Goal: Task Accomplishment & Management: Use online tool/utility

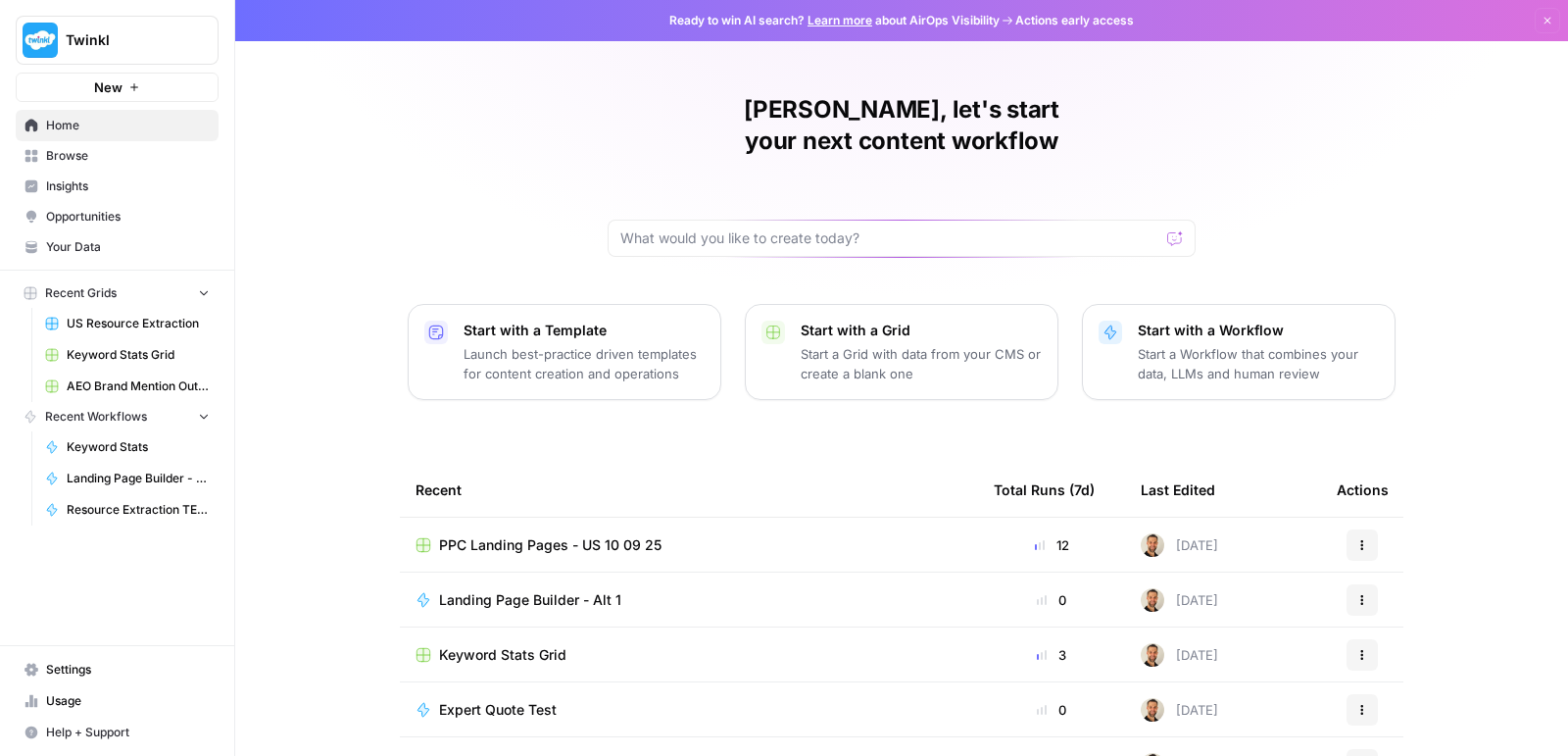
click at [543, 535] on span "PPC Landing Pages - US 10 09 25" at bounding box center [550, 545] width 223 height 20
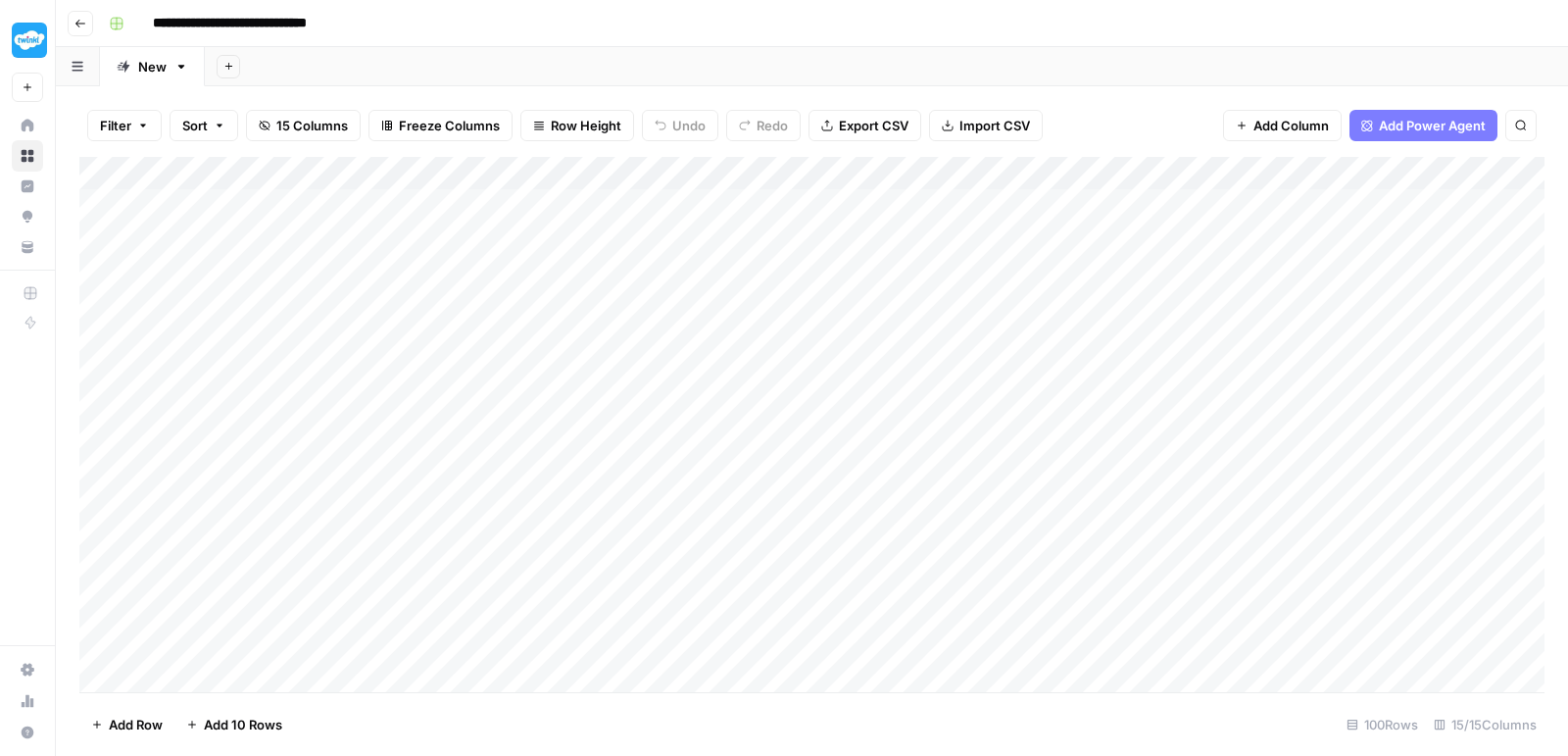
click at [1050, 188] on div "Add Column" at bounding box center [811, 427] width 1465 height 541
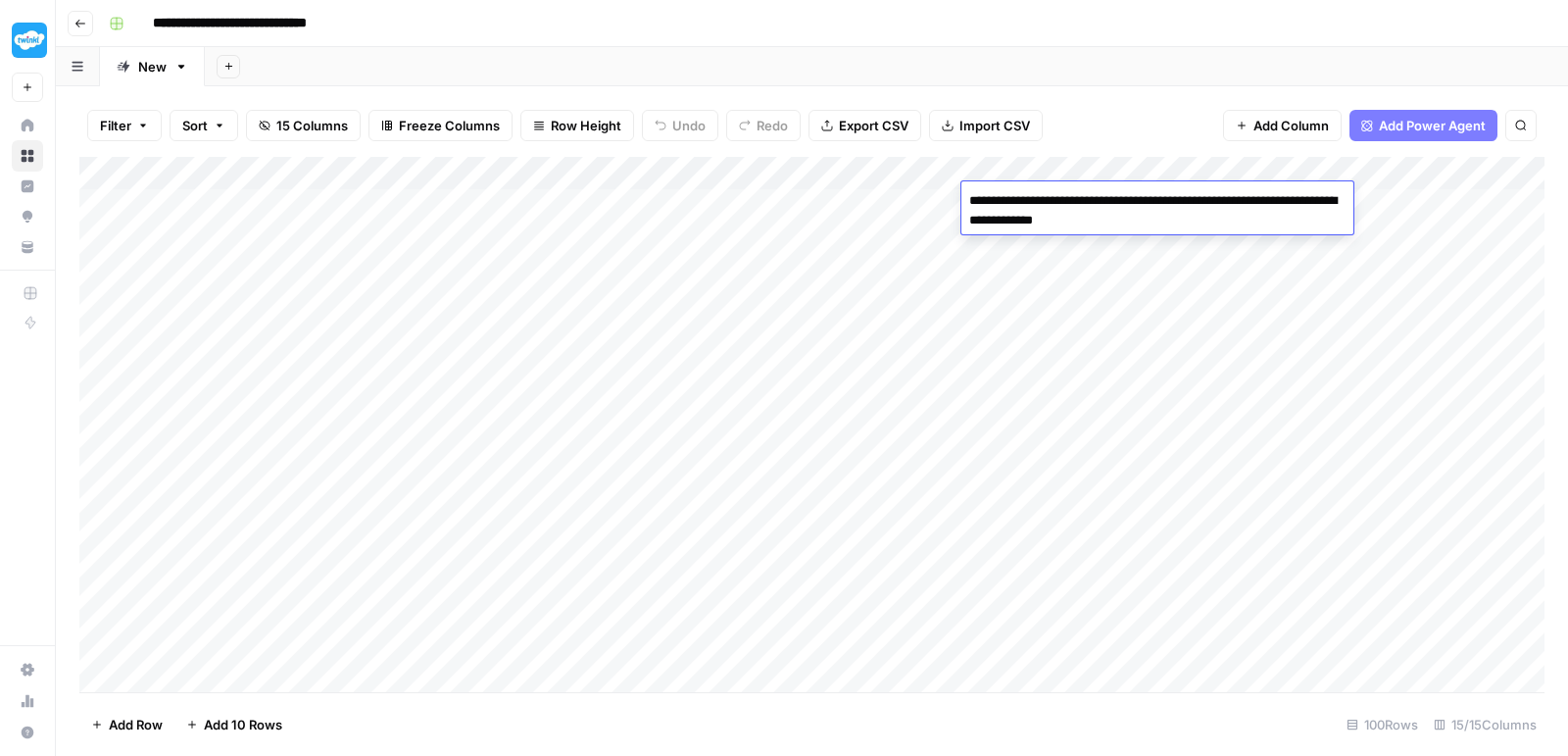
click at [1050, 188] on textarea "**********" at bounding box center [1158, 210] width 392 height 47
click at [1205, 270] on div "Add Column" at bounding box center [811, 427] width 1465 height 541
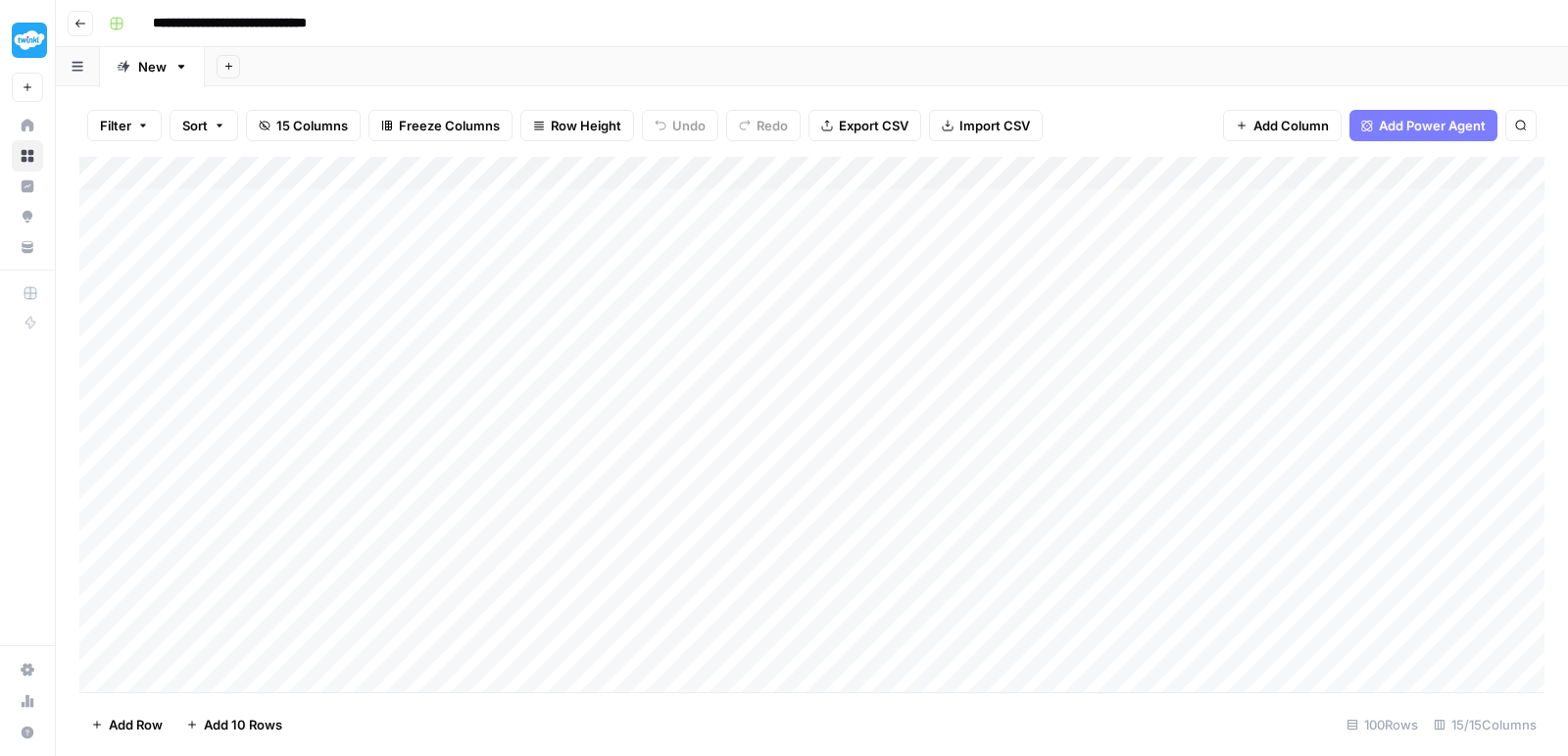
click at [1234, 204] on div "Add Column" at bounding box center [811, 427] width 1465 height 541
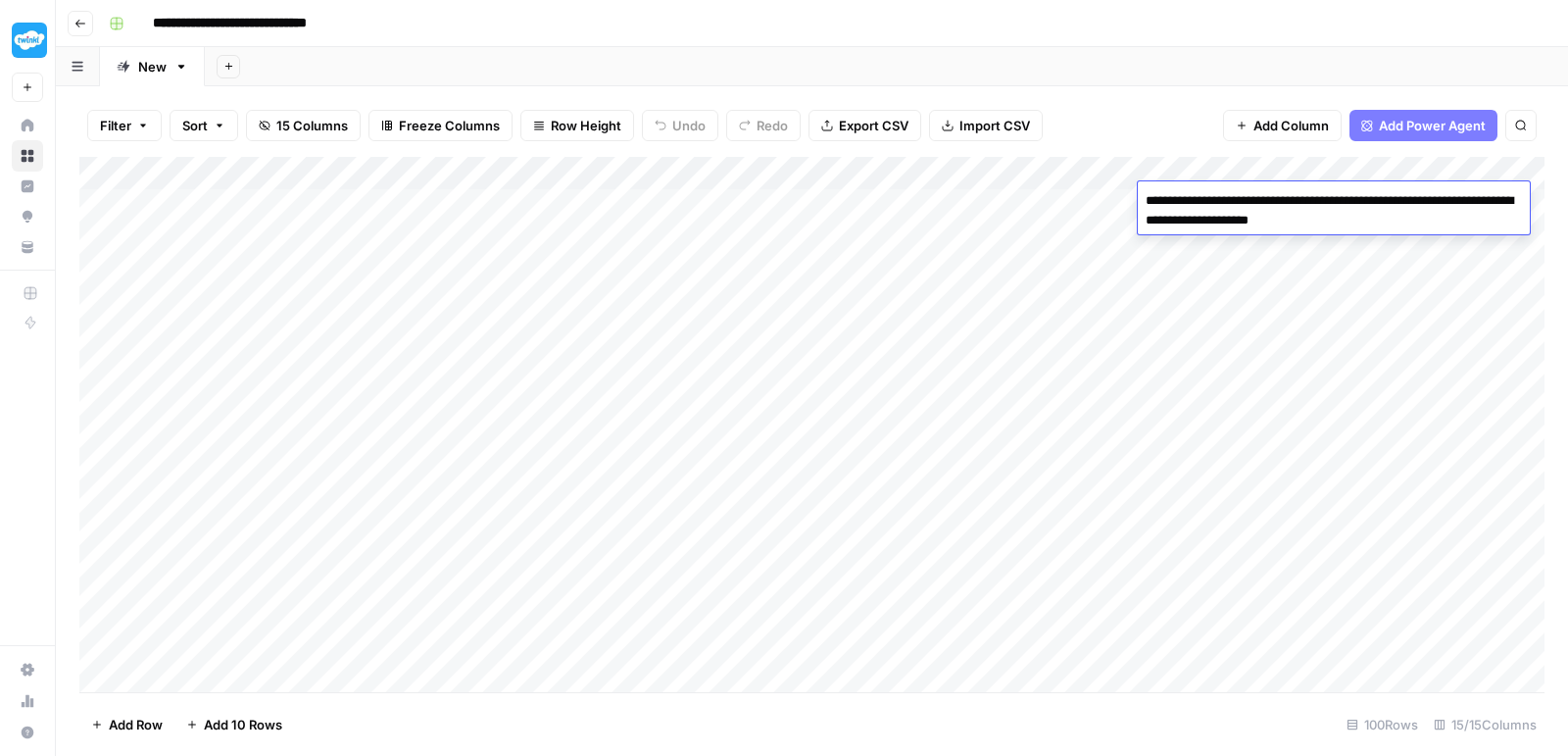
click at [1179, 297] on div "Add Column" at bounding box center [811, 427] width 1465 height 541
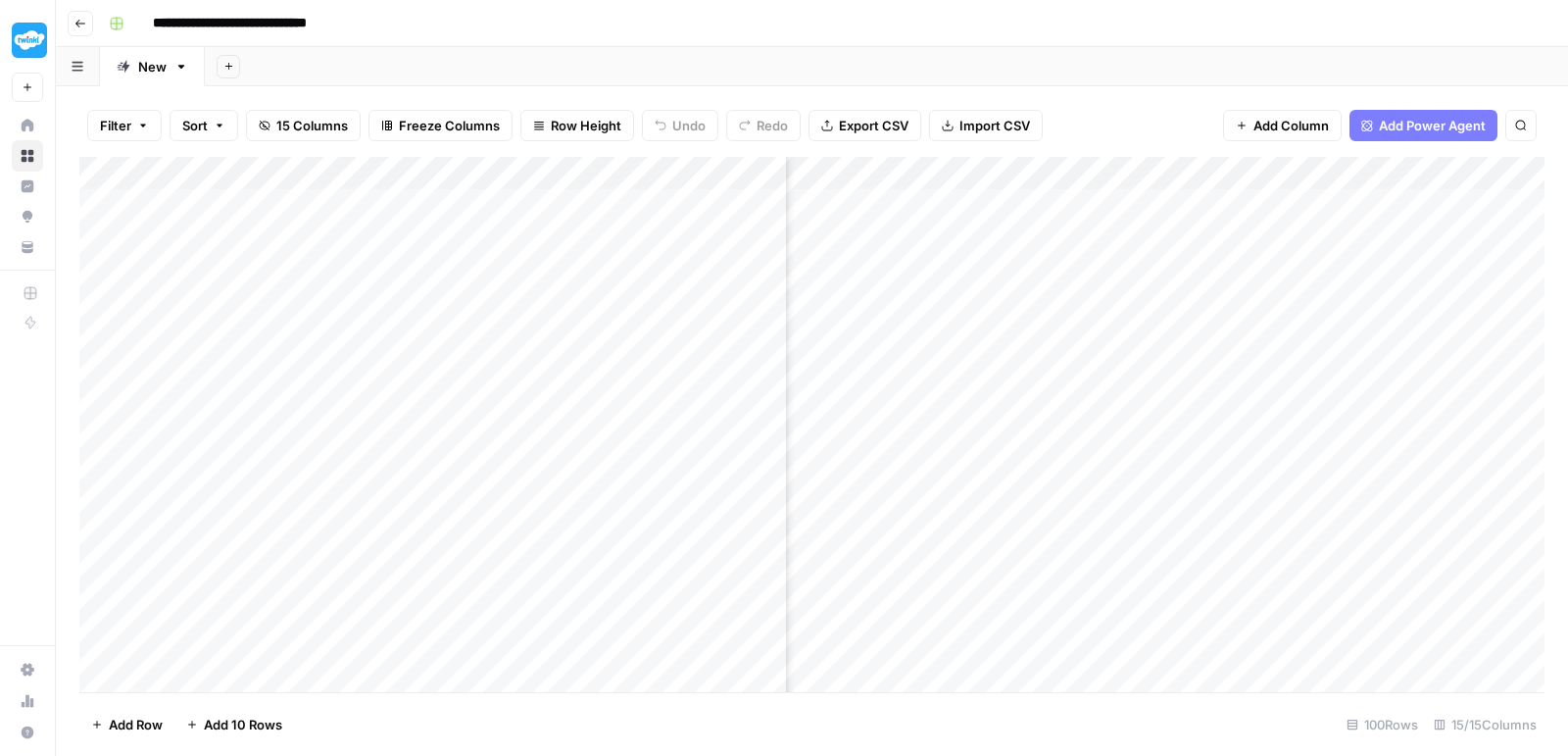
scroll to position [0, 1468]
click at [1350, 195] on div "Add Column" at bounding box center [811, 427] width 1465 height 541
click at [1365, 203] on div "Add Column" at bounding box center [811, 427] width 1465 height 541
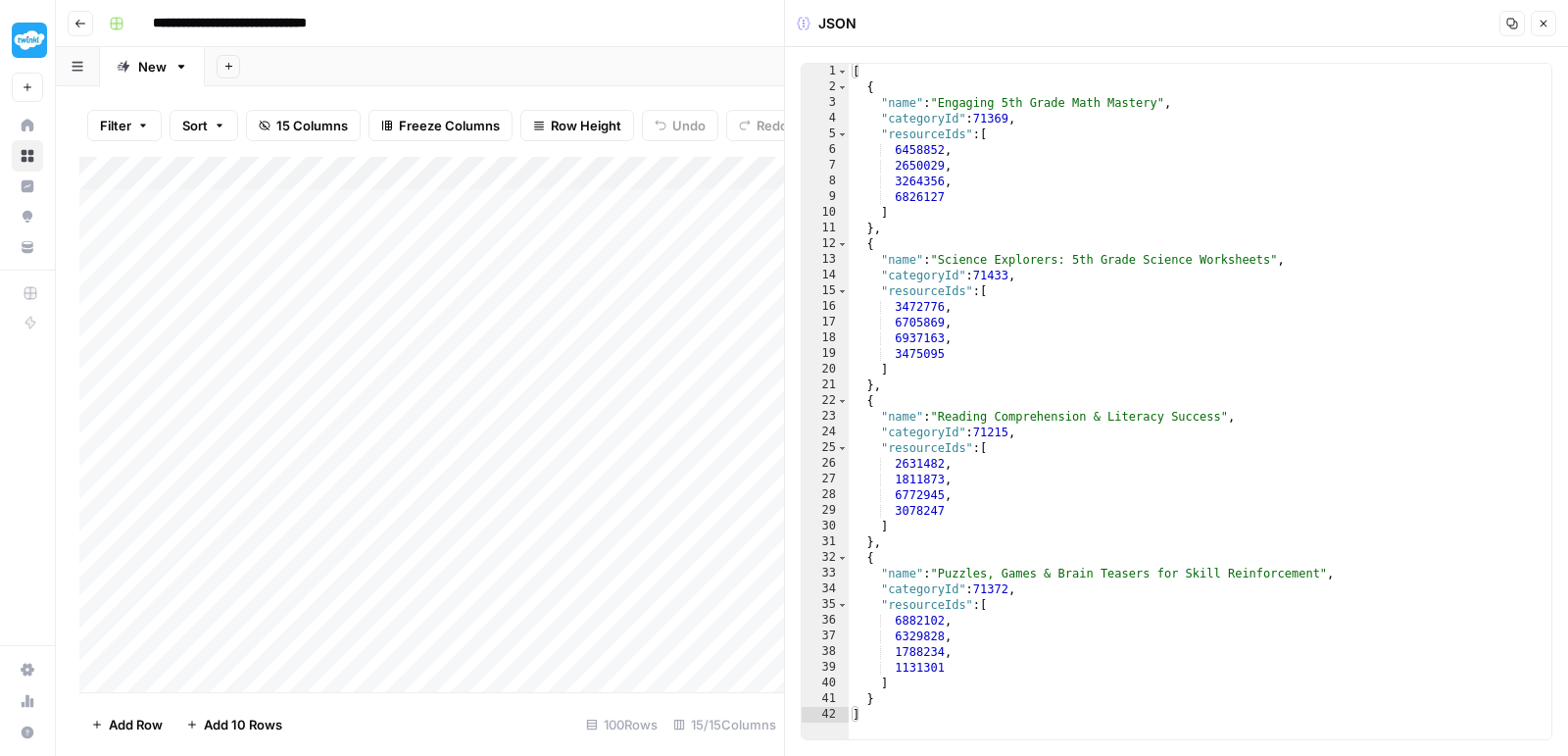
click at [1118, 356] on div "[ { "name" : "Engaging 5th Grade Math Mastery" , "categoryId" : 71369 , "resour…" at bounding box center [1201, 417] width 703 height 707
type textarea "* *"
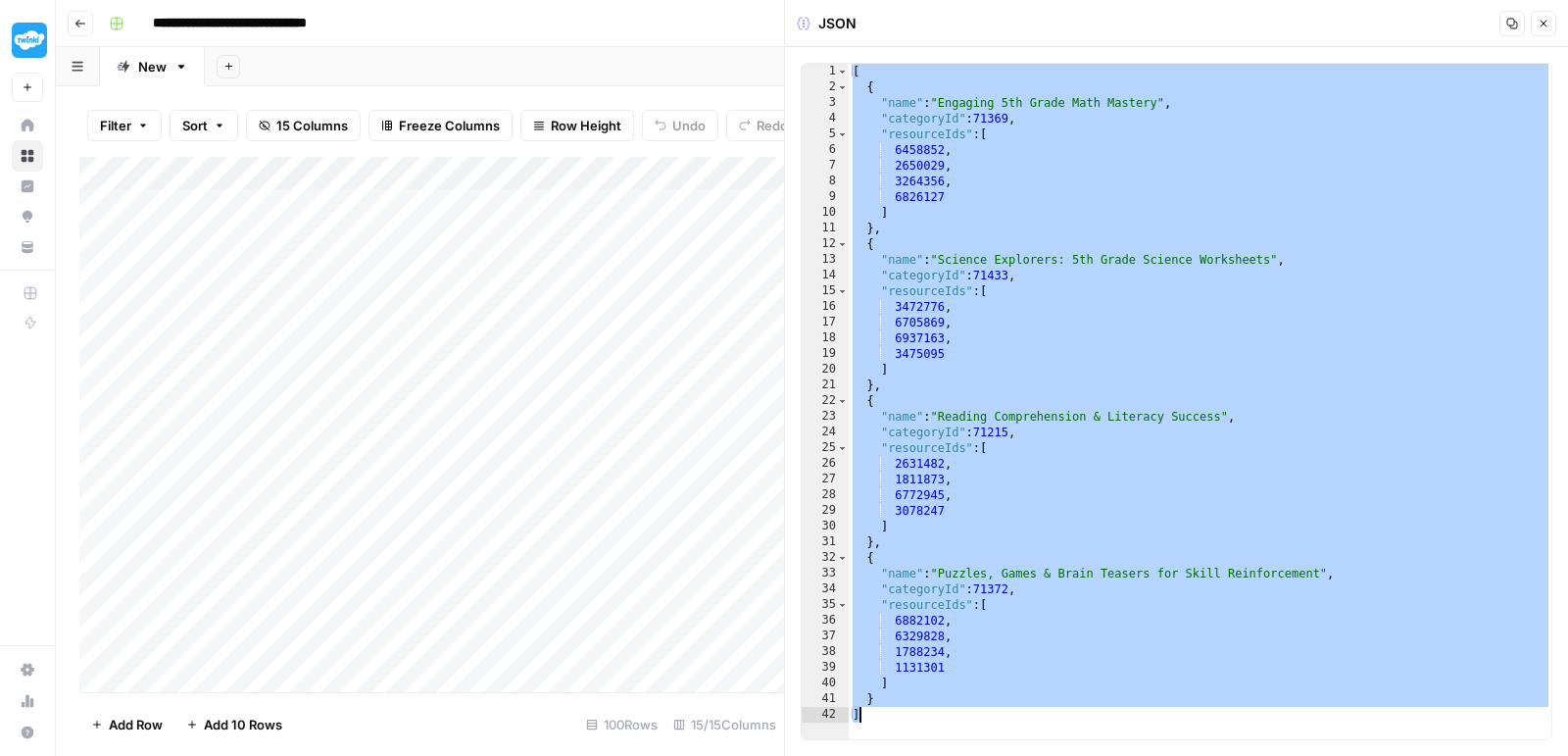
click at [1551, 25] on button "Close" at bounding box center [1543, 24] width 26 height 26
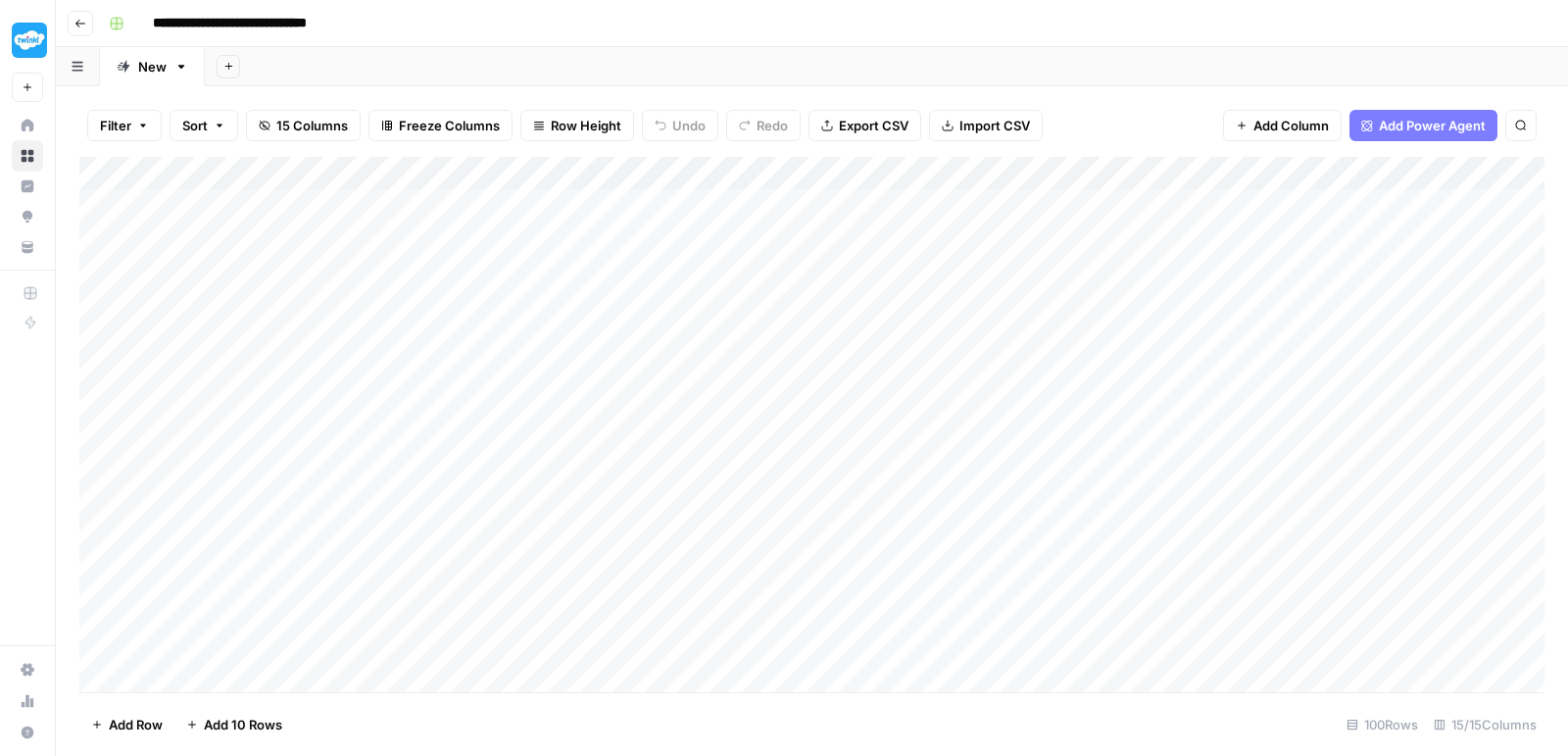
click at [1063, 226] on div "Add Column" at bounding box center [811, 427] width 1465 height 541
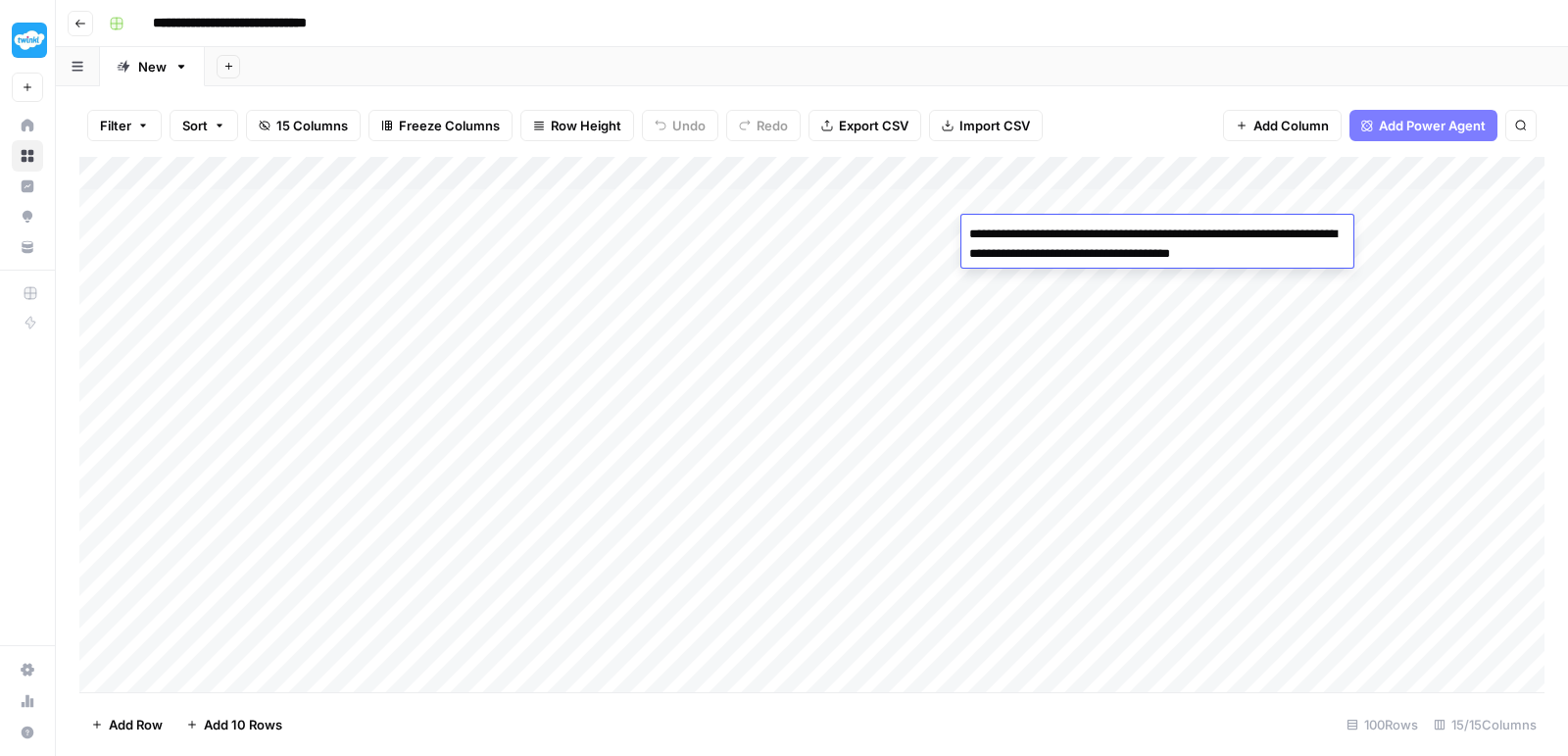
click at [1062, 238] on textarea "**********" at bounding box center [1158, 244] width 392 height 47
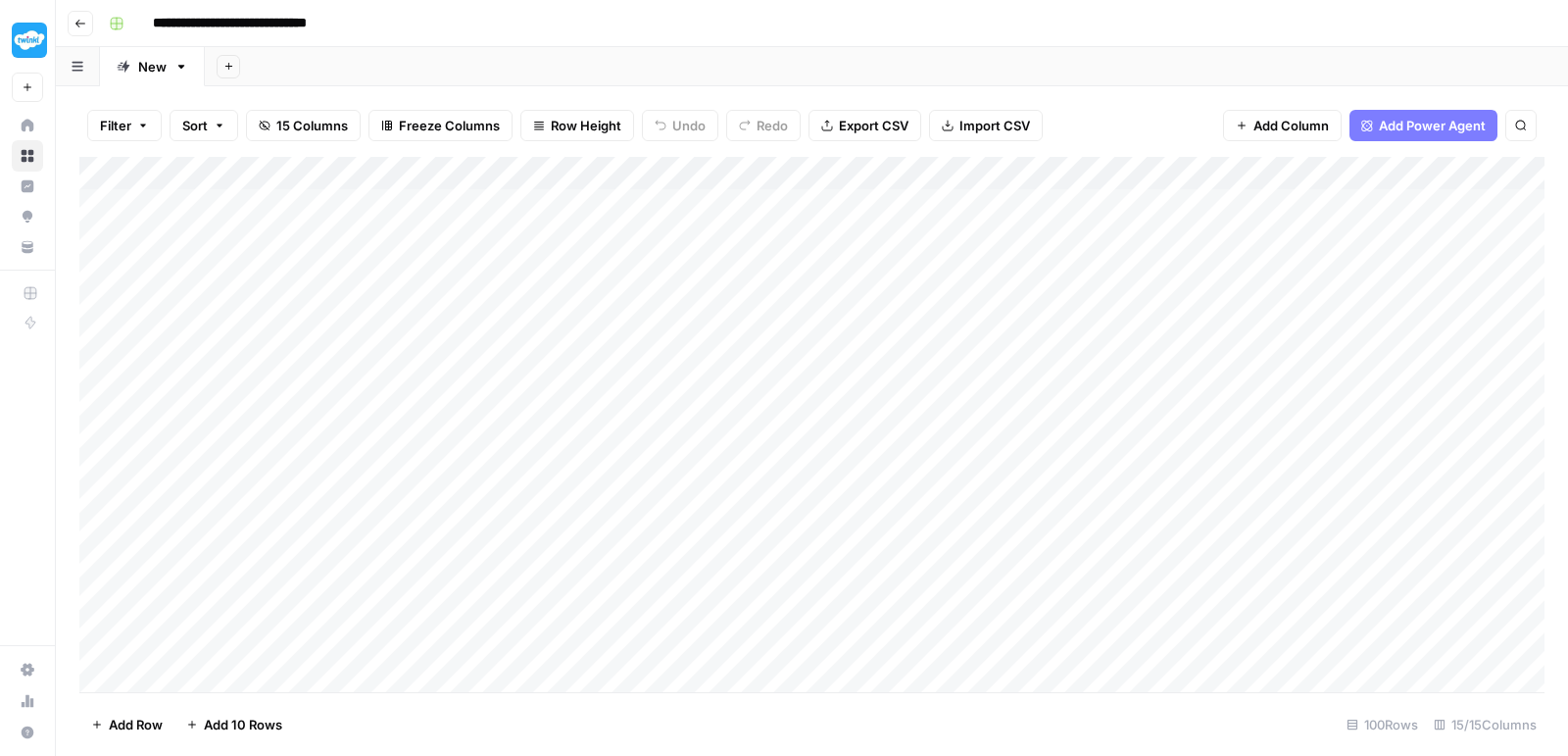
click at [1258, 273] on div "Add Column" at bounding box center [811, 427] width 1465 height 541
click at [1273, 218] on div "Add Column" at bounding box center [811, 427] width 1465 height 541
click at [1270, 245] on div "Add Column" at bounding box center [811, 427] width 1465 height 541
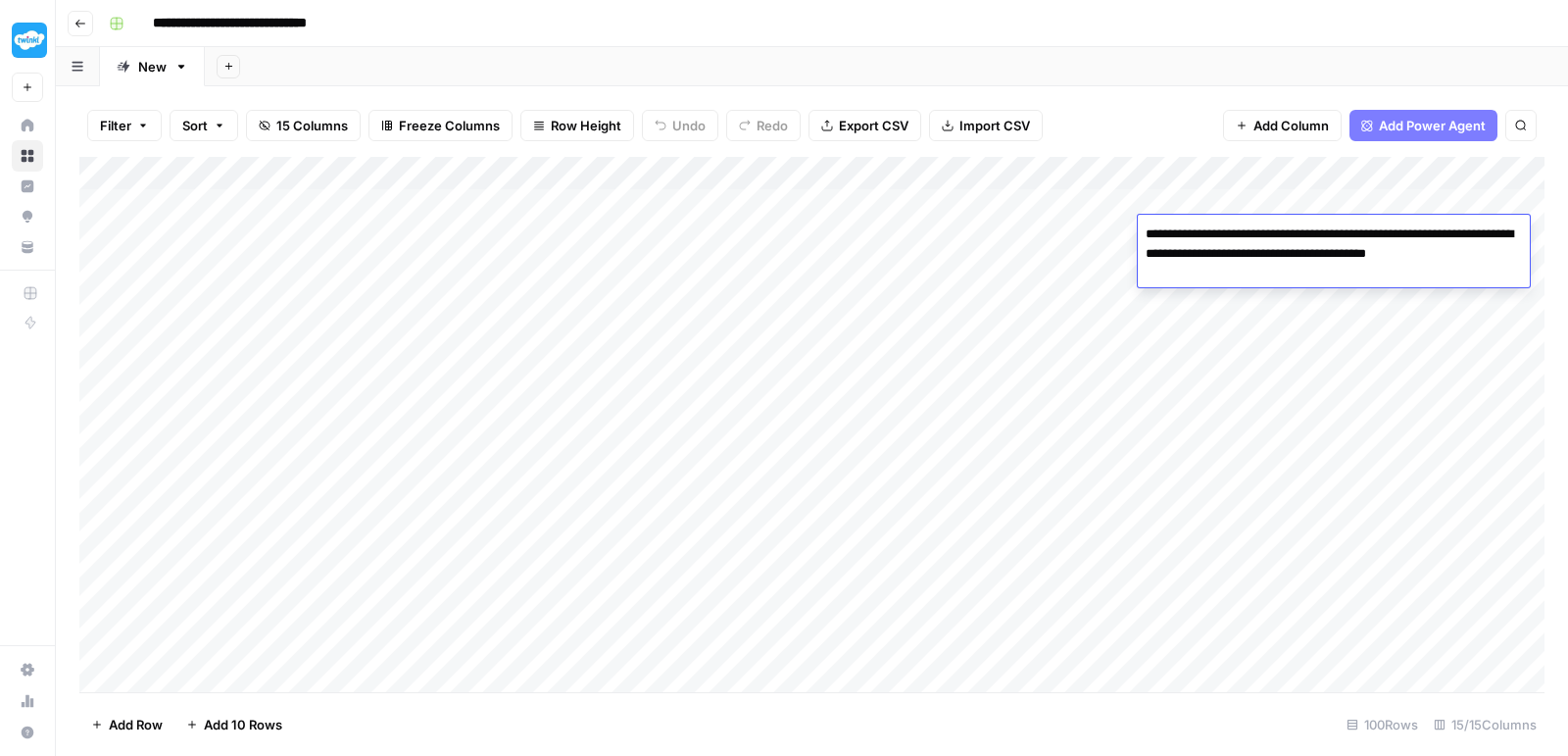
click at [1090, 227] on div "Add Column" at bounding box center [811, 427] width 1465 height 541
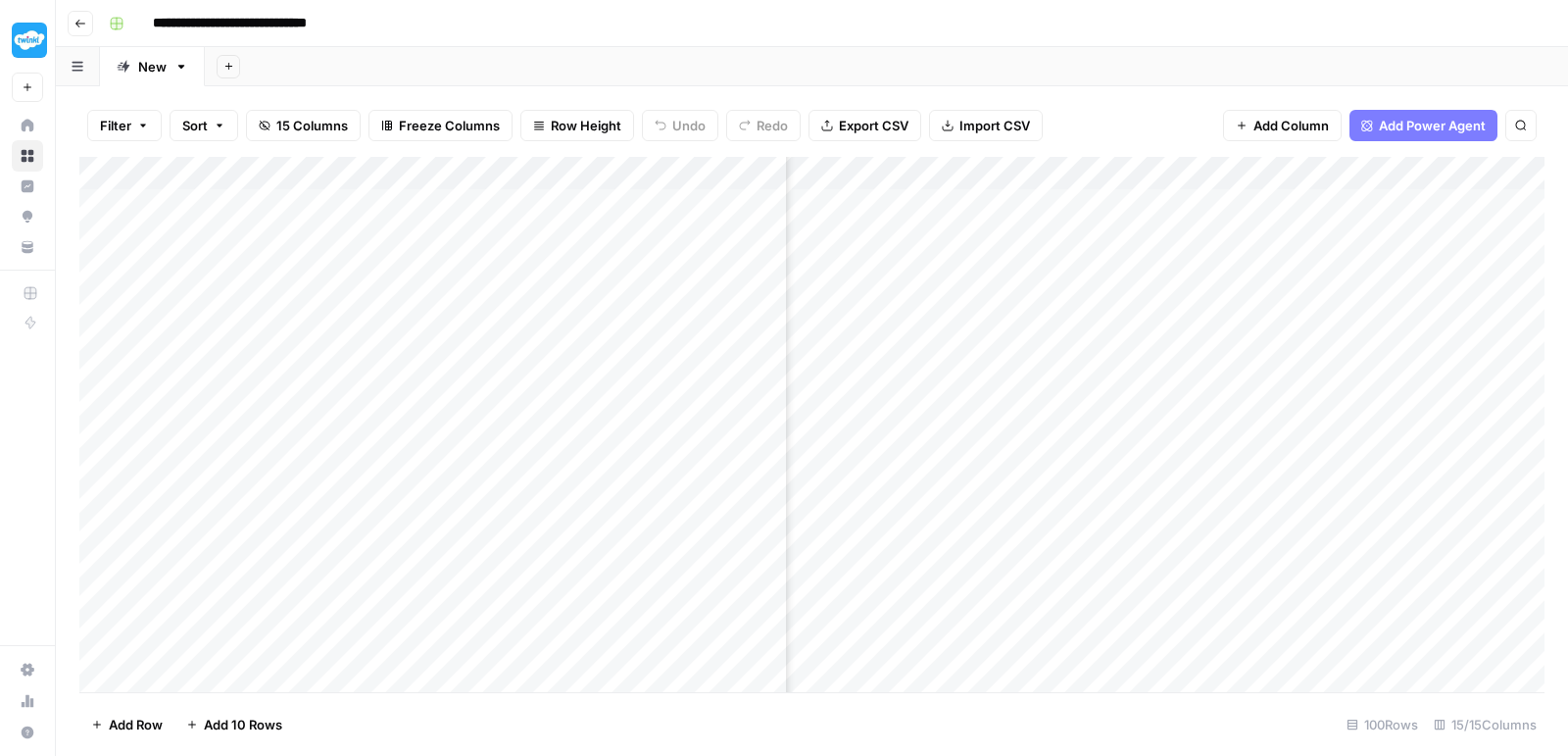
scroll to position [0, 966]
click at [1342, 230] on div "Add Column" at bounding box center [811, 427] width 1465 height 541
click at [1454, 242] on div "Add Column" at bounding box center [811, 427] width 1465 height 541
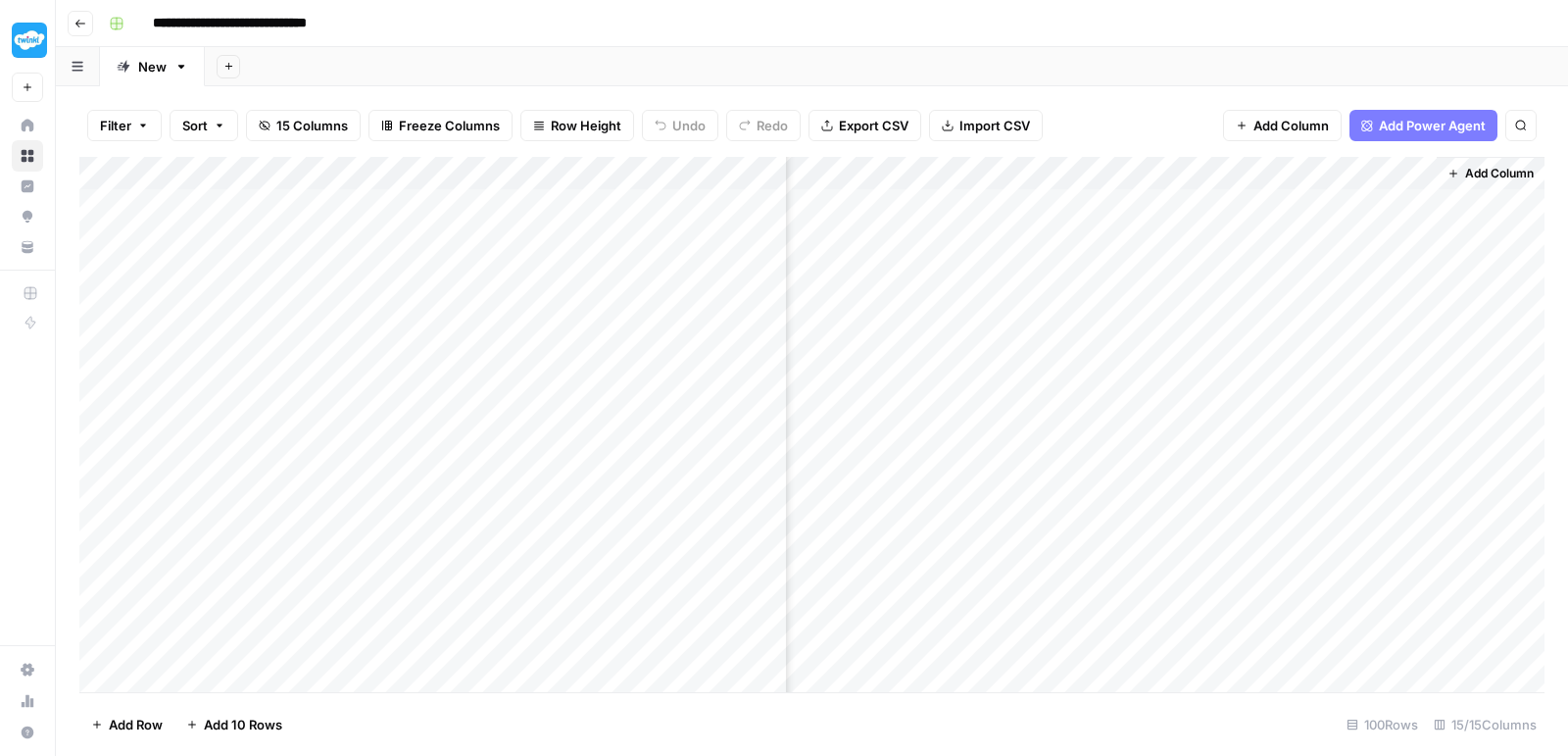
click at [1360, 235] on div "Add Column" at bounding box center [811, 427] width 1465 height 541
click at [1358, 241] on div "Add Column" at bounding box center [811, 427] width 1465 height 541
click at [1358, 241] on div at bounding box center [1346, 233] width 179 height 37
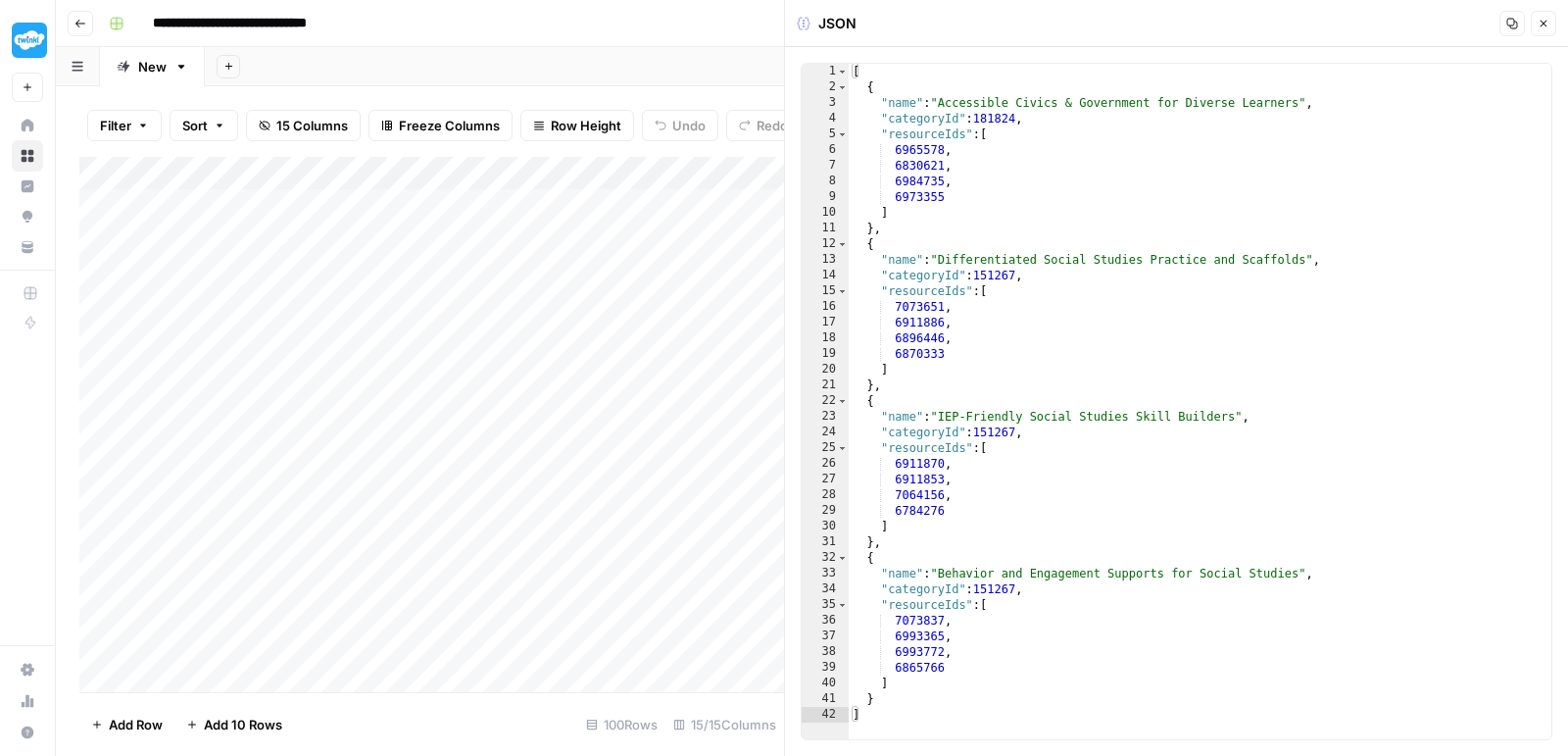
click at [1295, 225] on div at bounding box center [1346, 233] width 179 height 37
click at [1060, 234] on div "[ { "name" : "Accessible Civics & Government for Diverse Learners" , "categoryI…" at bounding box center [1201, 417] width 703 height 707
type textarea "* *"
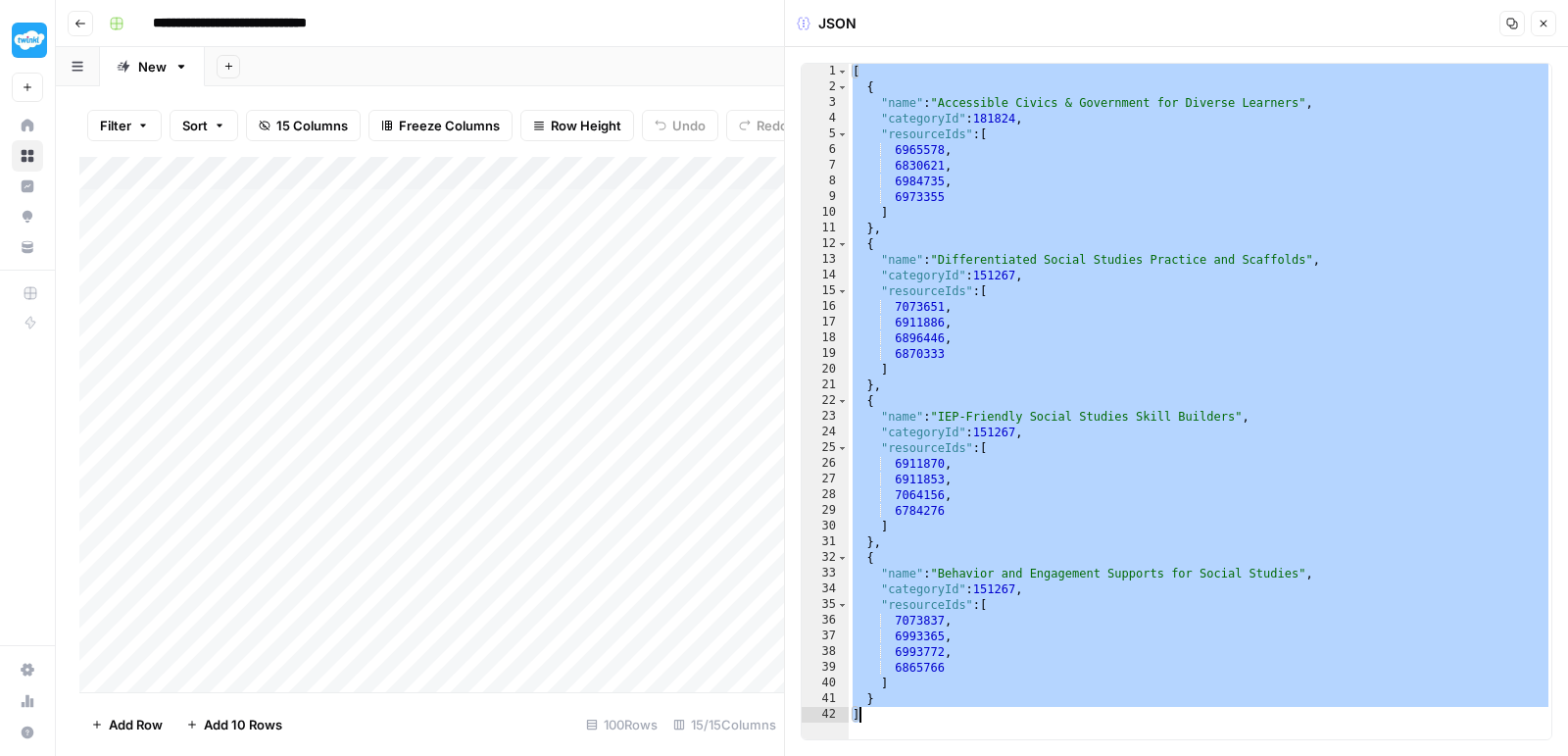
click at [1547, 27] on icon "button" at bounding box center [1543, 24] width 12 height 12
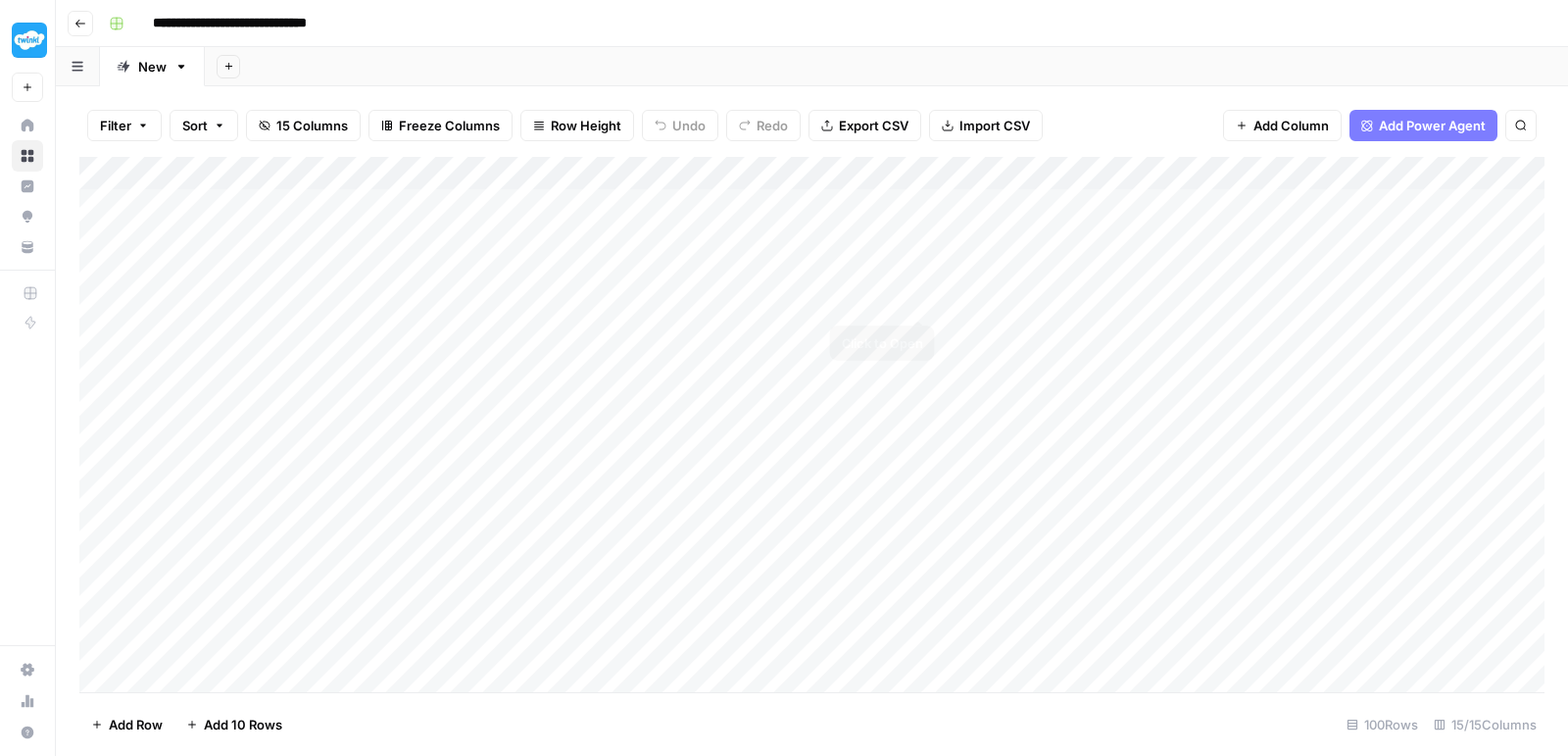
click at [1039, 295] on div "Add Column" at bounding box center [811, 427] width 1465 height 541
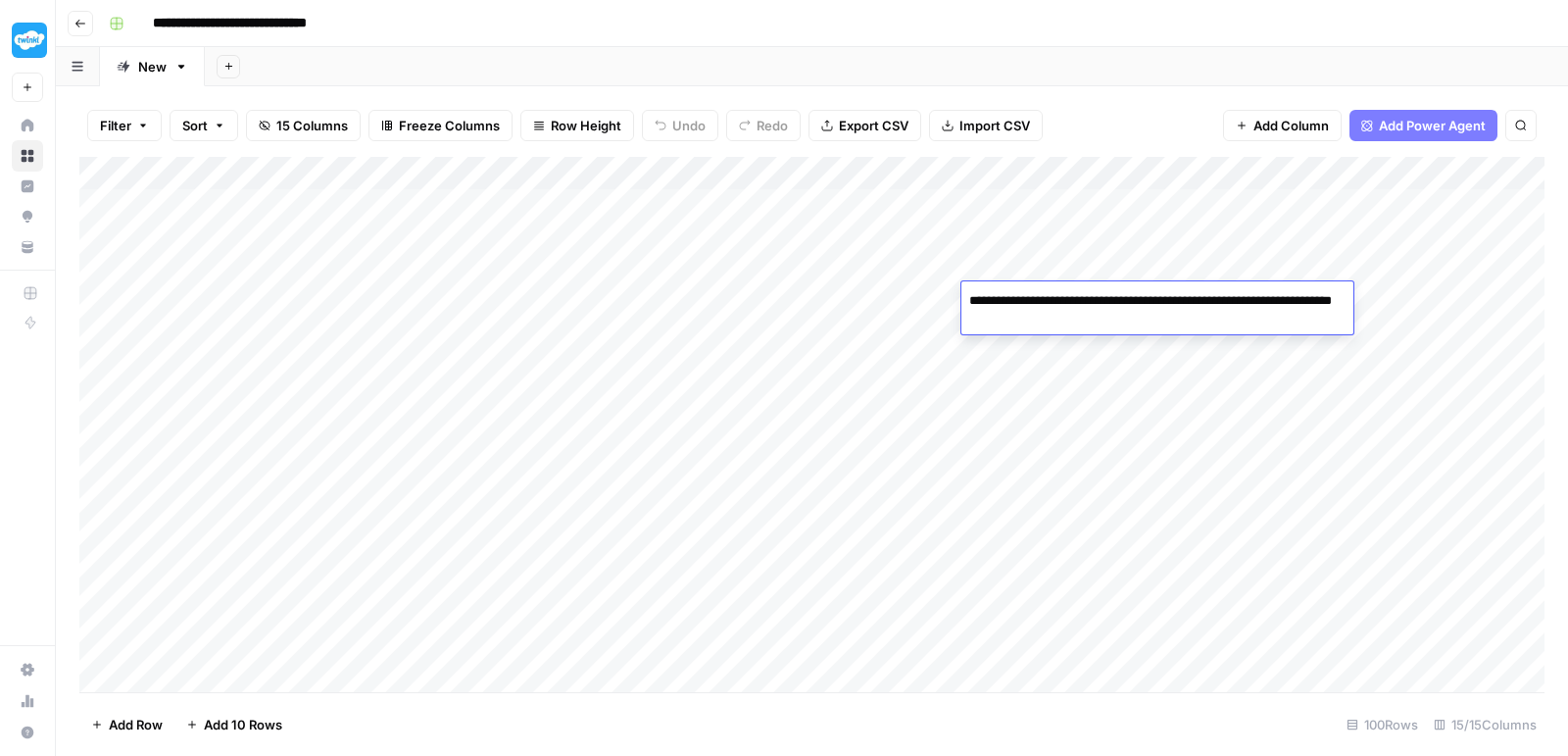
click at [1039, 295] on textarea "**********" at bounding box center [1158, 310] width 392 height 47
click at [1265, 362] on div "Add Column" at bounding box center [811, 427] width 1465 height 541
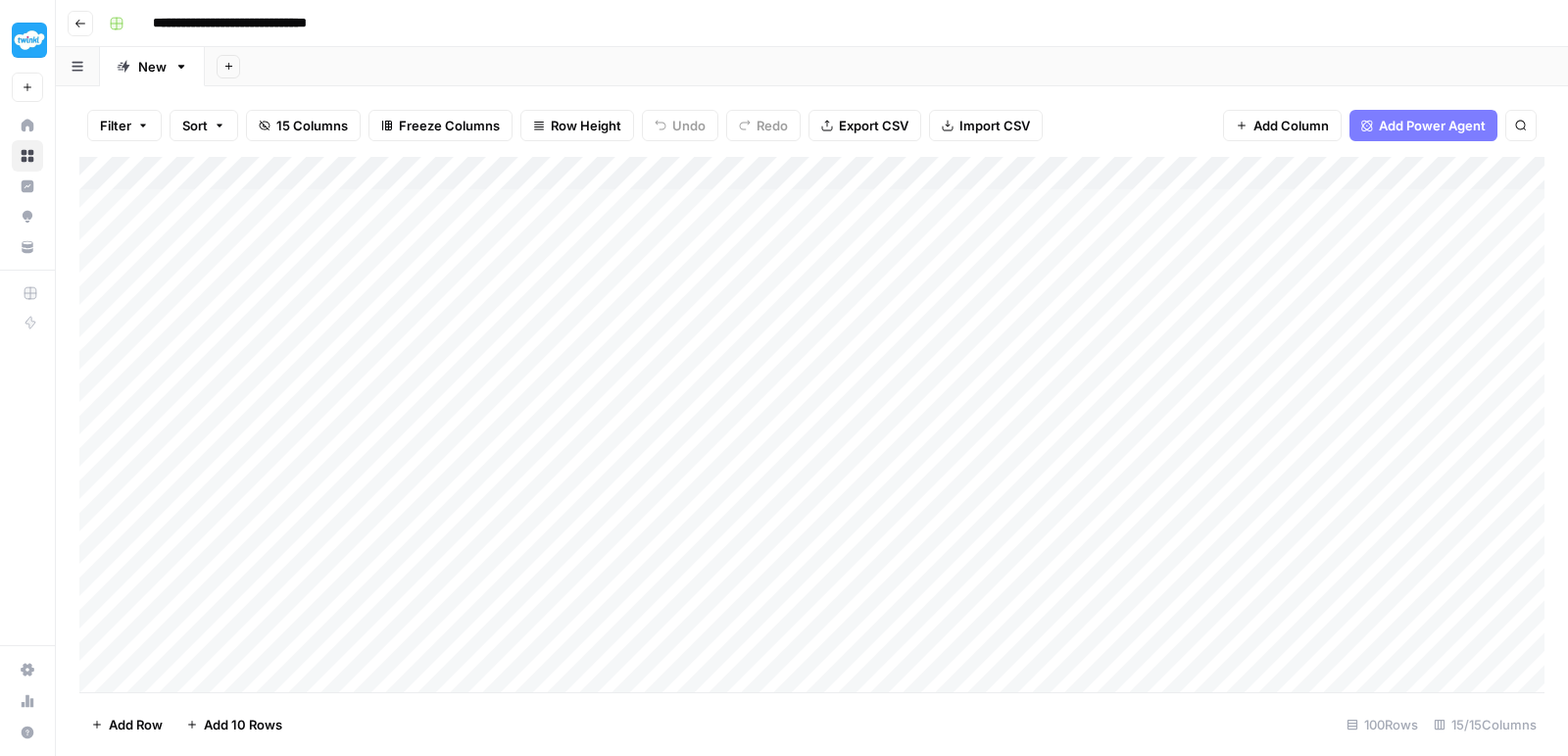
click at [1263, 309] on div "Add Column" at bounding box center [811, 427] width 1465 height 541
click at [1109, 302] on div "Add Column" at bounding box center [811, 427] width 1465 height 541
click at [1321, 299] on div "Add Column" at bounding box center [811, 427] width 1465 height 541
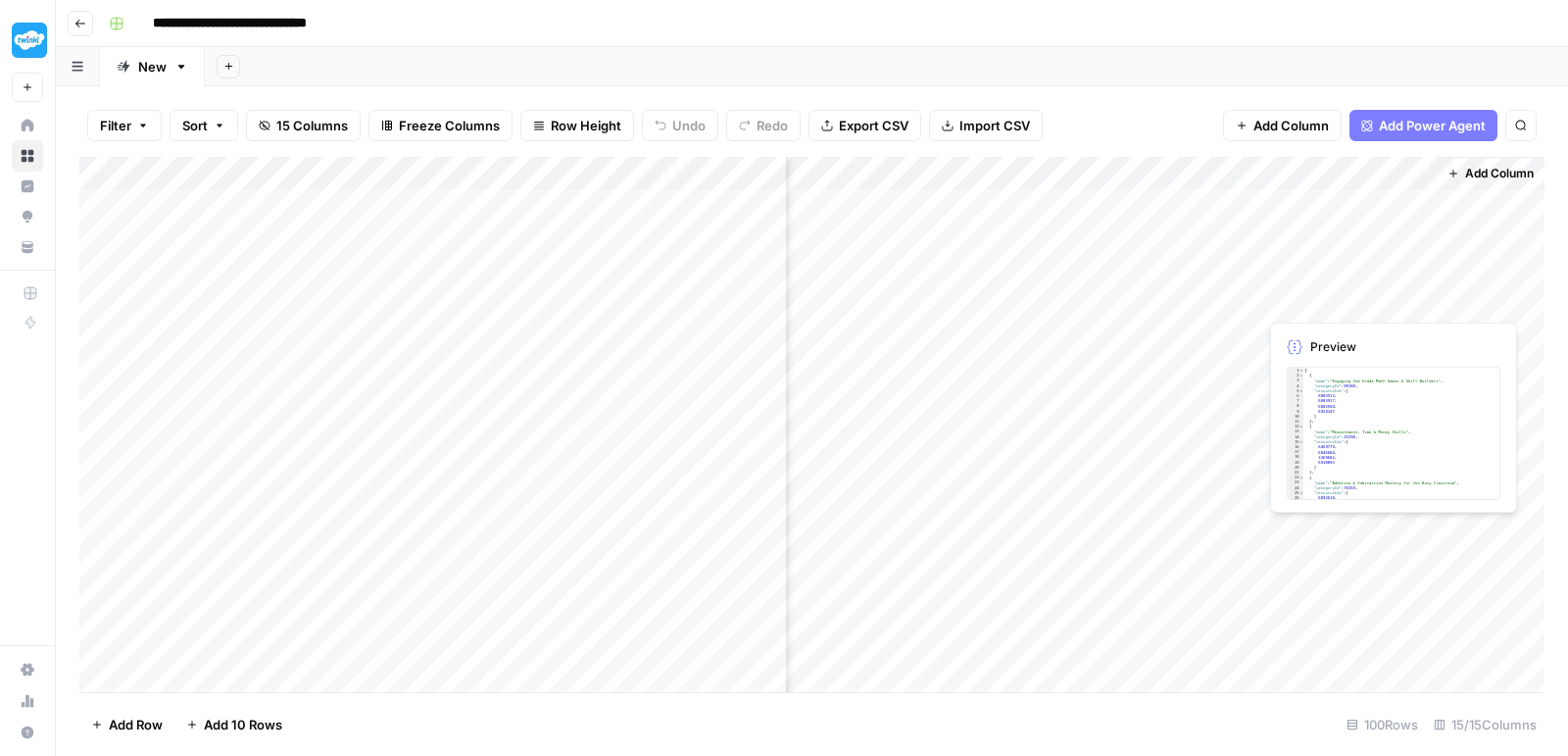
click at [1321, 299] on div "Add Column" at bounding box center [811, 427] width 1465 height 541
click at [1321, 299] on div at bounding box center [1346, 299] width 179 height 37
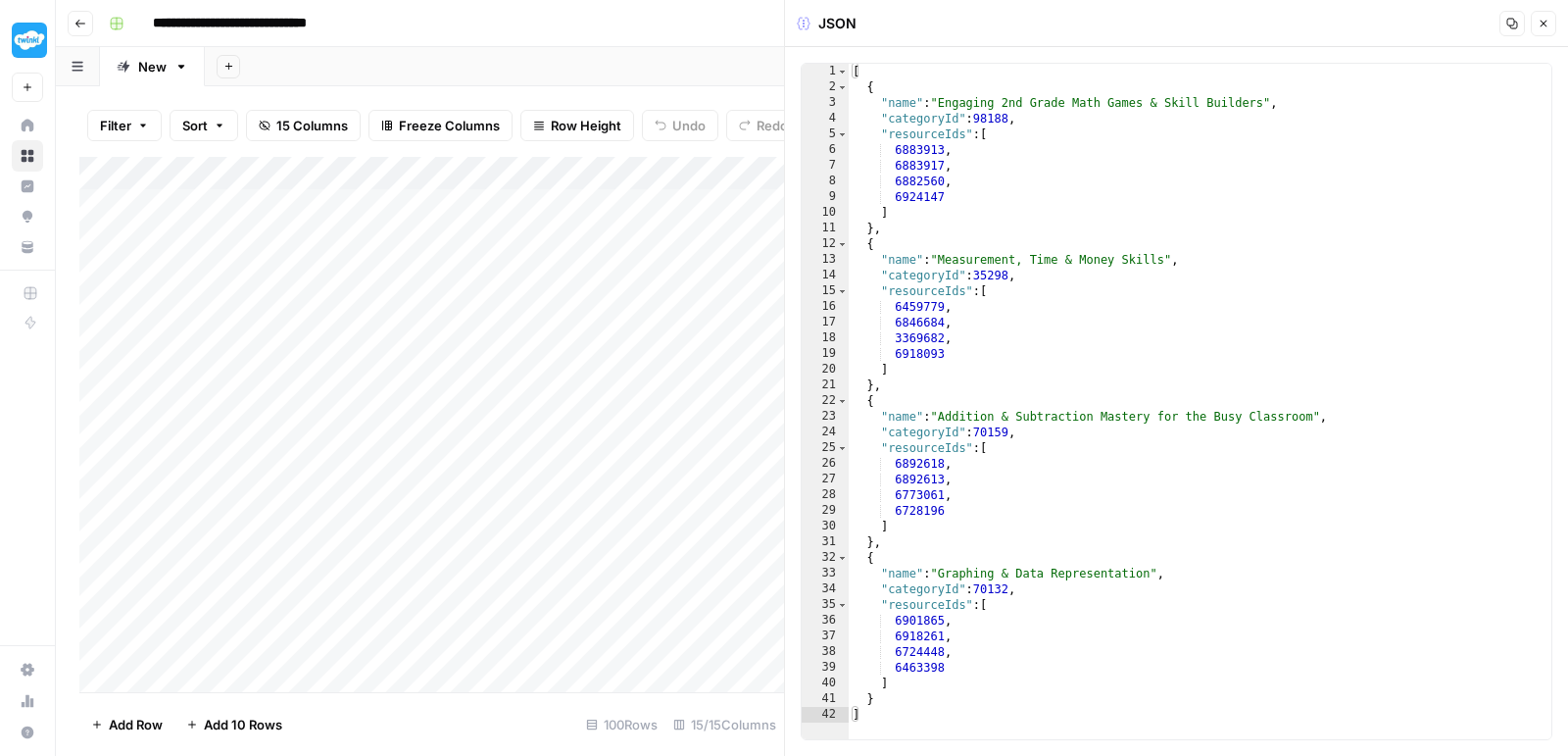
click at [1125, 276] on div "[ { "name" : "Engaging 2nd Grade Math Games & Skill Builders" , "categoryId" : …" at bounding box center [1201, 417] width 703 height 707
type textarea "* *"
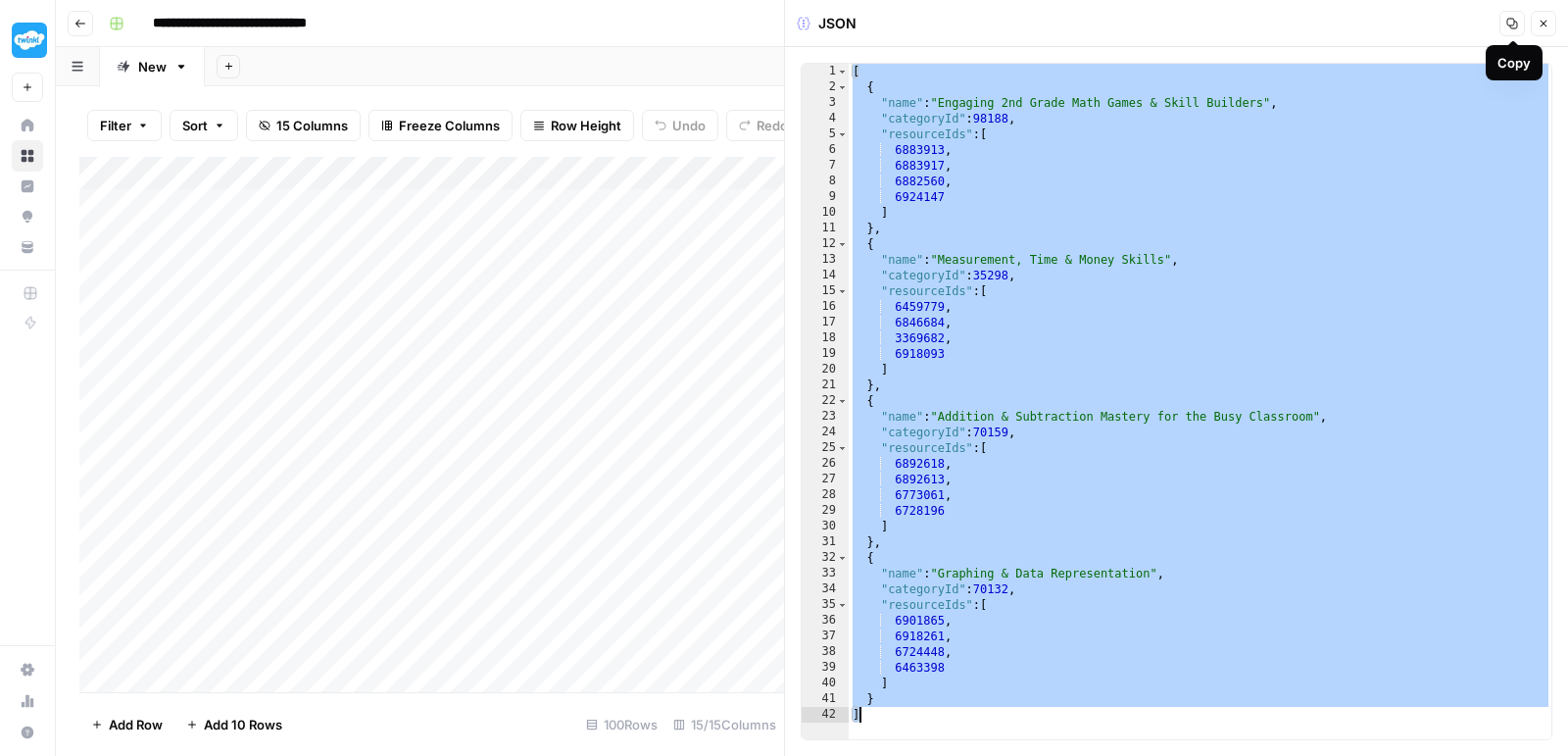
click at [1547, 26] on icon "button" at bounding box center [1543, 24] width 12 height 12
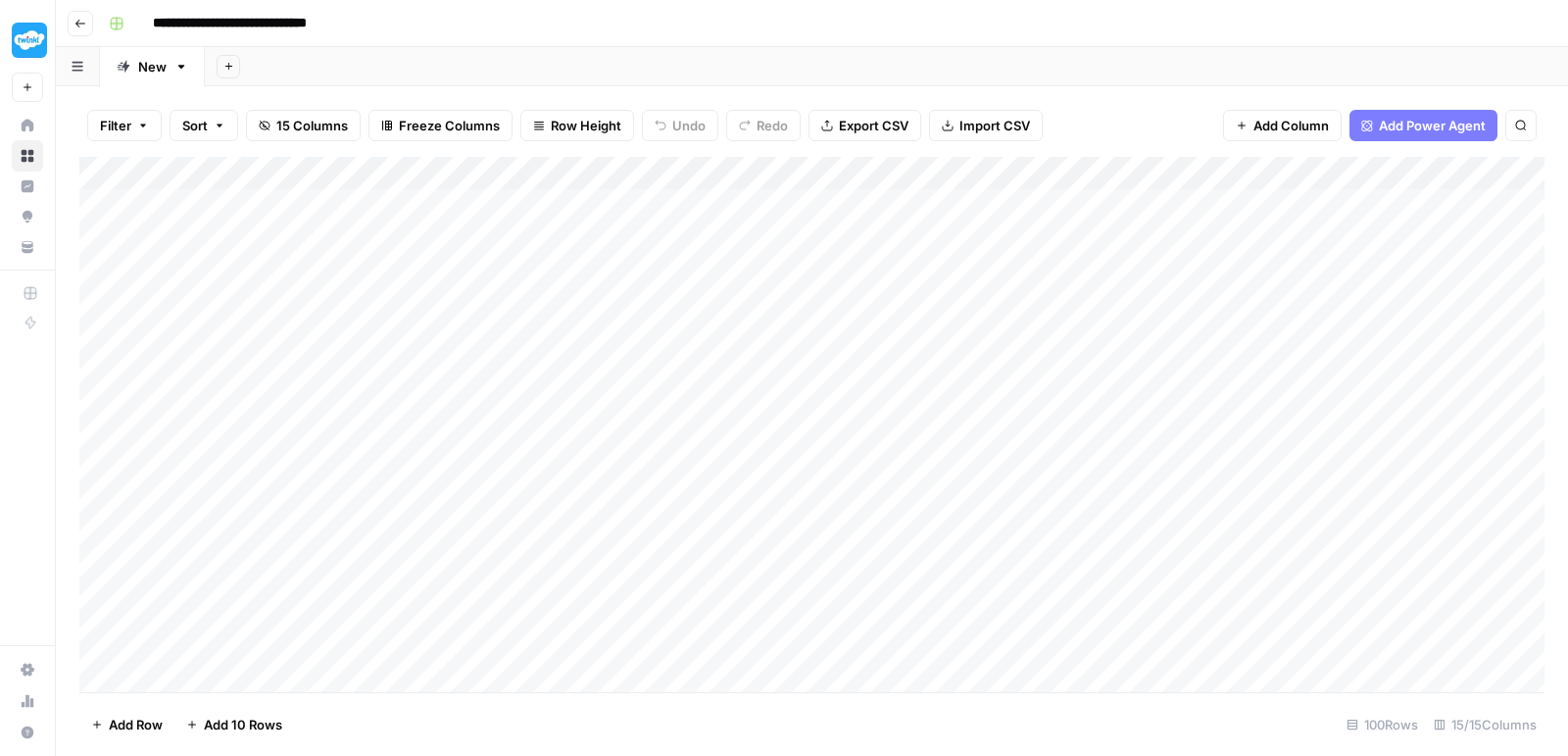
click at [1070, 327] on div "Add Column" at bounding box center [811, 427] width 1465 height 541
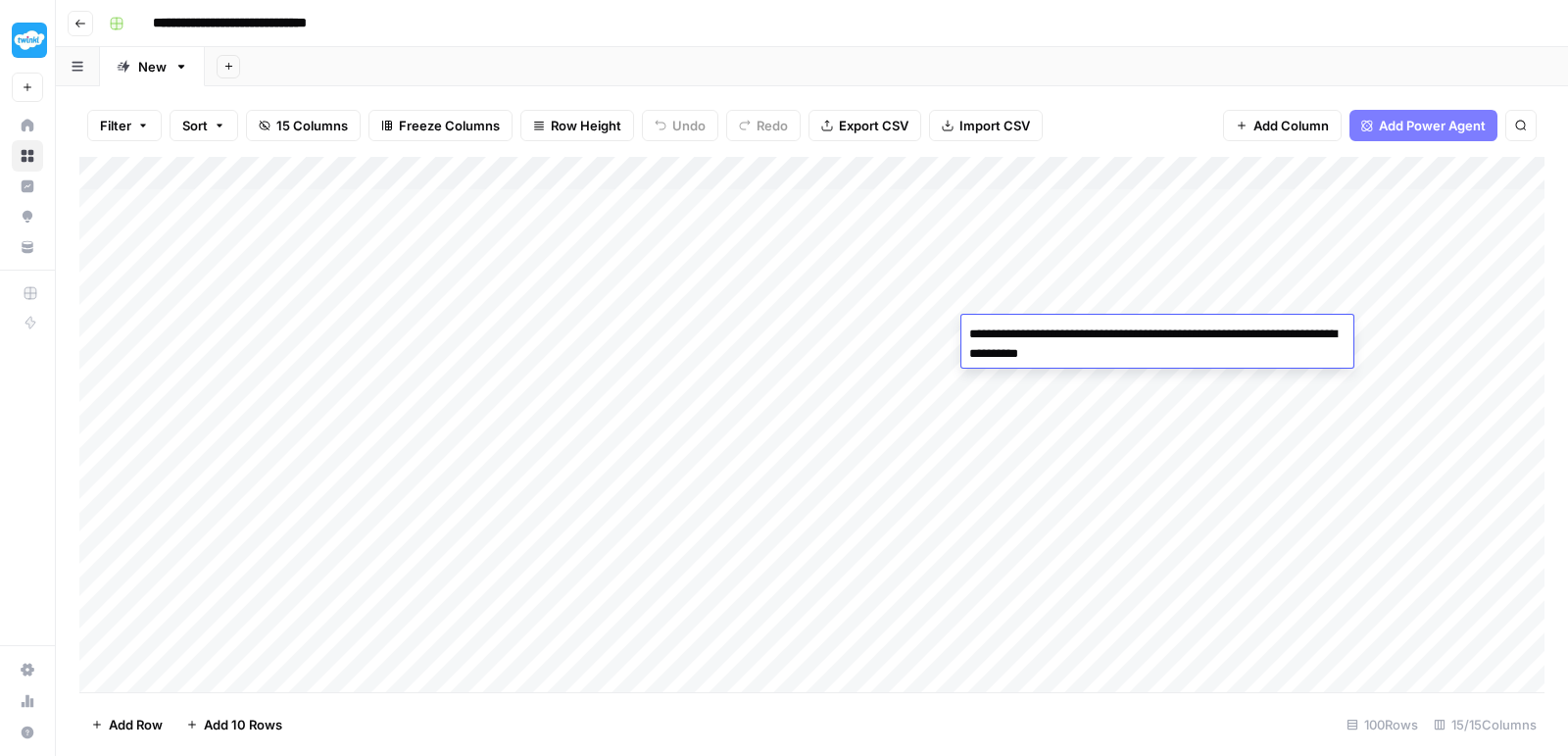
click at [1083, 342] on textarea "**********" at bounding box center [1158, 344] width 392 height 47
click at [1231, 269] on div "Add Column" at bounding box center [811, 427] width 1465 height 541
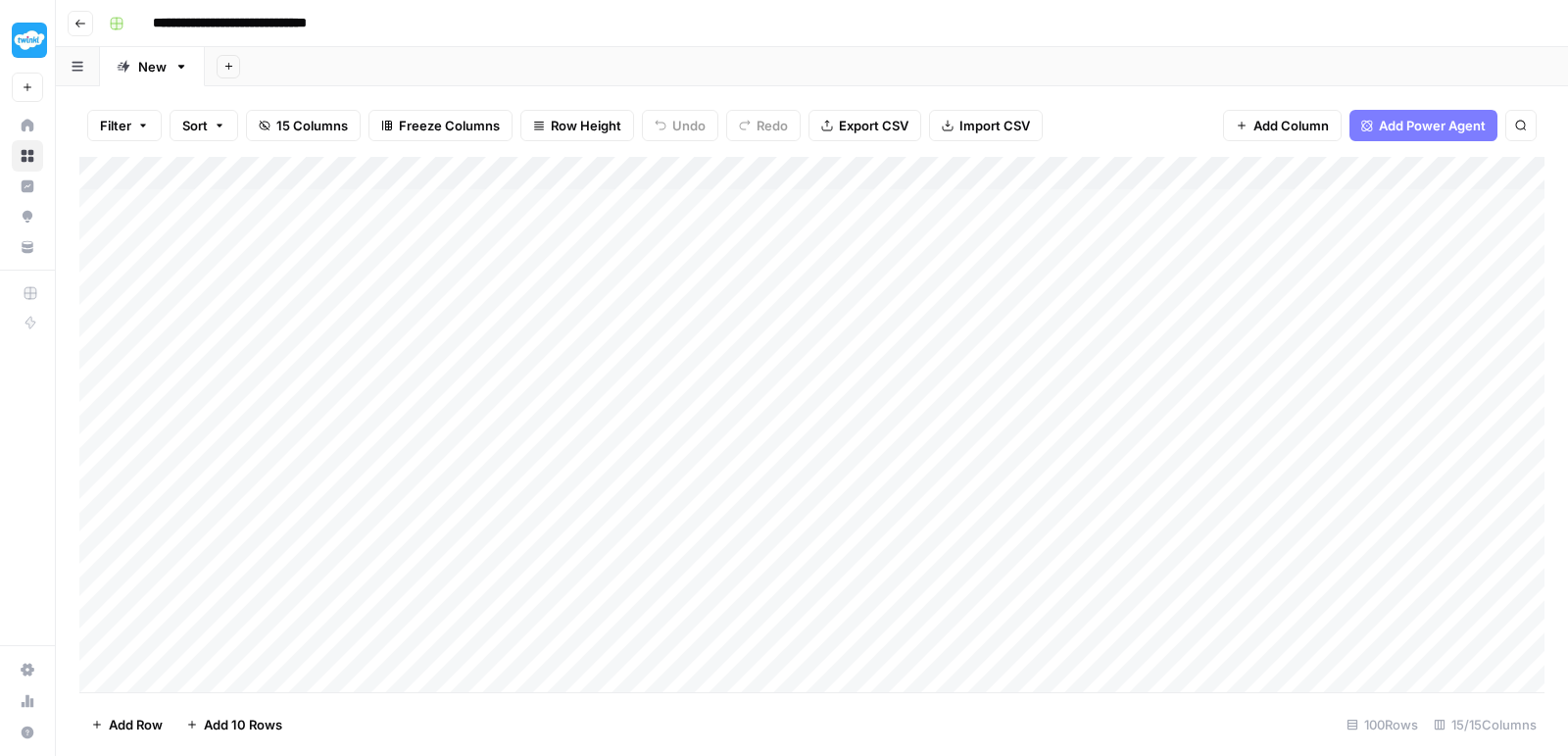
click at [1234, 326] on div "Add Column" at bounding box center [811, 427] width 1465 height 541
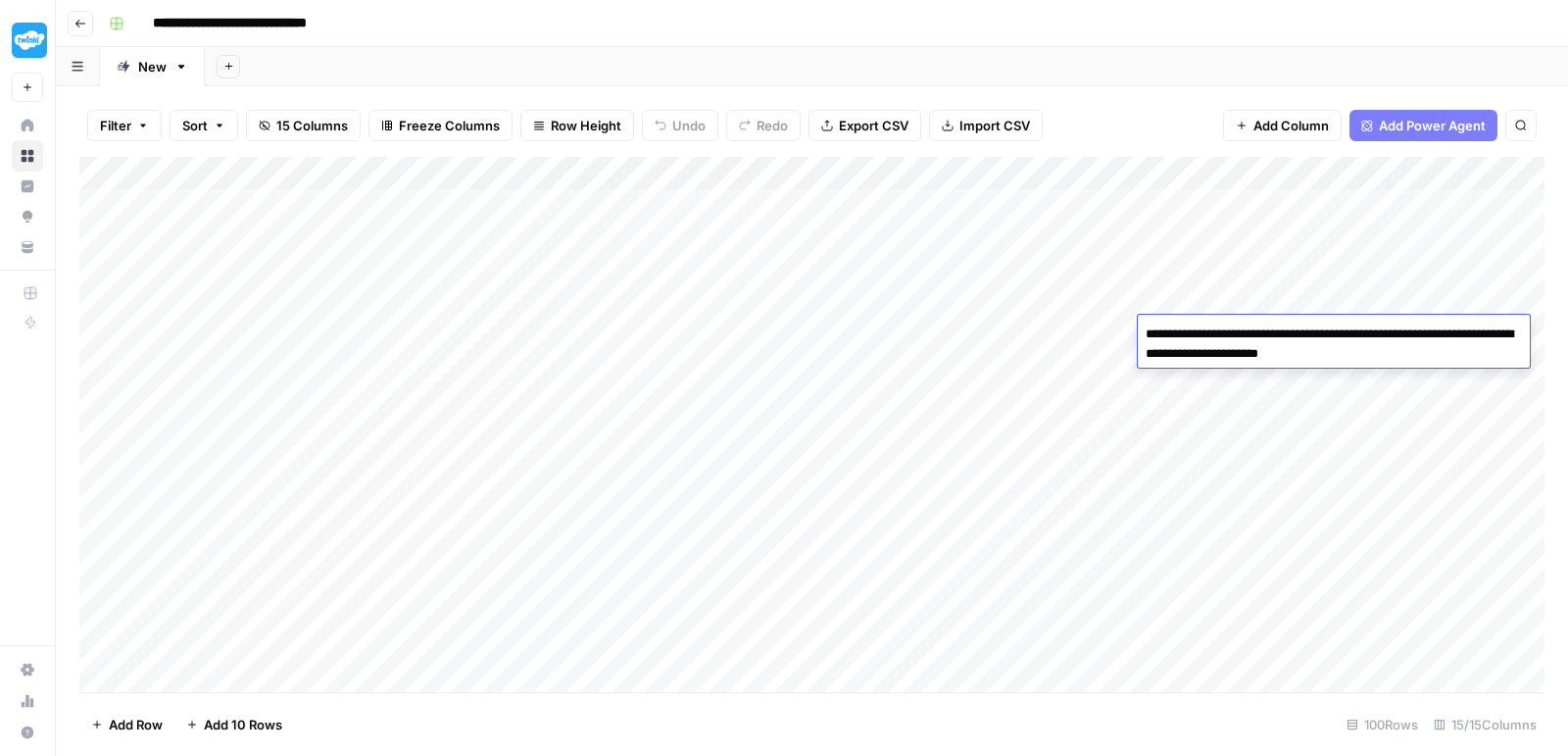
drag, startPoint x: 1234, startPoint y: 326, endPoint x: 1234, endPoint y: 316, distance: 10.0
click at [1234, 301] on body "**********" at bounding box center [784, 378] width 1568 height 756
click at [1234, 318] on div "**********" at bounding box center [1334, 341] width 392 height 53
click at [1249, 344] on textarea "**********" at bounding box center [1334, 344] width 392 height 47
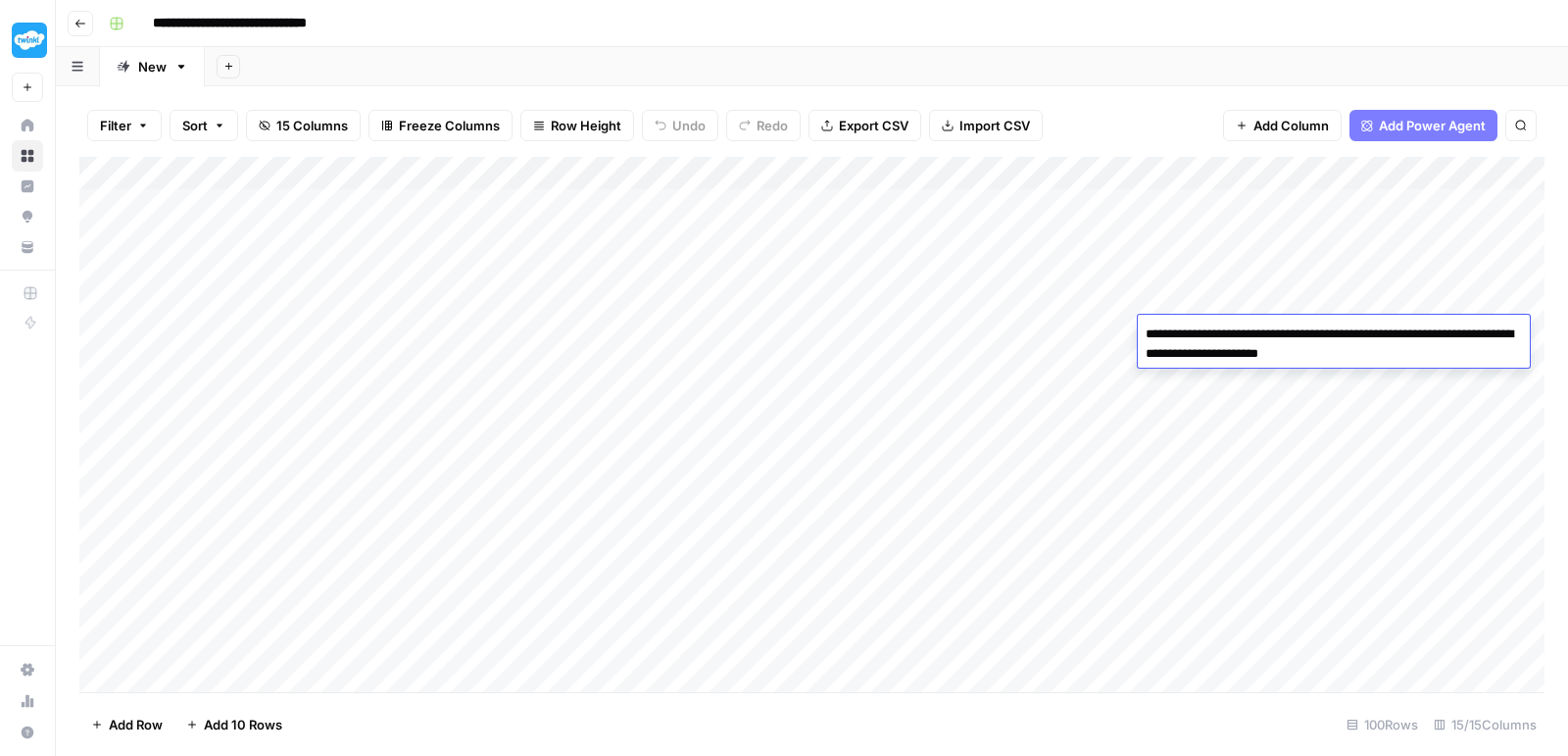
click at [1249, 344] on textarea "**********" at bounding box center [1334, 344] width 392 height 47
click at [1080, 334] on div "Add Column" at bounding box center [811, 427] width 1465 height 541
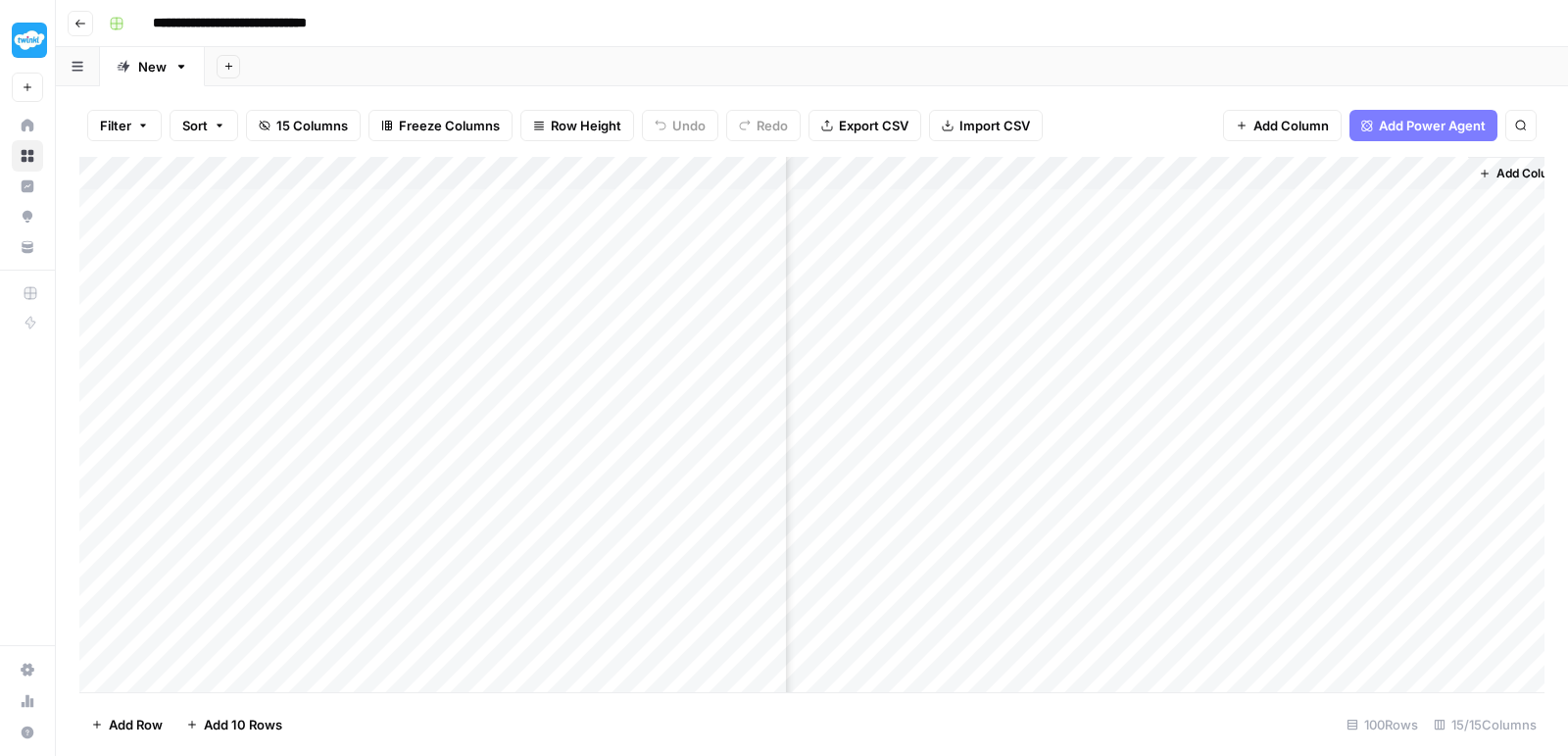
scroll to position [0, 1468]
click at [1298, 330] on div "Add Column" at bounding box center [811, 427] width 1465 height 541
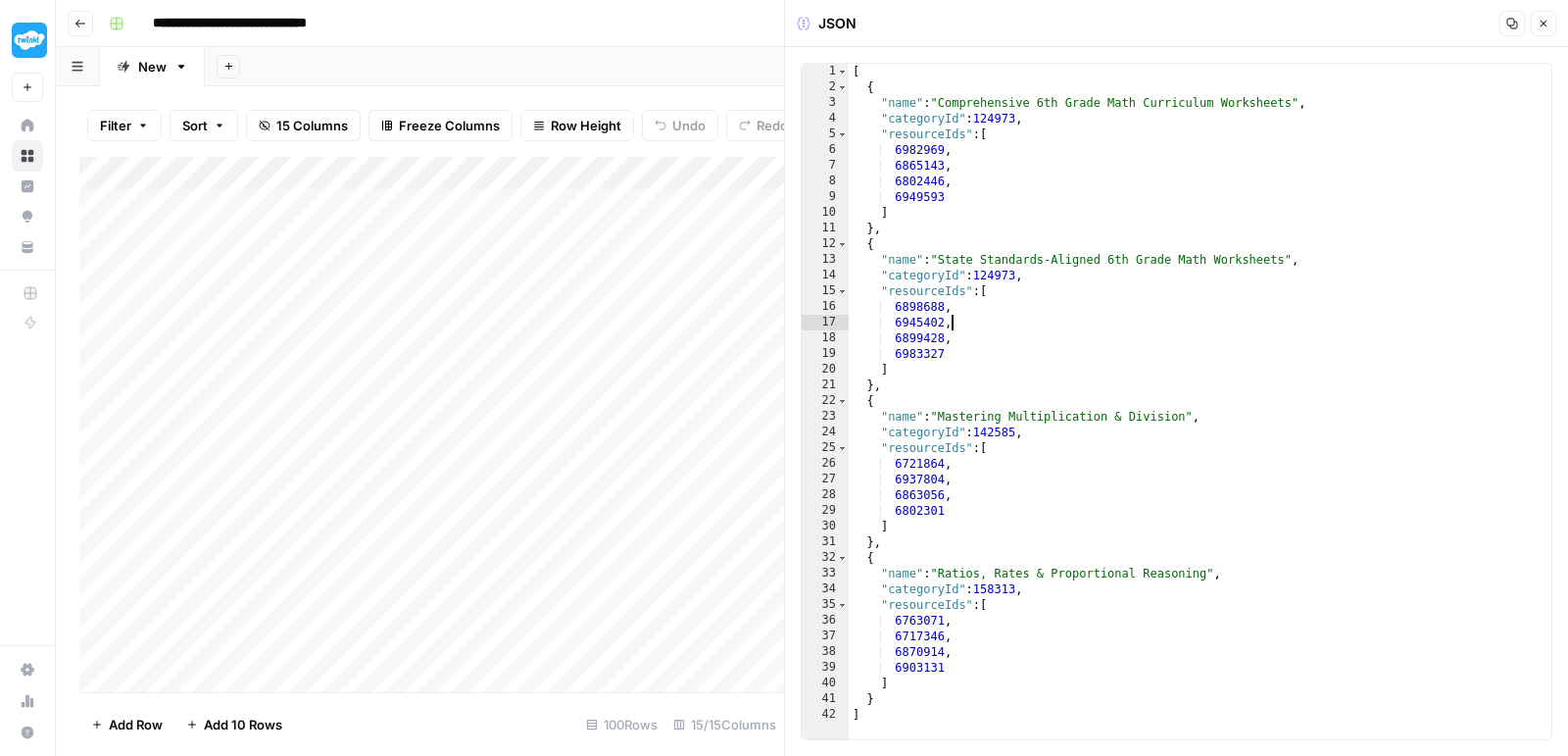
click at [1146, 324] on div "[ { "name" : "Comprehensive 6th Grade Math Curriculum Worksheets" , "categoryId…" at bounding box center [1201, 417] width 703 height 707
type textarea "* *"
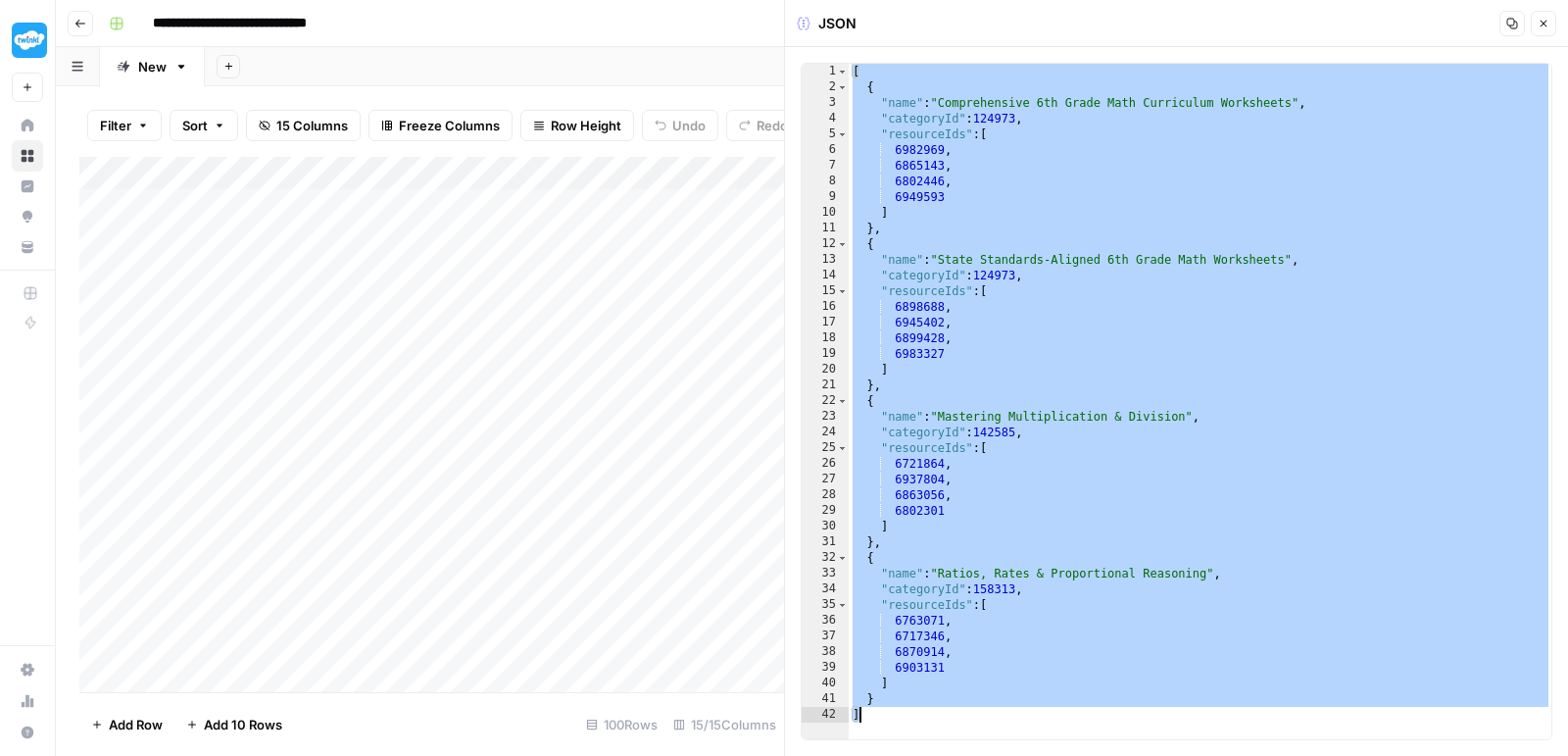
click at [1555, 29] on button "Close" at bounding box center [1543, 24] width 26 height 26
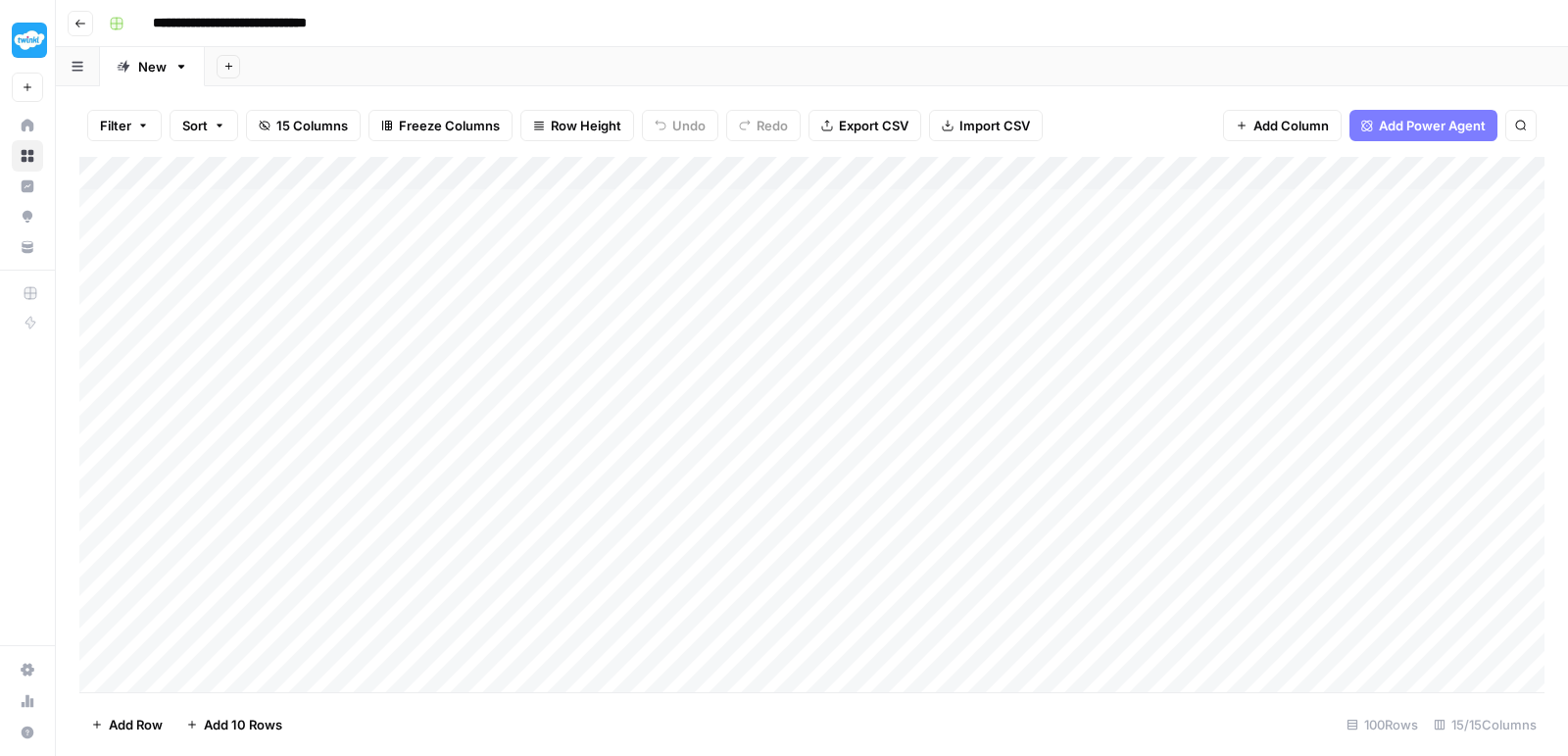
click at [1075, 361] on div "Add Column" at bounding box center [811, 427] width 1465 height 541
click at [1085, 370] on div "Add Column" at bounding box center [811, 427] width 1465 height 541
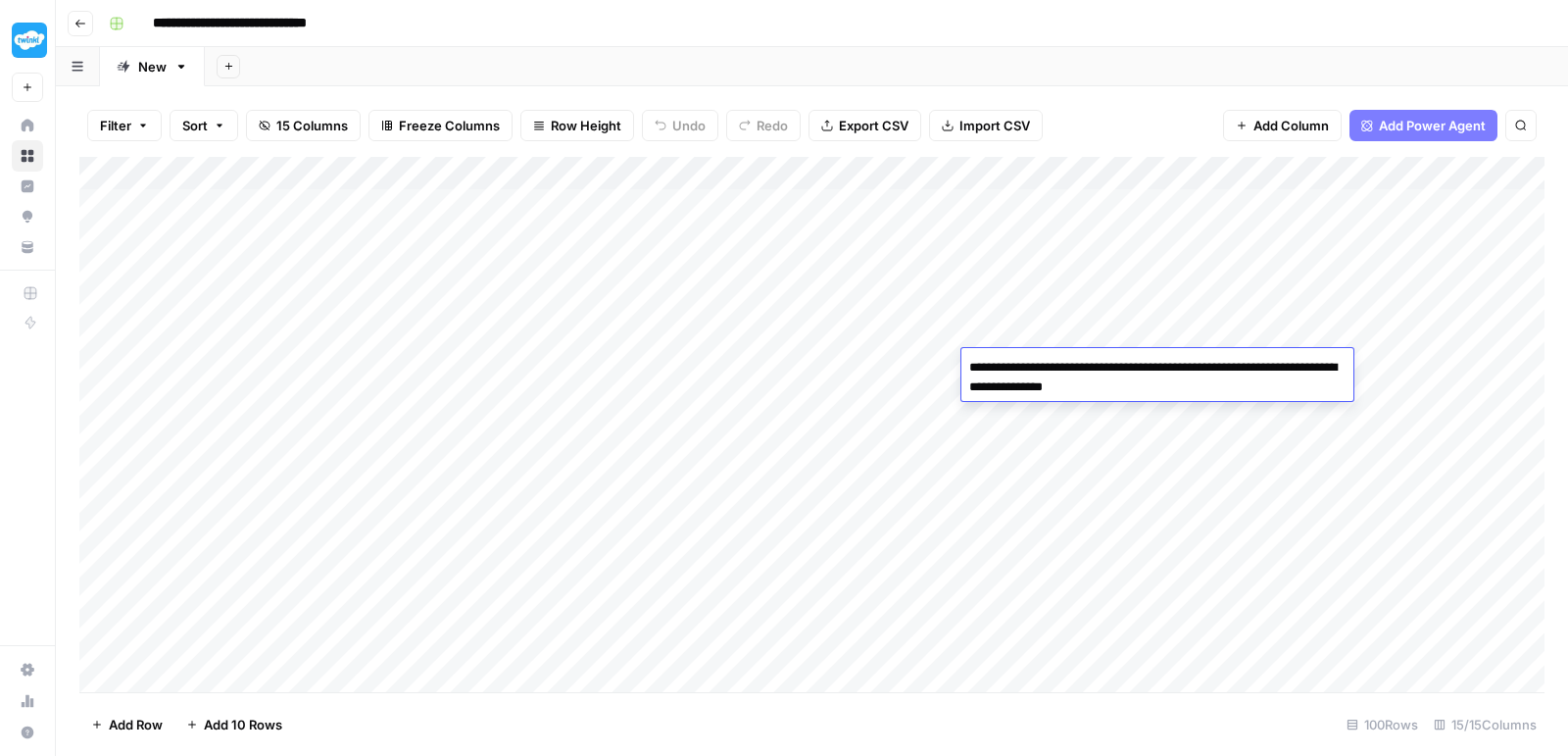
click at [1085, 370] on textarea "**********" at bounding box center [1158, 377] width 392 height 47
click at [1275, 336] on div "Add Column" at bounding box center [811, 427] width 1465 height 541
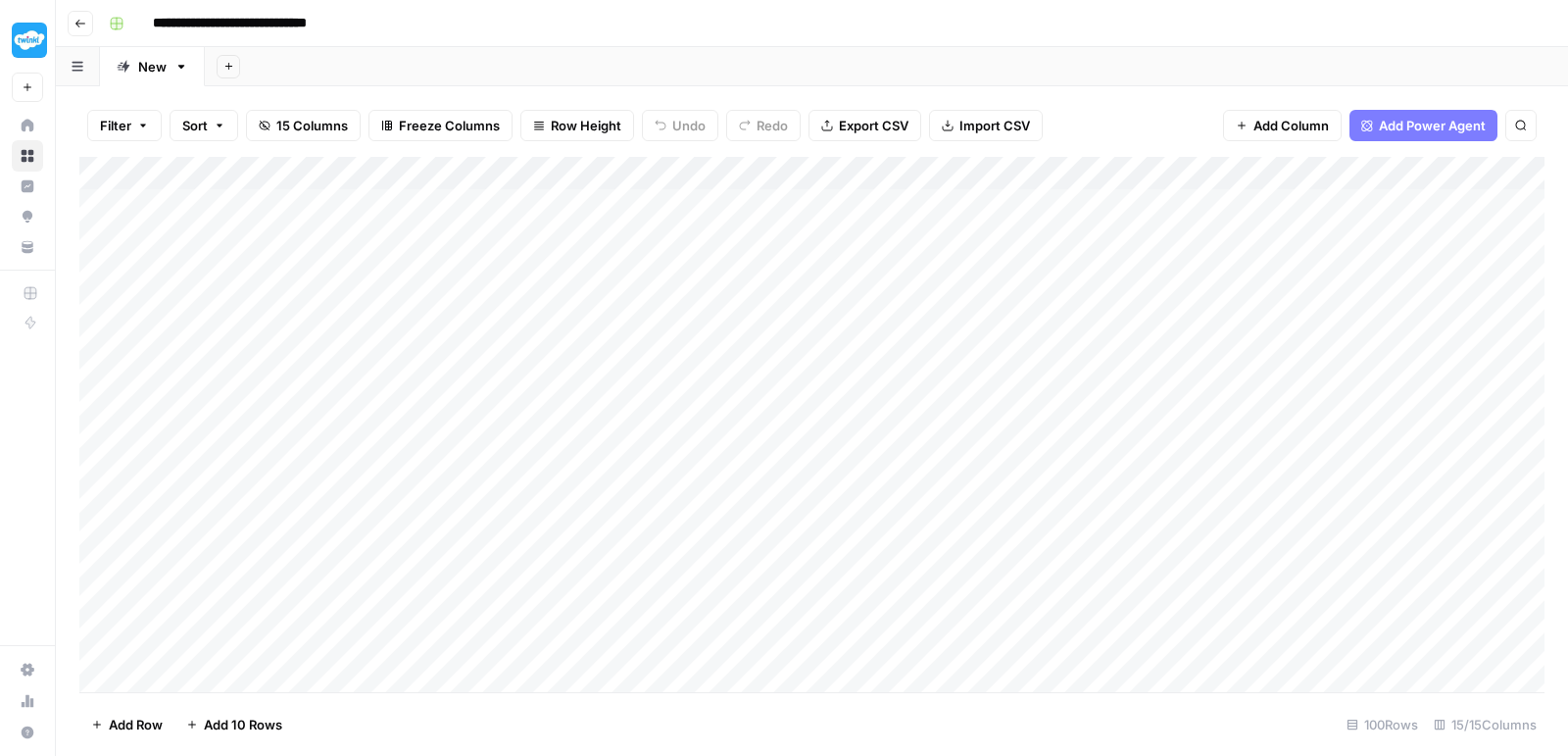
click at [1259, 367] on div "Add Column" at bounding box center [811, 427] width 1465 height 541
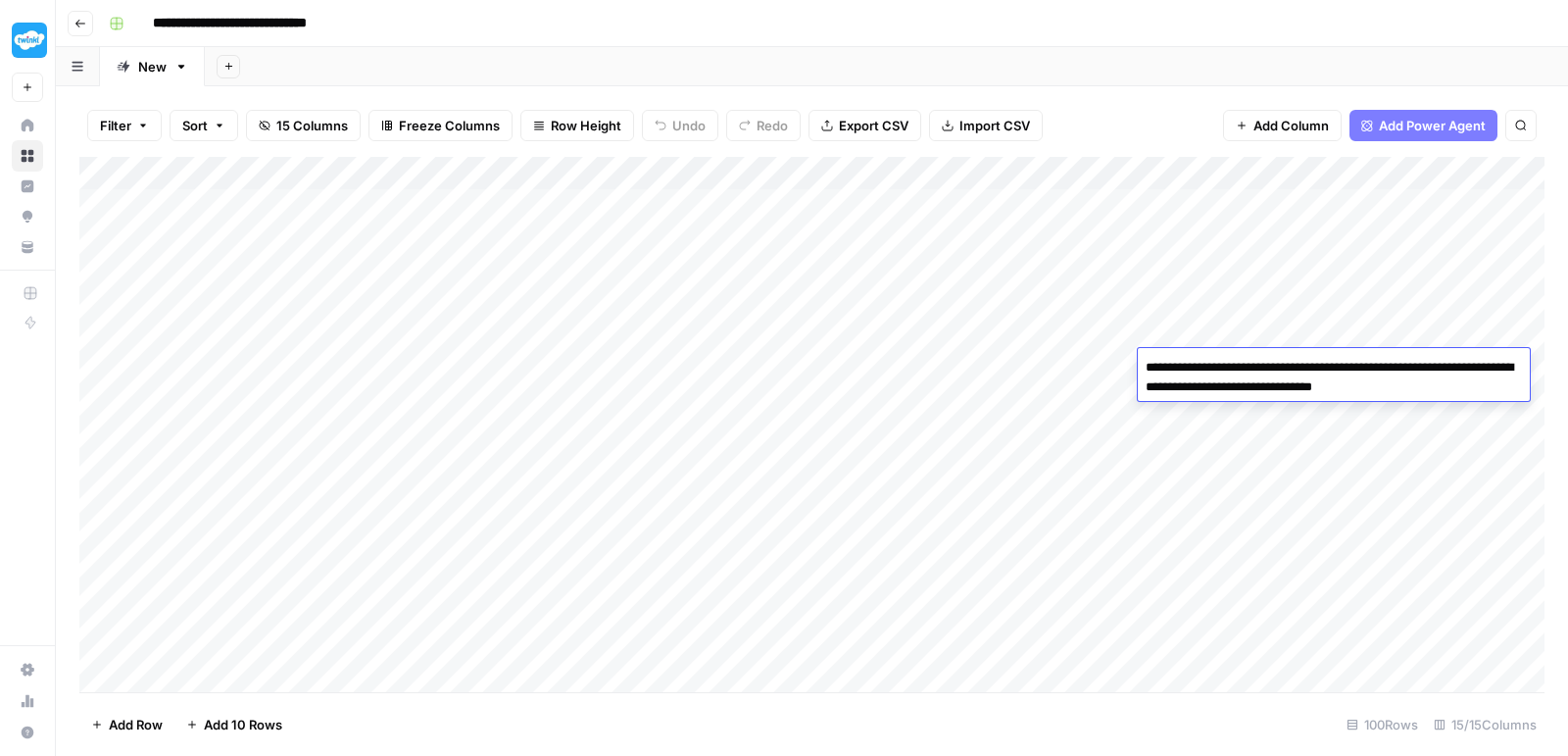
click at [1351, 364] on textarea "**********" at bounding box center [1334, 377] width 392 height 47
click at [1106, 362] on div "Add Column" at bounding box center [811, 427] width 1465 height 541
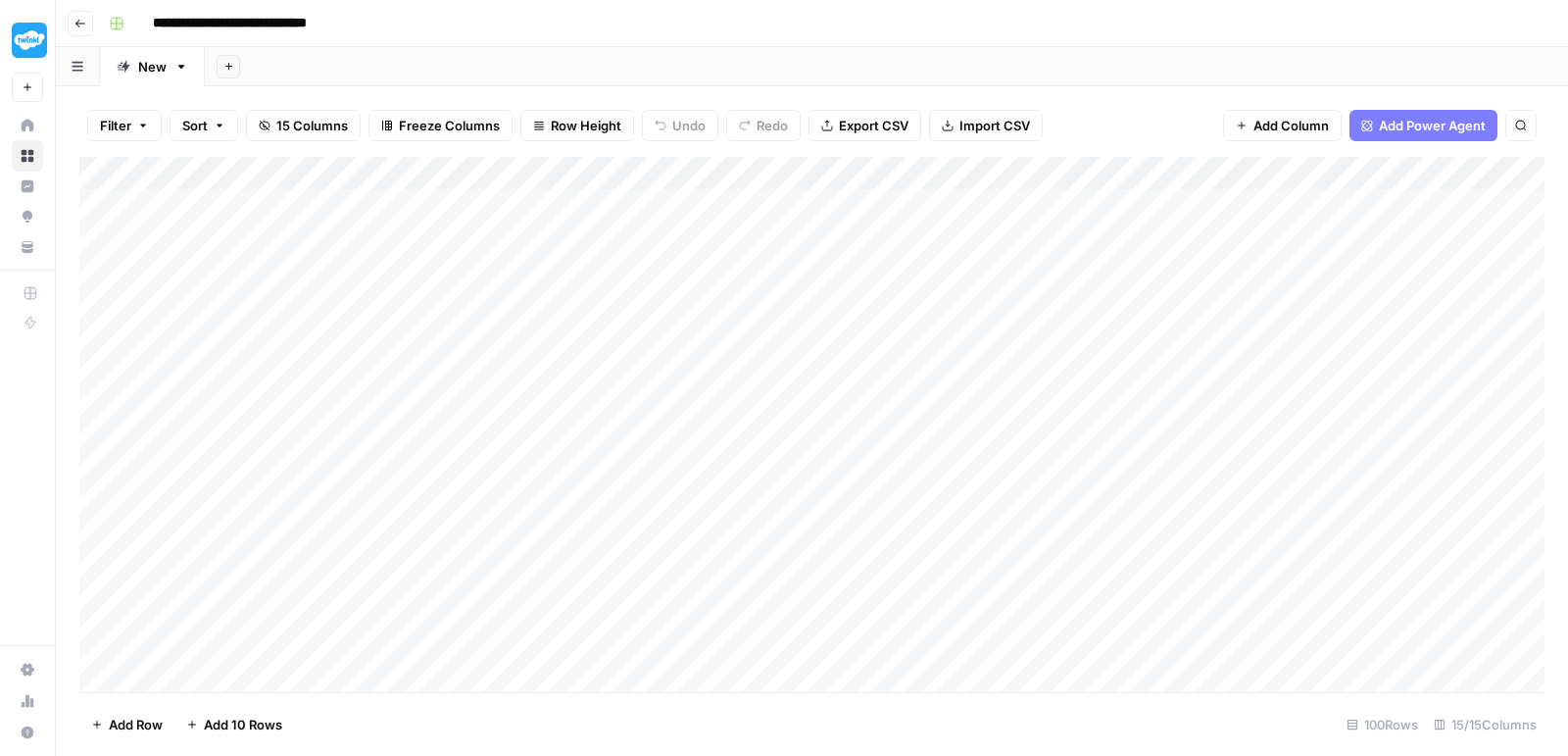
click at [1456, 357] on div "Add Column" at bounding box center [811, 427] width 1465 height 541
click at [1350, 362] on div "Add Column" at bounding box center [811, 427] width 1465 height 541
click at [1350, 362] on div at bounding box center [1346, 366] width 179 height 37
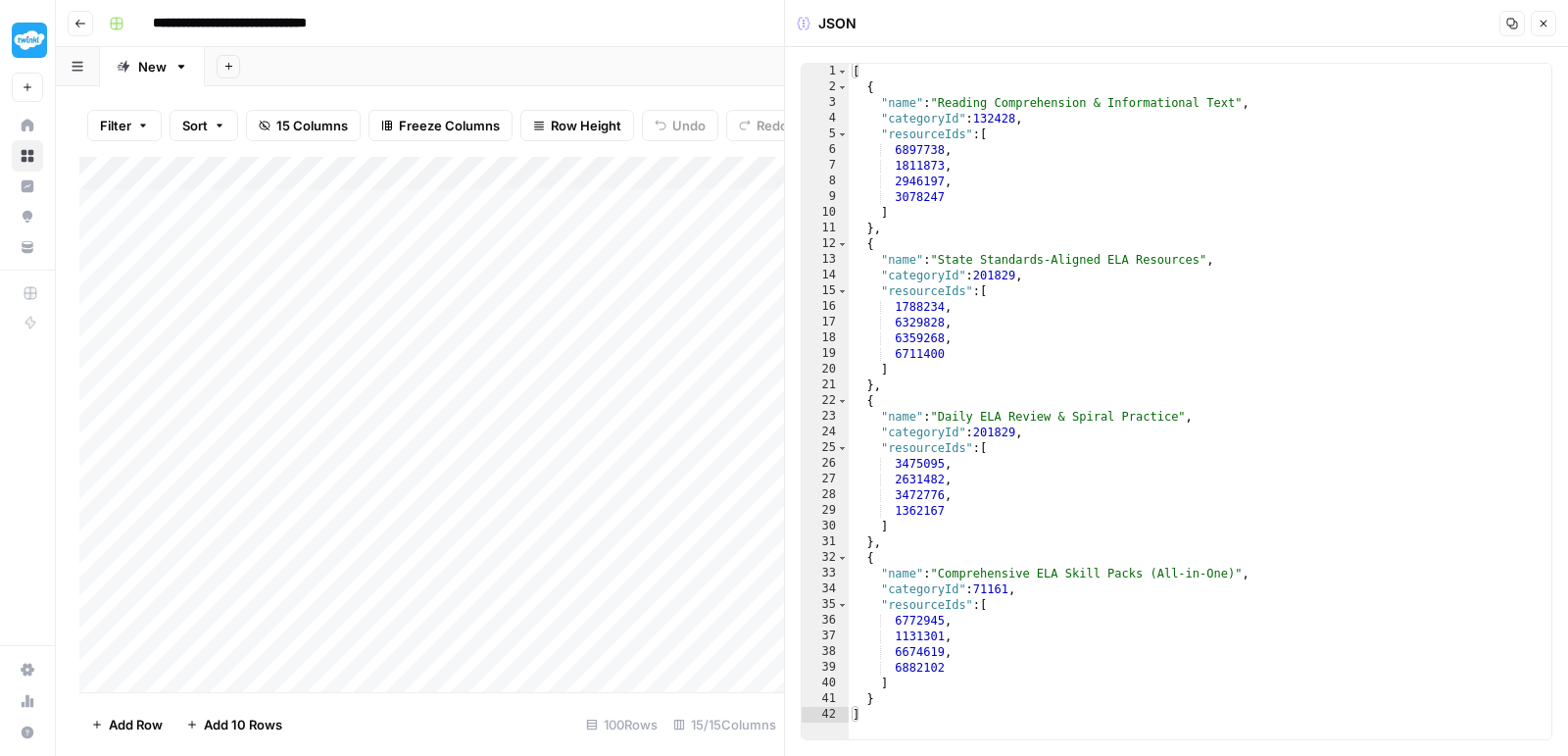
click at [1225, 357] on div "[ { "name" : "Reading Comprehension & Informational Text" , "categoryId" : 1324…" at bounding box center [1201, 417] width 703 height 707
type textarea "* *"
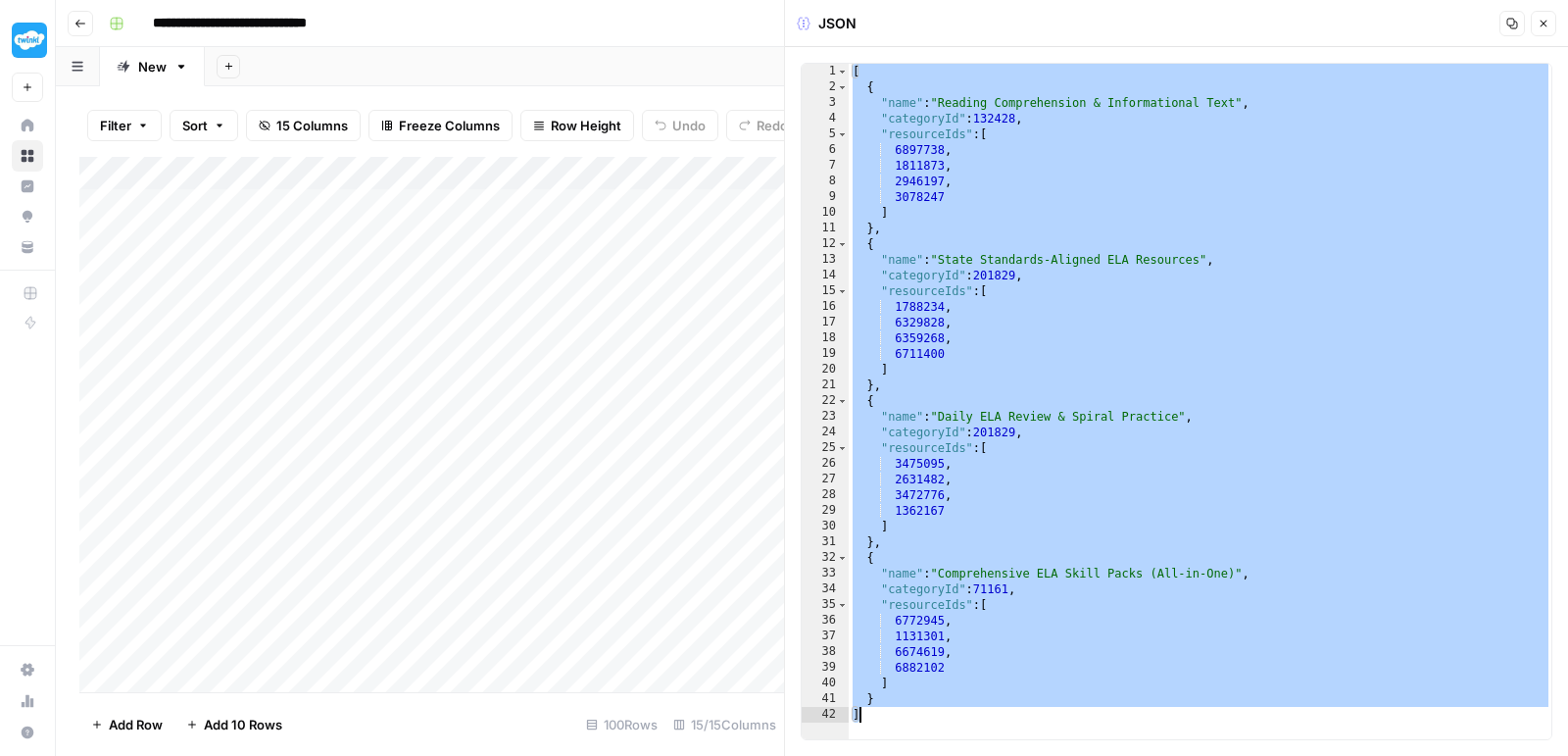
click at [1545, 11] on button "Close" at bounding box center [1543, 24] width 26 height 26
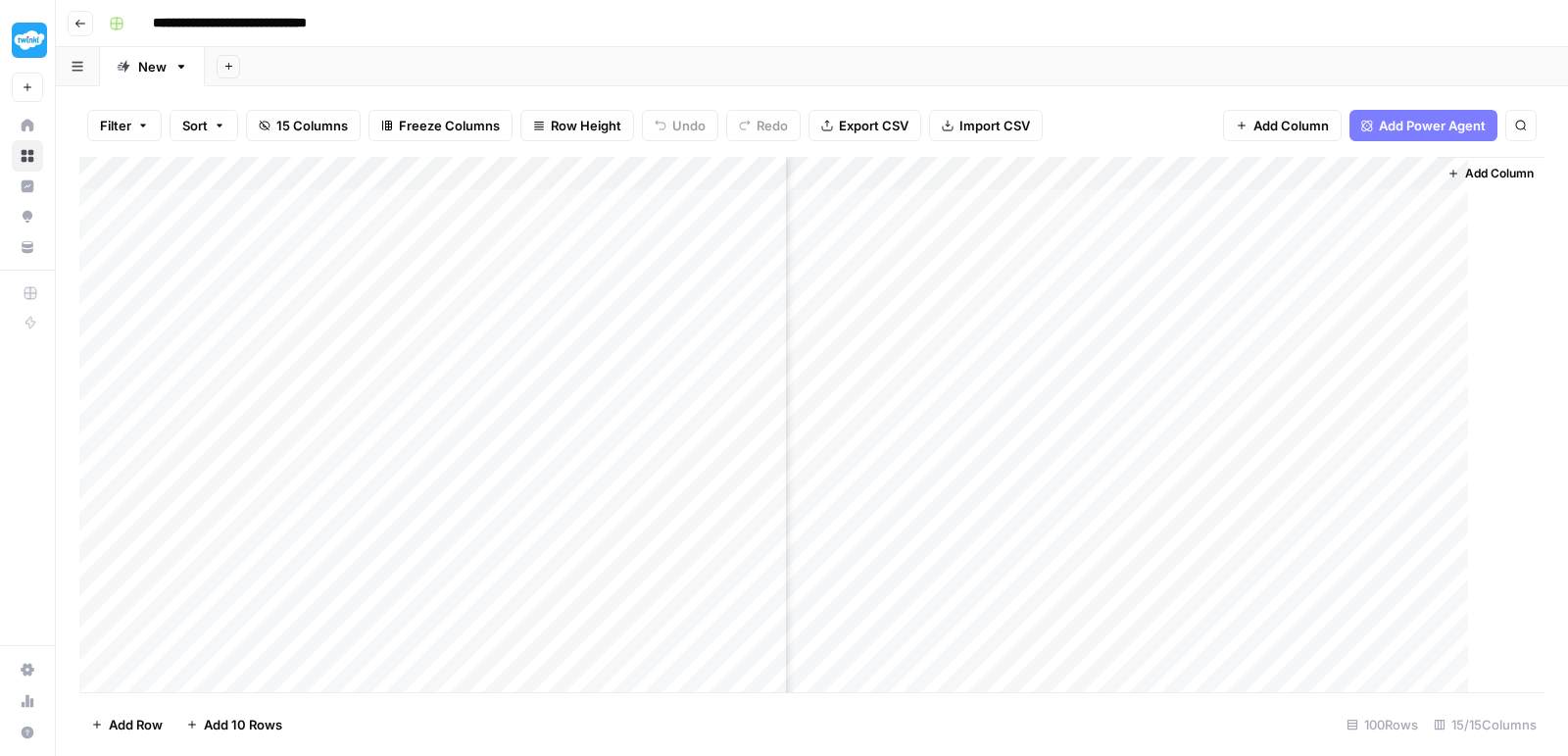
scroll to position [0, 1444]
click at [1335, 407] on div "Add Column" at bounding box center [811, 427] width 1465 height 541
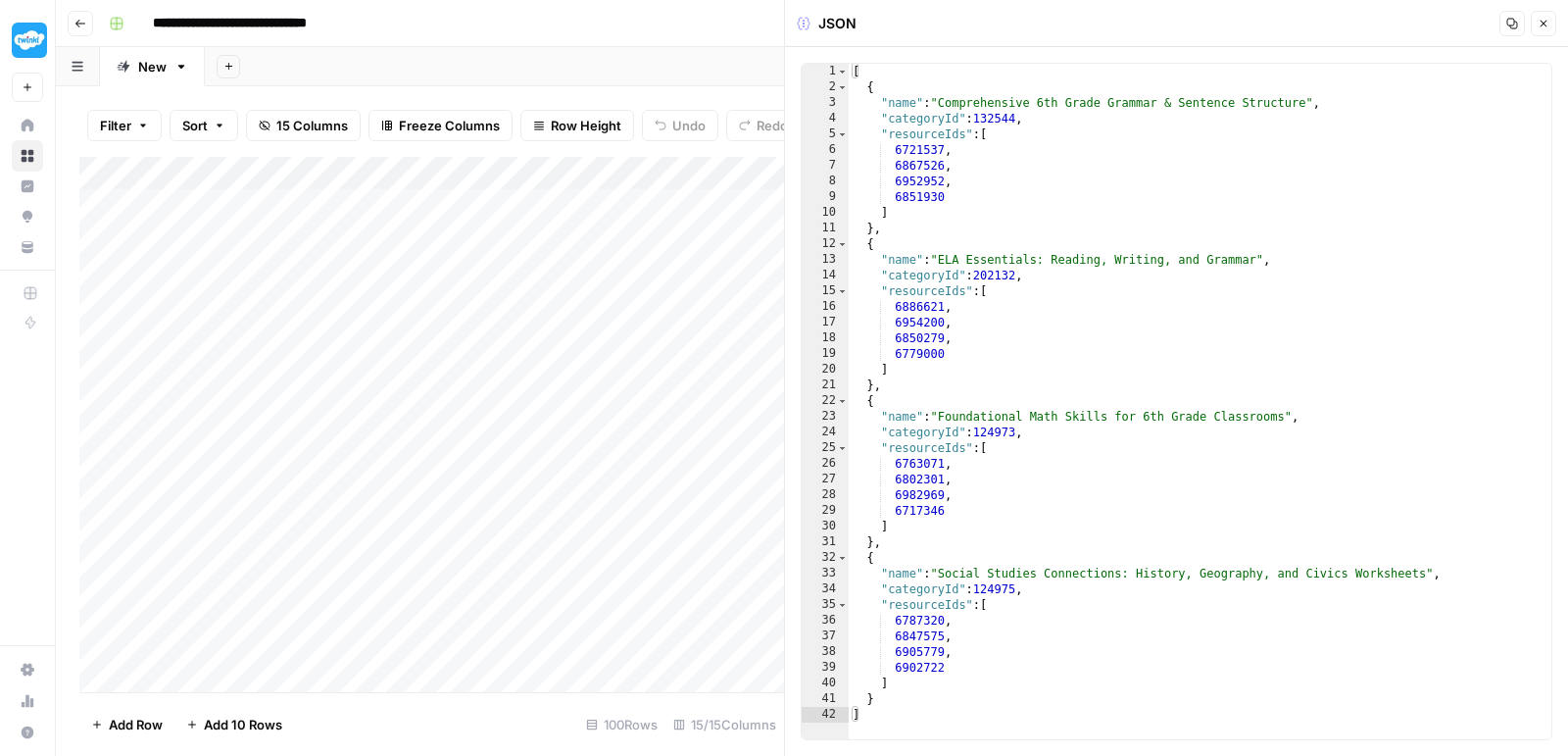
click at [1210, 383] on div "[ { "name" : "Comprehensive 6th Grade Grammar & Sentence Structure" , "category…" at bounding box center [1201, 417] width 703 height 707
type textarea "* *"
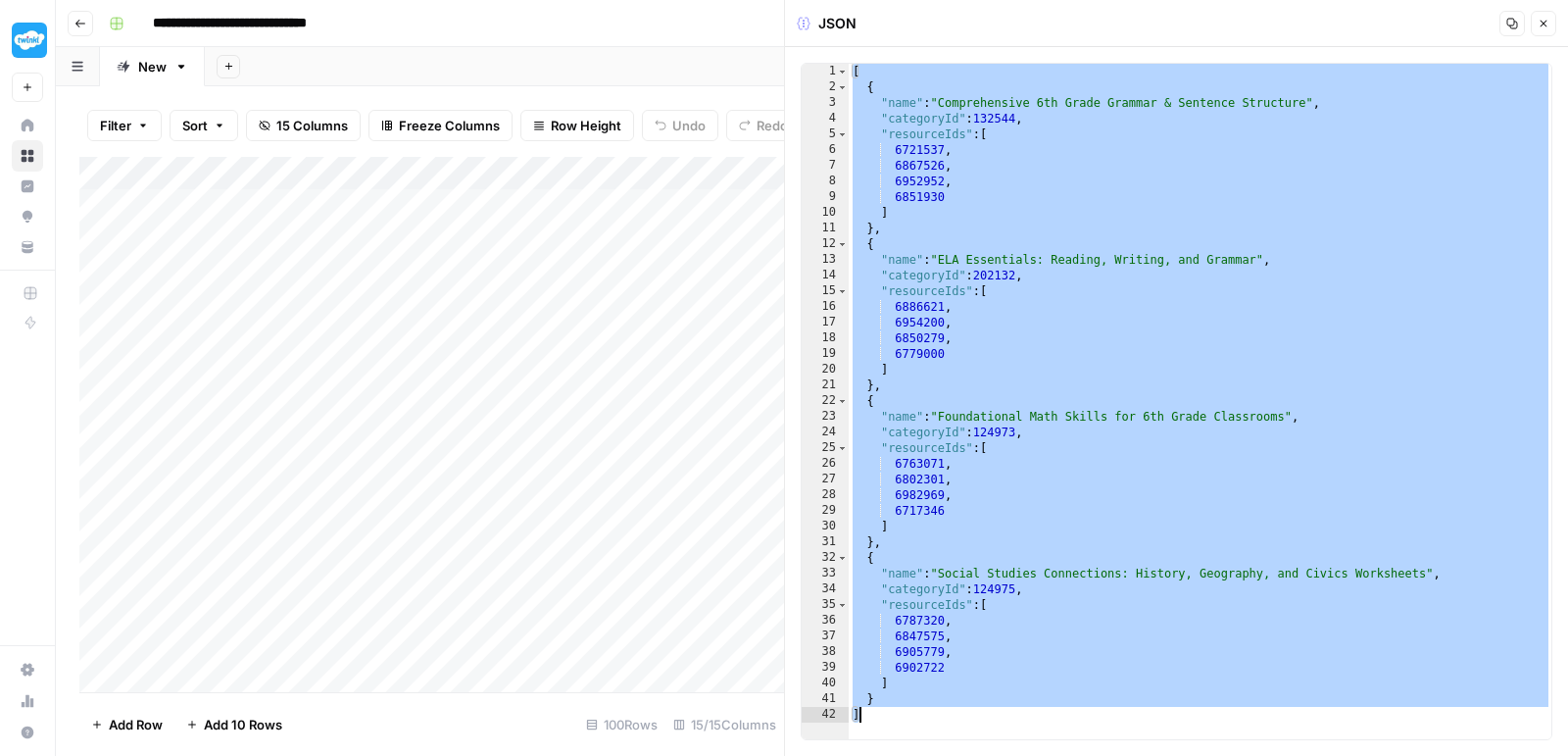
click at [1553, 25] on button "Close" at bounding box center [1543, 24] width 26 height 26
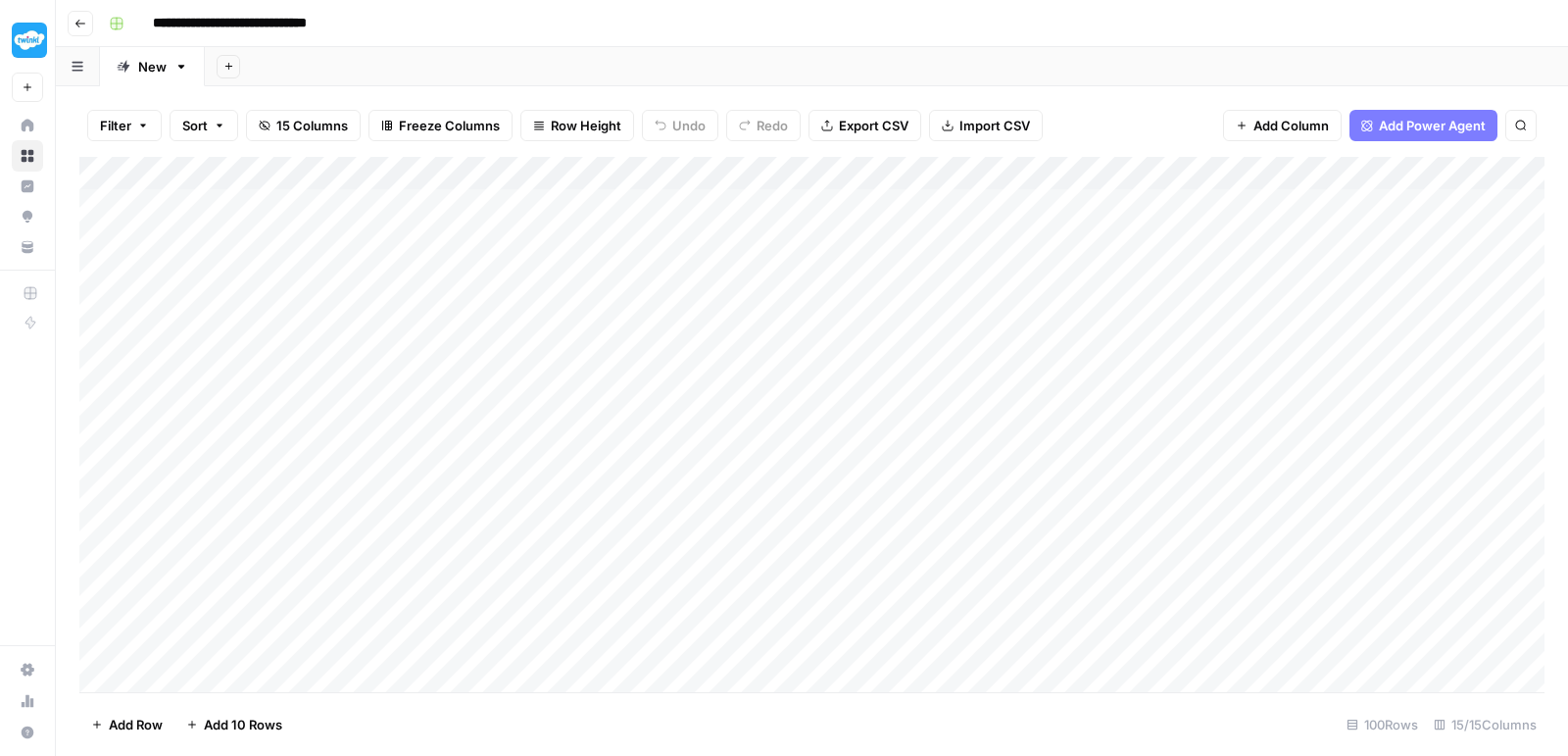
click at [1057, 396] on div "Add Column" at bounding box center [811, 427] width 1465 height 541
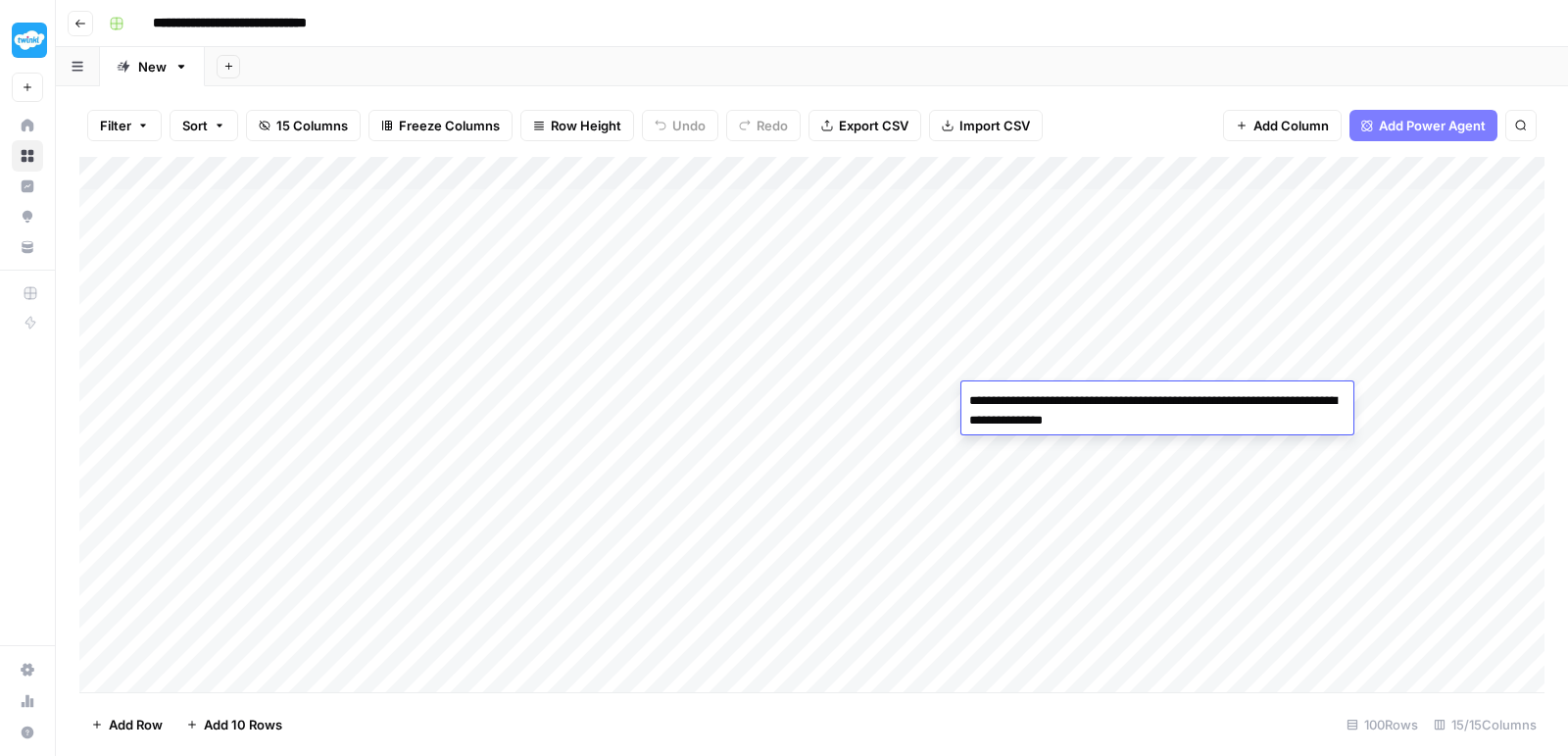
click at [1057, 396] on textarea "**********" at bounding box center [1158, 410] width 392 height 47
click at [1257, 362] on div "Add Column" at bounding box center [811, 427] width 1465 height 541
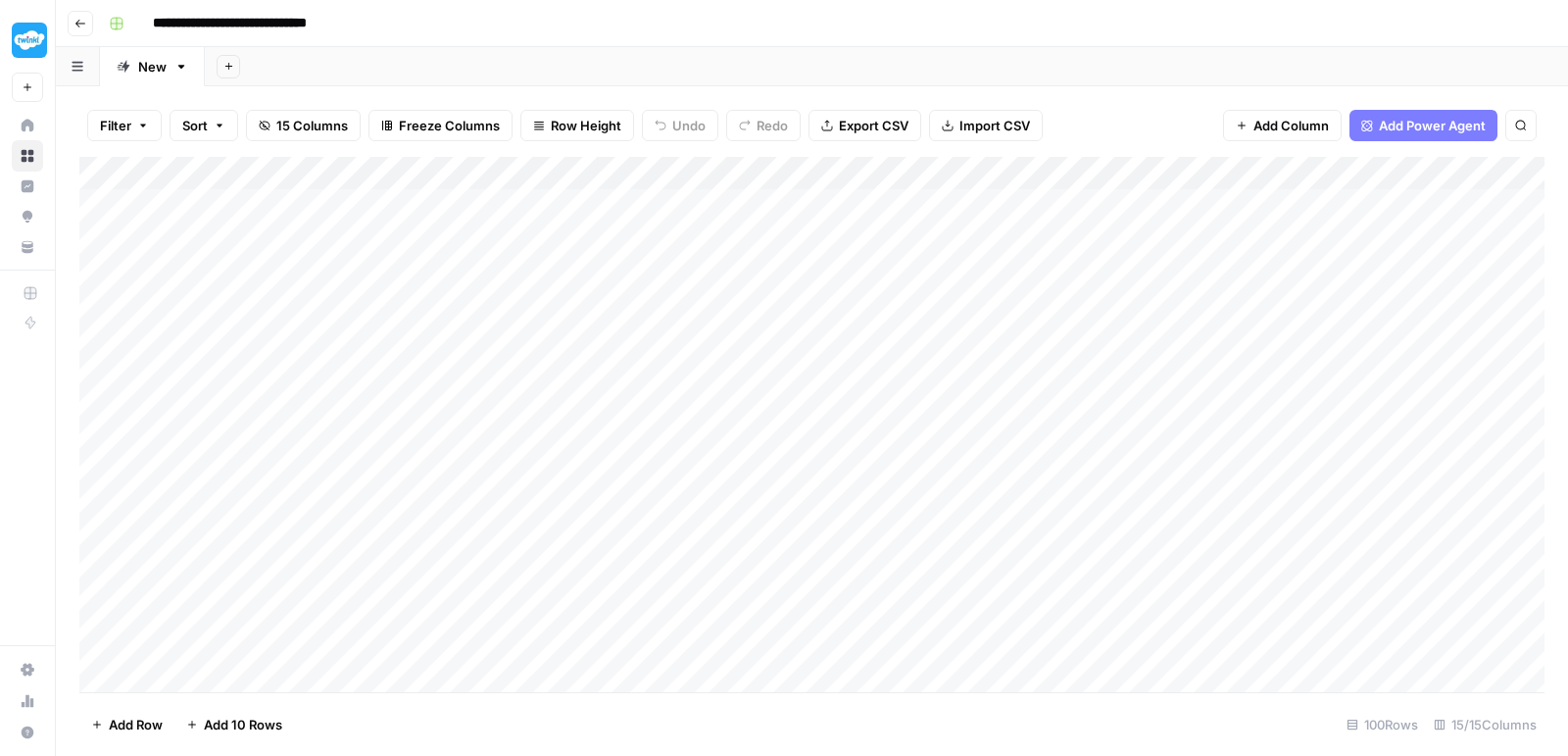
click at [1249, 399] on div "Add Column" at bounding box center [811, 427] width 1465 height 541
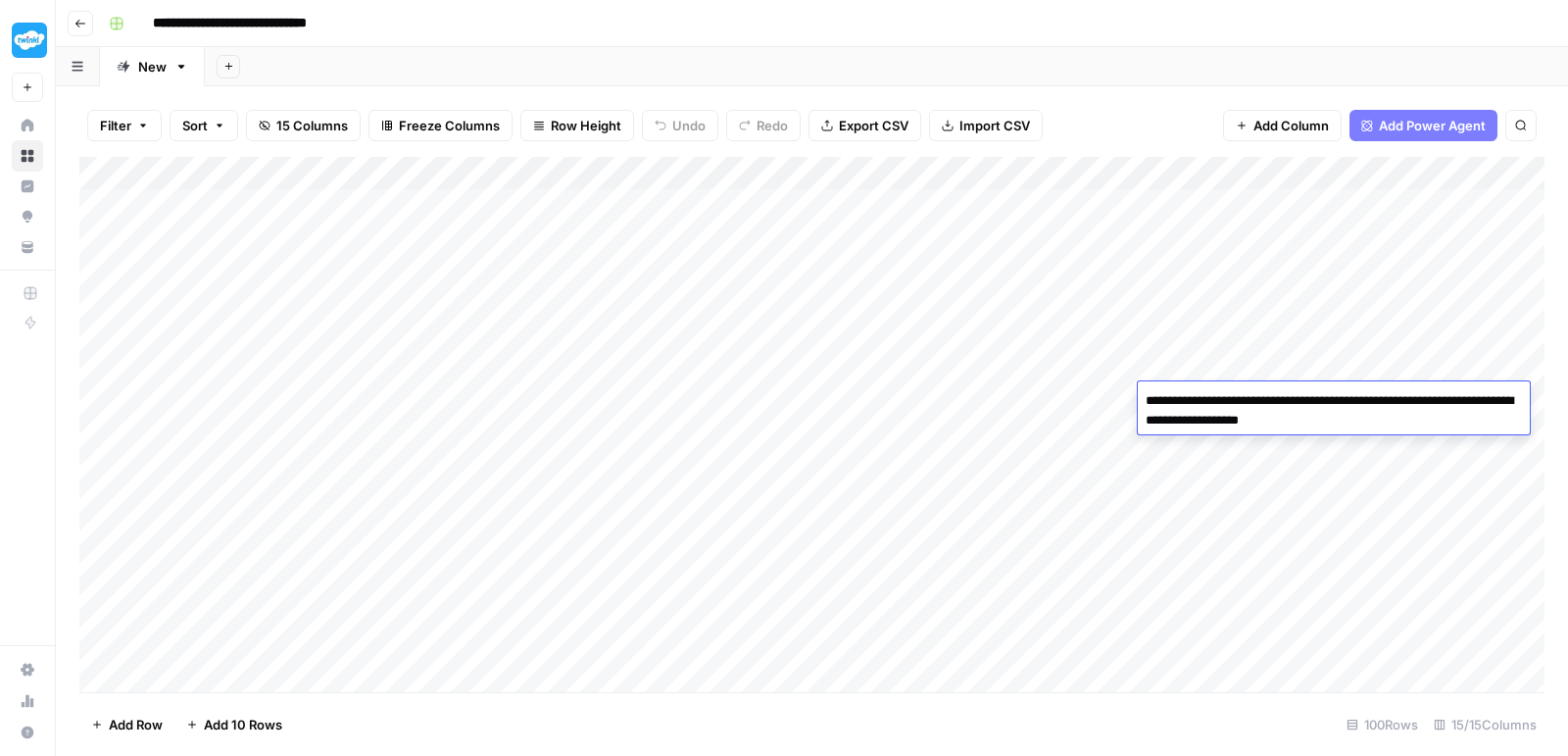
click at [1069, 454] on div "Add Column" at bounding box center [811, 427] width 1465 height 541
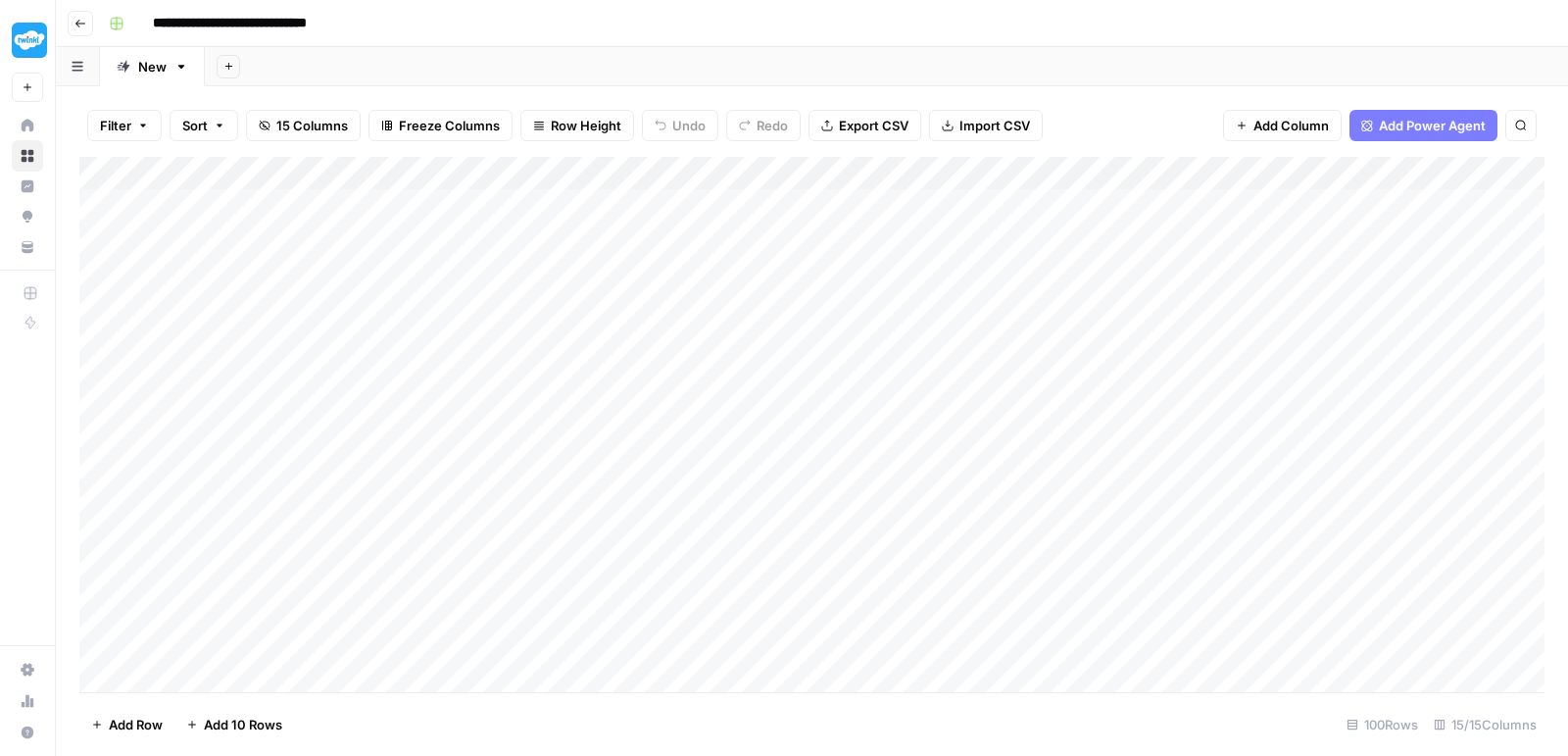
click at [1090, 432] on div "Add Column" at bounding box center [811, 427] width 1465 height 541
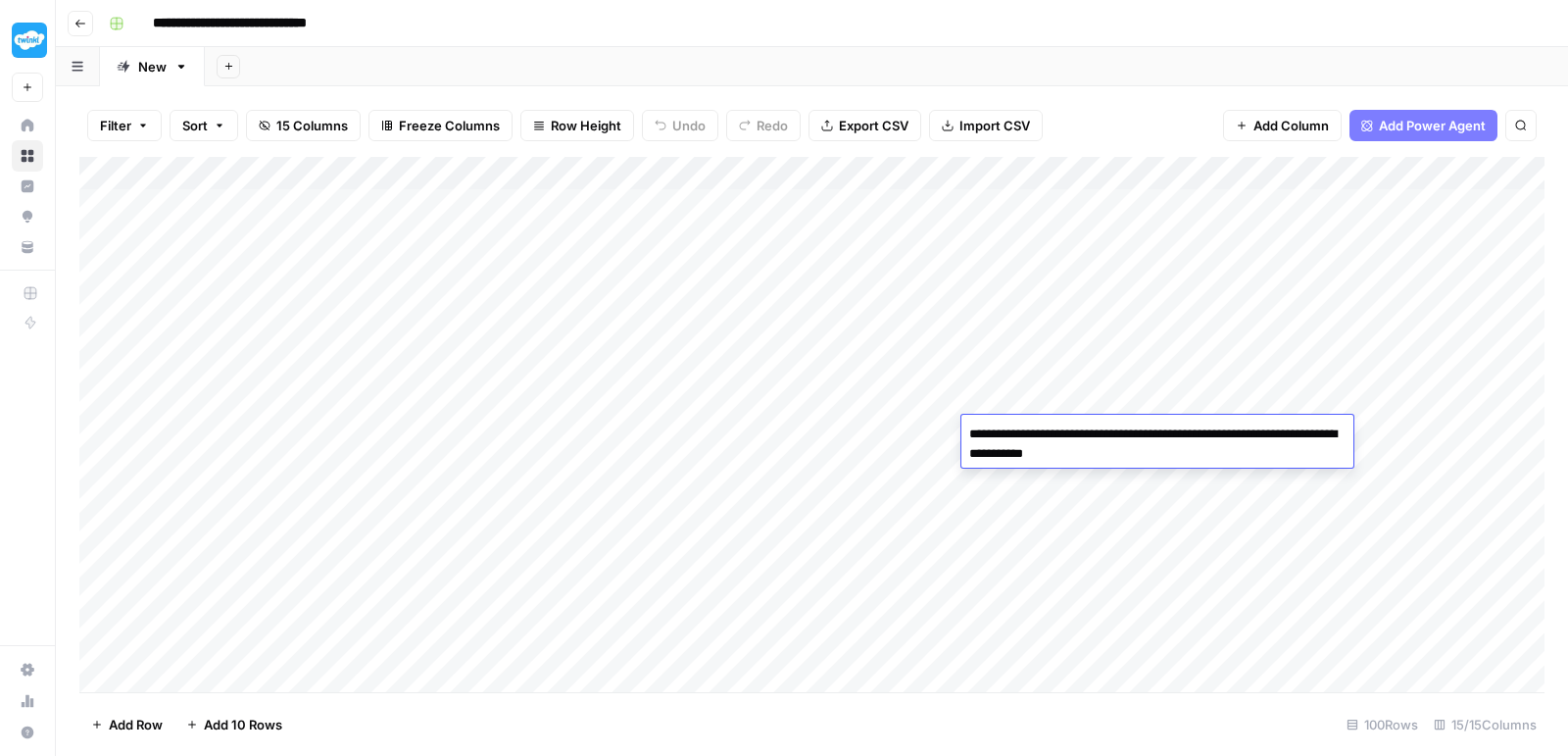
click at [1090, 432] on textarea "**********" at bounding box center [1158, 443] width 392 height 47
click at [1227, 494] on div "Add Column" at bounding box center [811, 427] width 1465 height 541
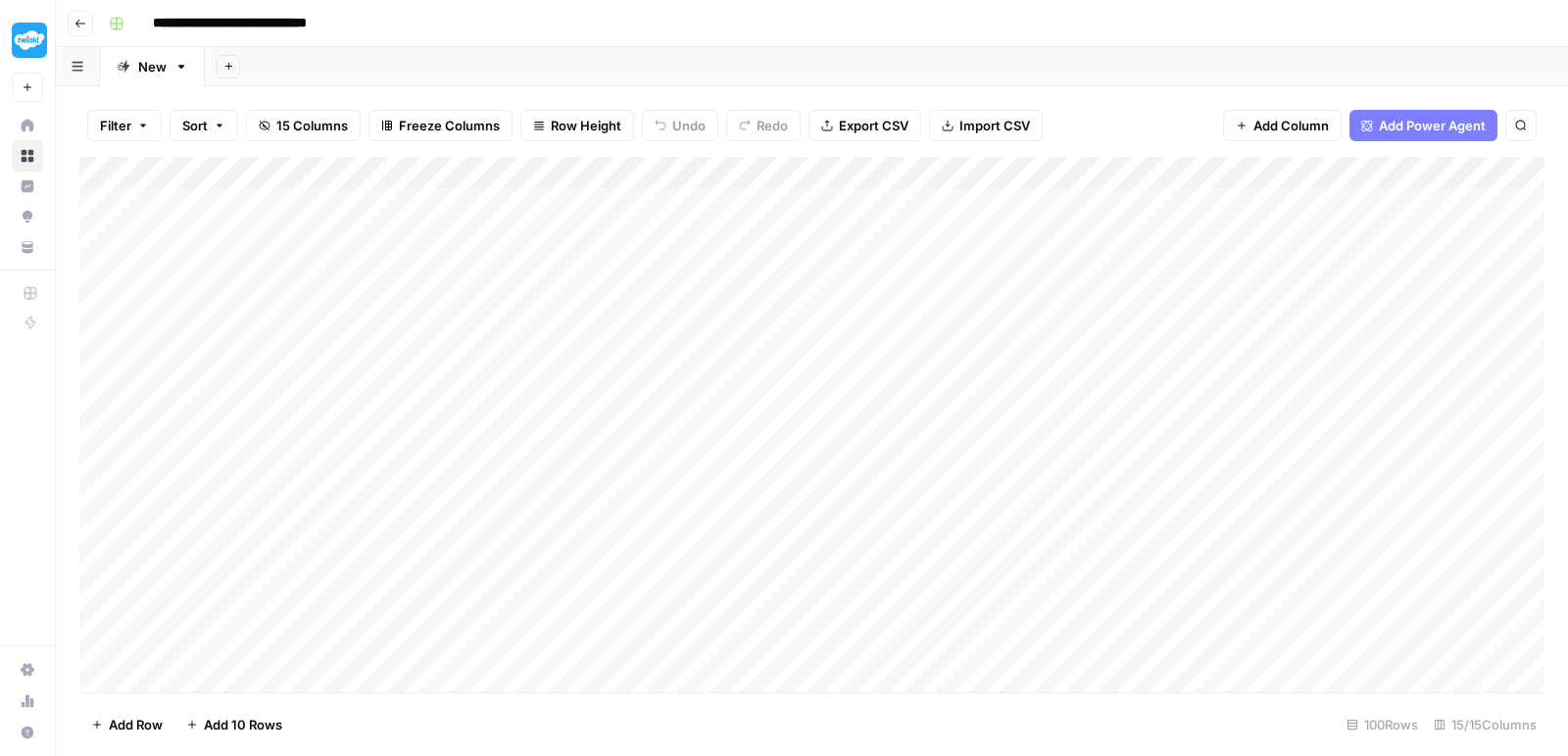
click at [1228, 448] on div "Add Column" at bounding box center [811, 427] width 1465 height 541
click at [1071, 444] on div "Add Column" at bounding box center [811, 427] width 1465 height 541
click at [1311, 447] on div "Add Column" at bounding box center [811, 427] width 1465 height 541
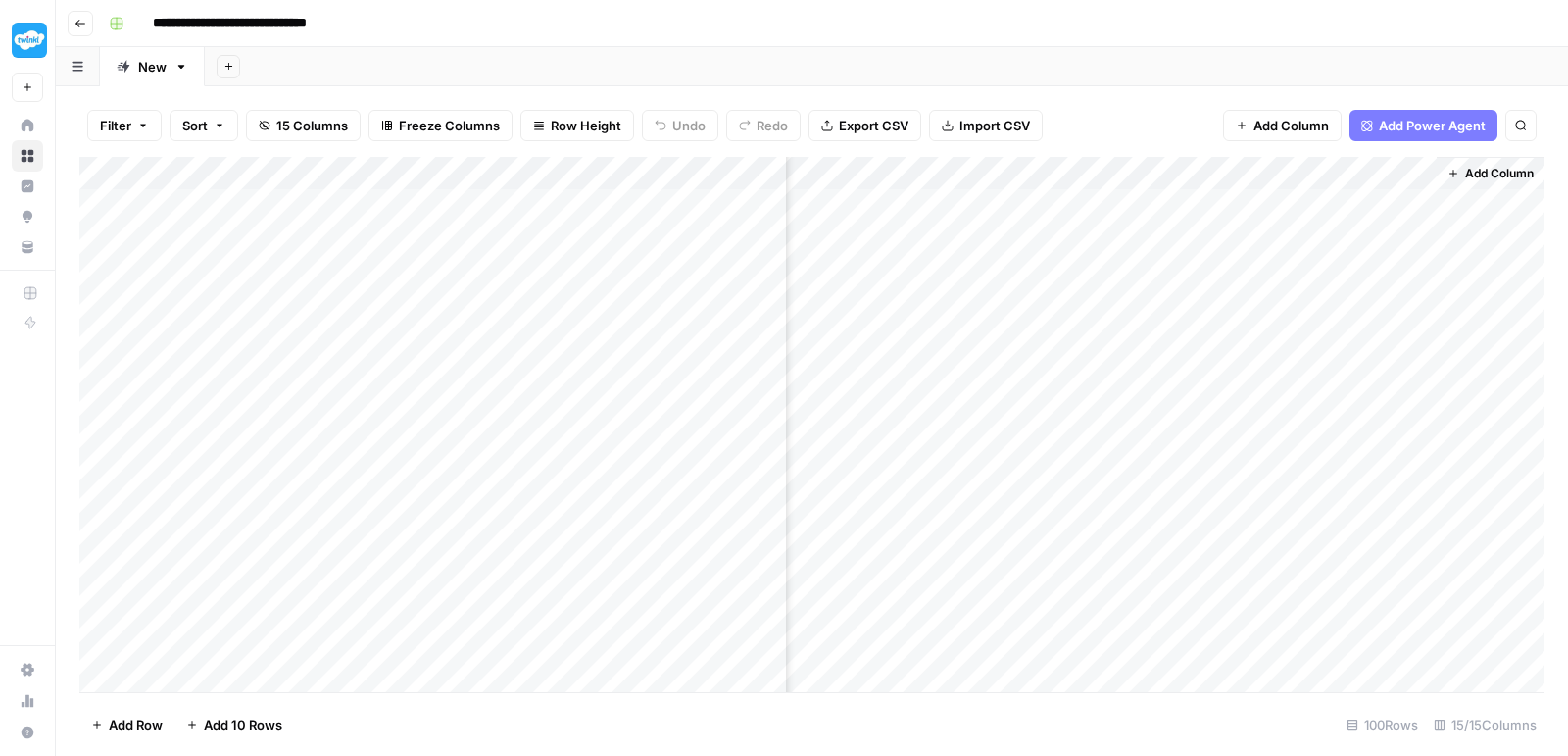
click at [1311, 447] on div "Add Column" at bounding box center [811, 427] width 1465 height 541
click at [1311, 447] on div at bounding box center [1346, 433] width 179 height 37
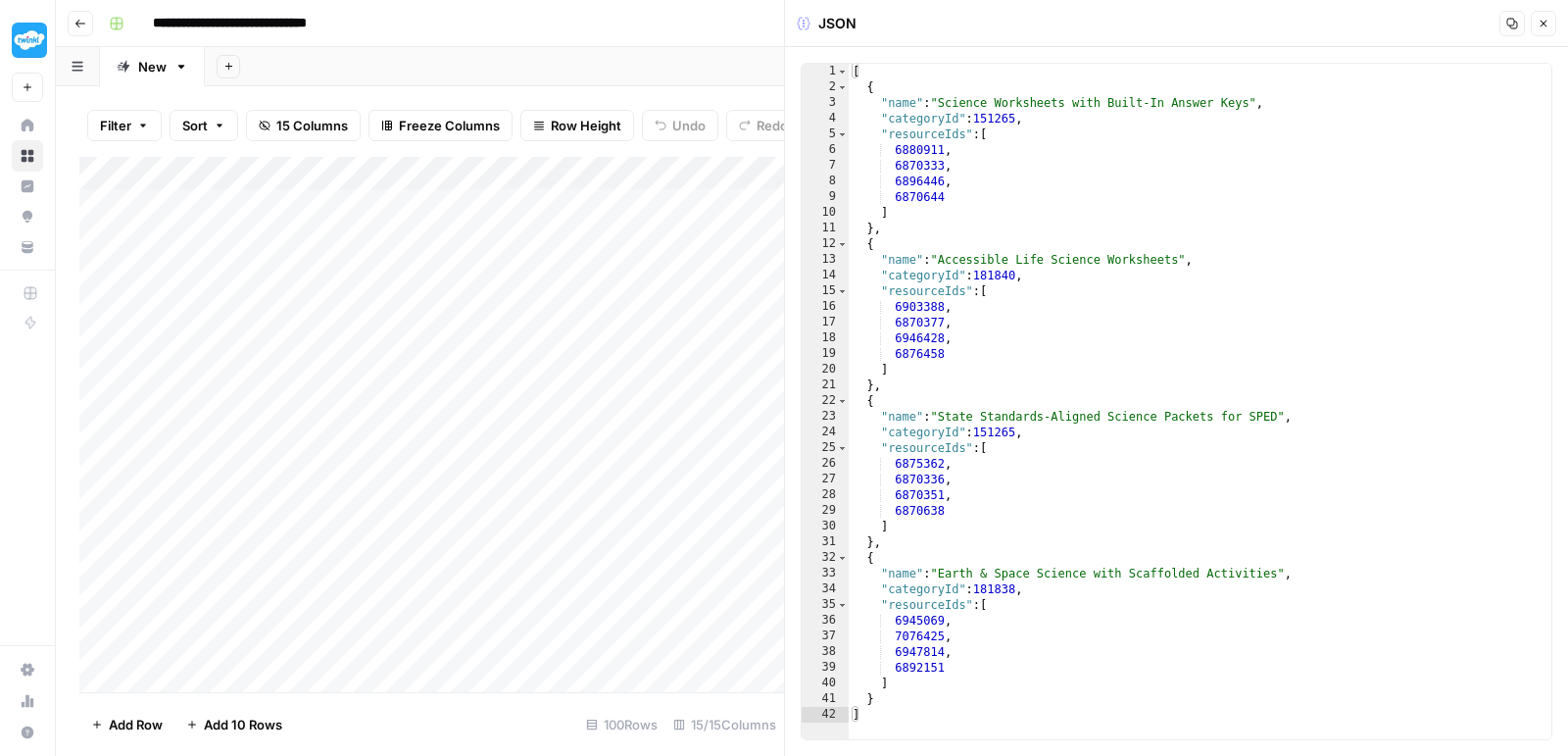
click at [1087, 422] on div "[ { "name" : "Science Worksheets with Built-In Answer Keys" , "categoryId" : 15…" at bounding box center [1201, 417] width 703 height 707
type textarea "* *"
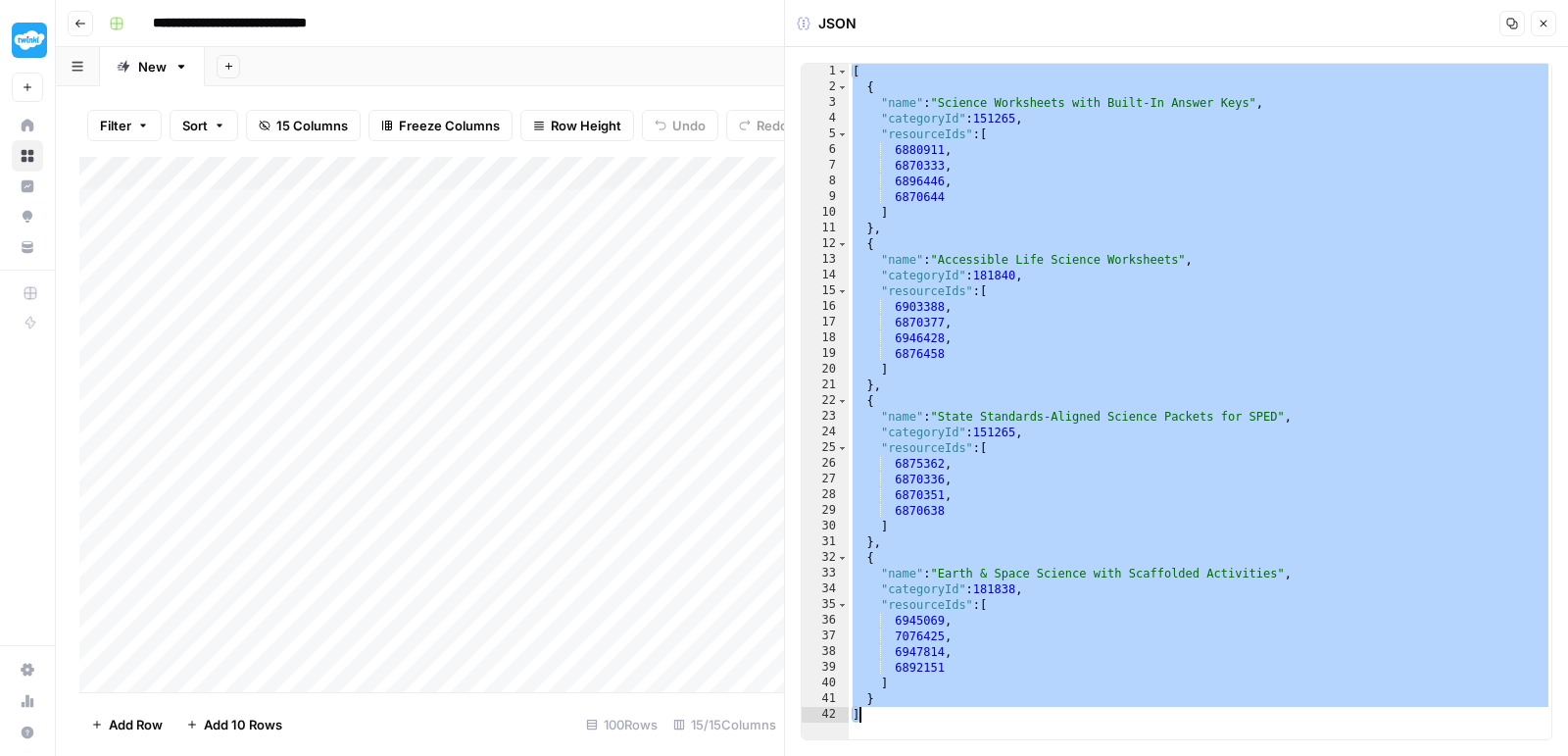
click at [1549, 26] on icon "button" at bounding box center [1543, 24] width 12 height 12
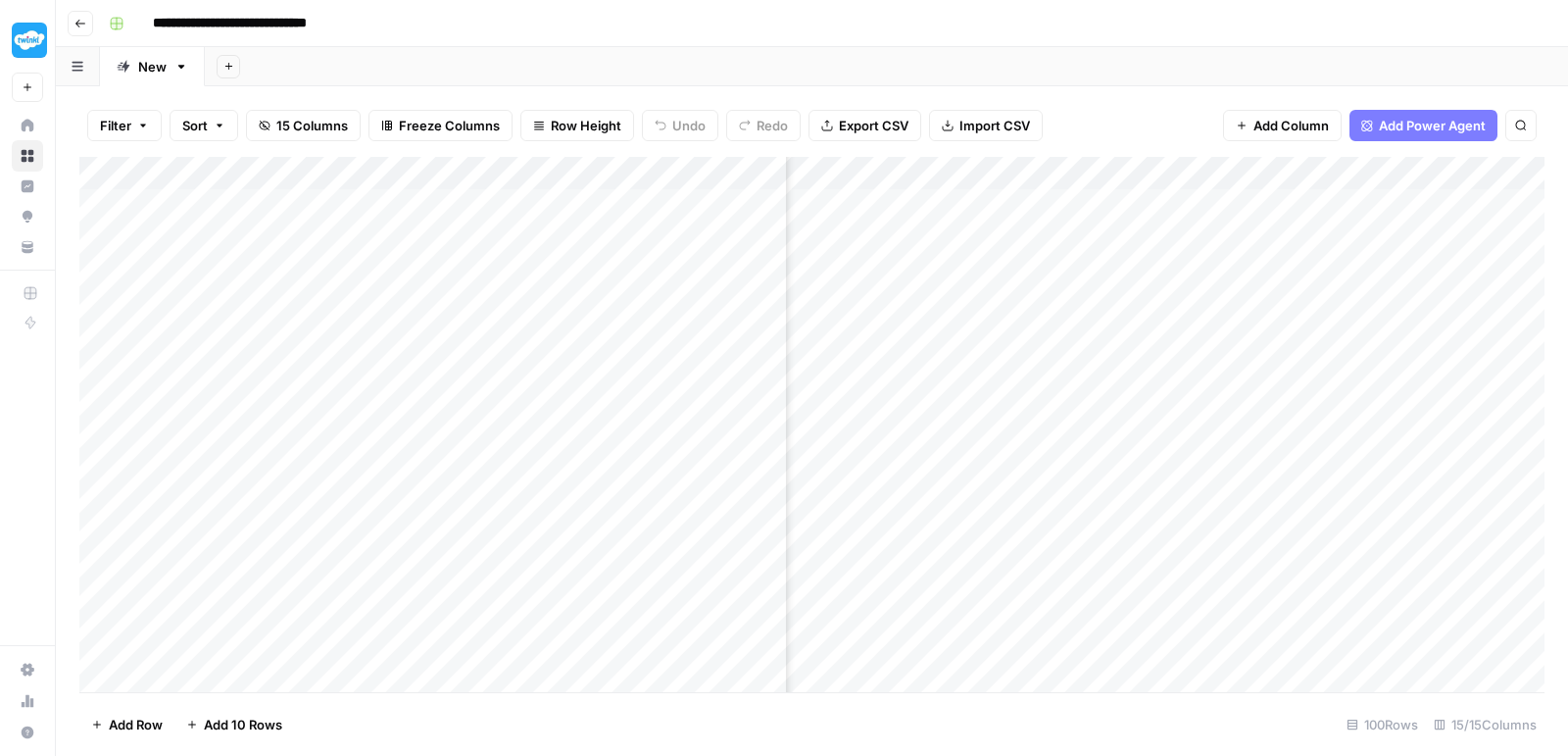
scroll to position [0, 1468]
click at [1295, 496] on div "Add Column" at bounding box center [811, 427] width 1465 height 541
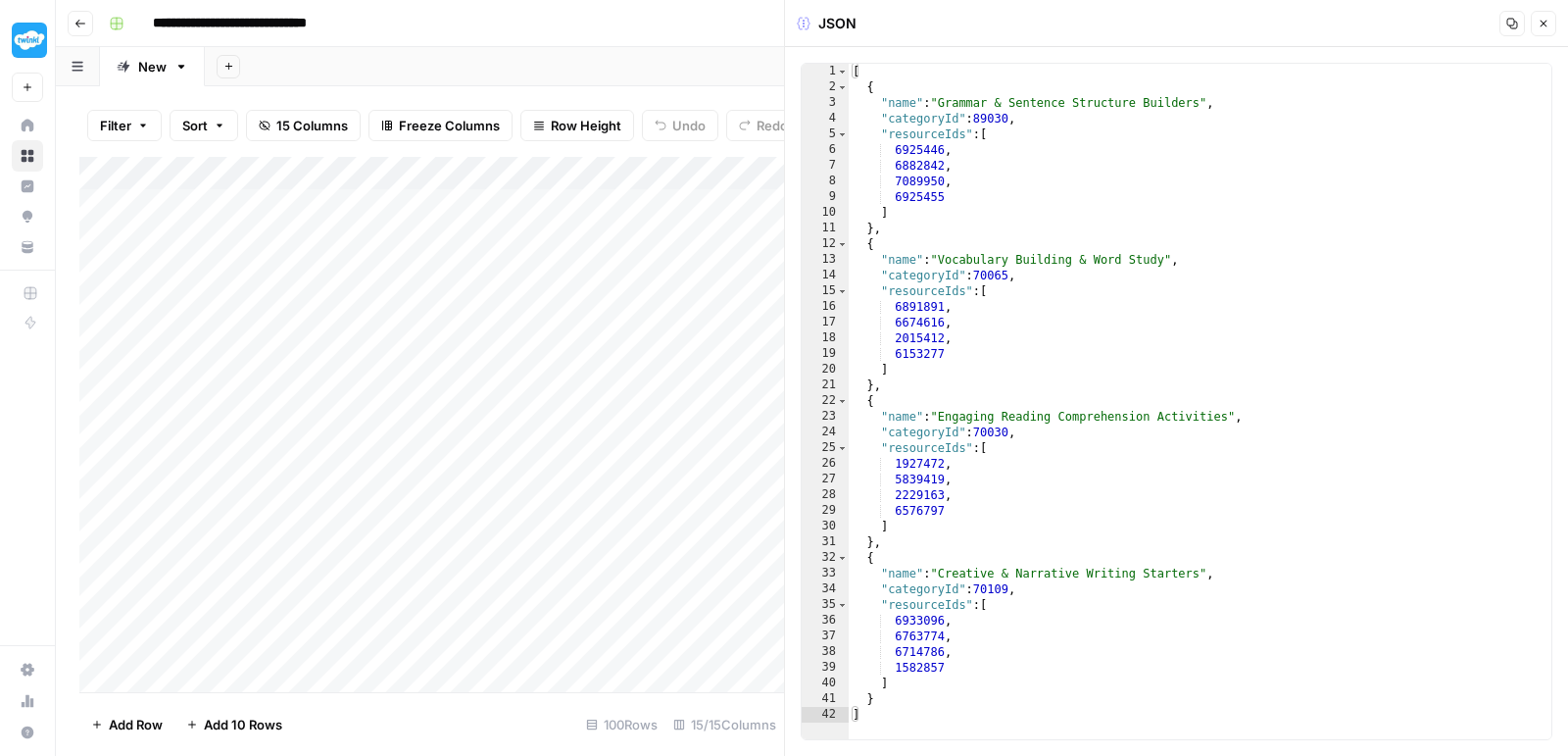
click at [1053, 395] on div "[ { "name" : "Grammar & Sentence Structure Builders" , "categoryId" : 89030 , "…" at bounding box center [1201, 417] width 703 height 707
type textarea "* *"
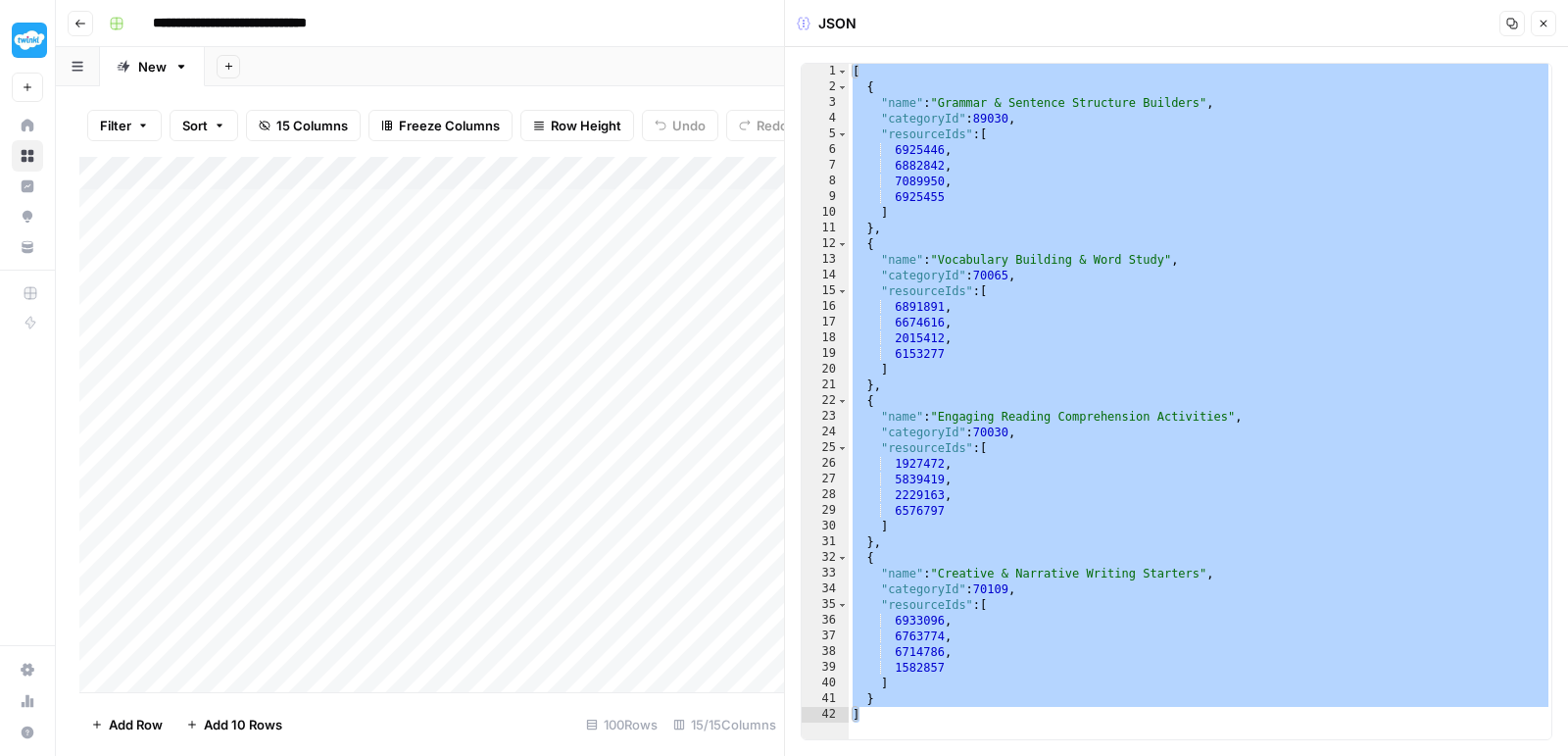
click at [1548, 22] on icon "button" at bounding box center [1543, 24] width 12 height 12
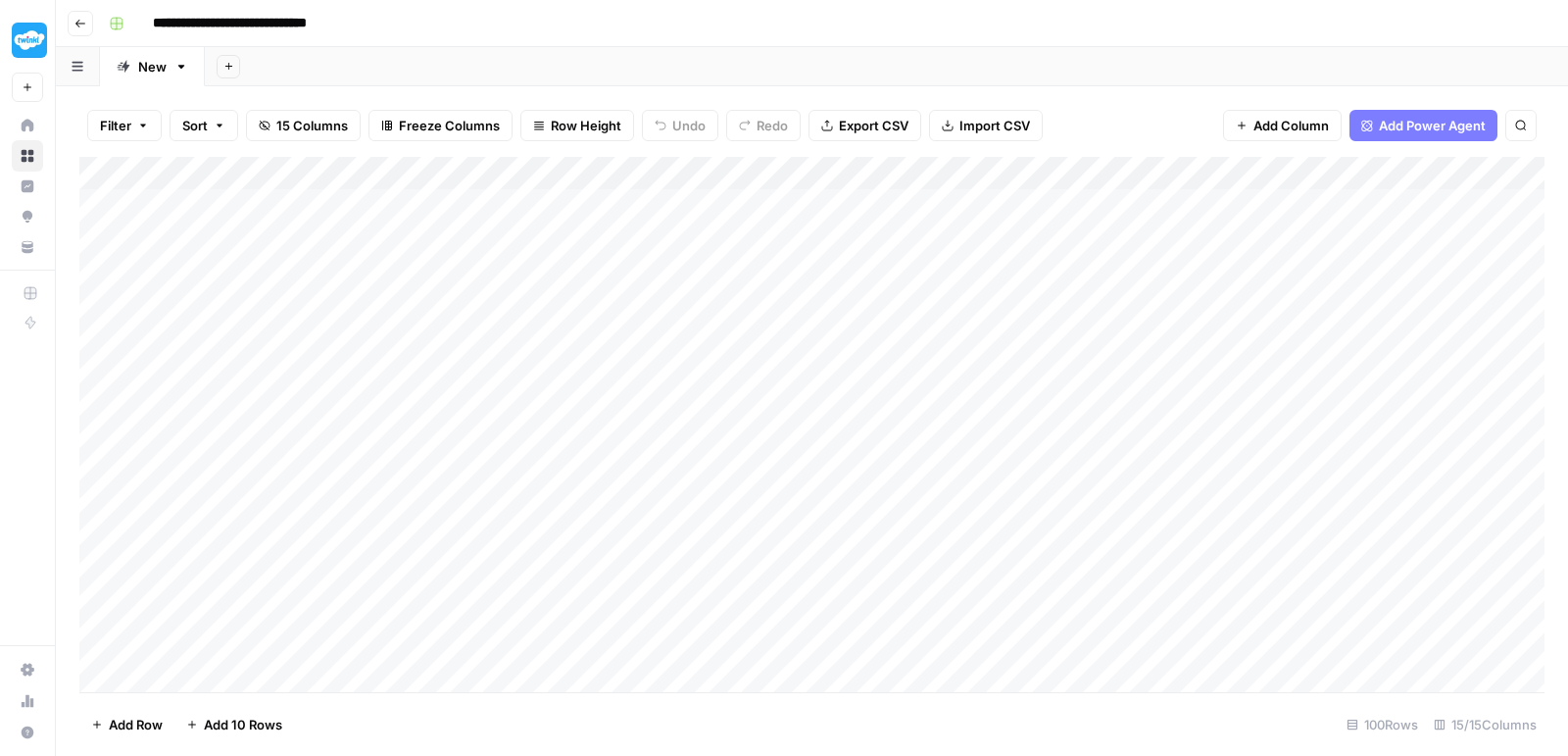
click at [1057, 505] on div "Add Column" at bounding box center [811, 427] width 1465 height 541
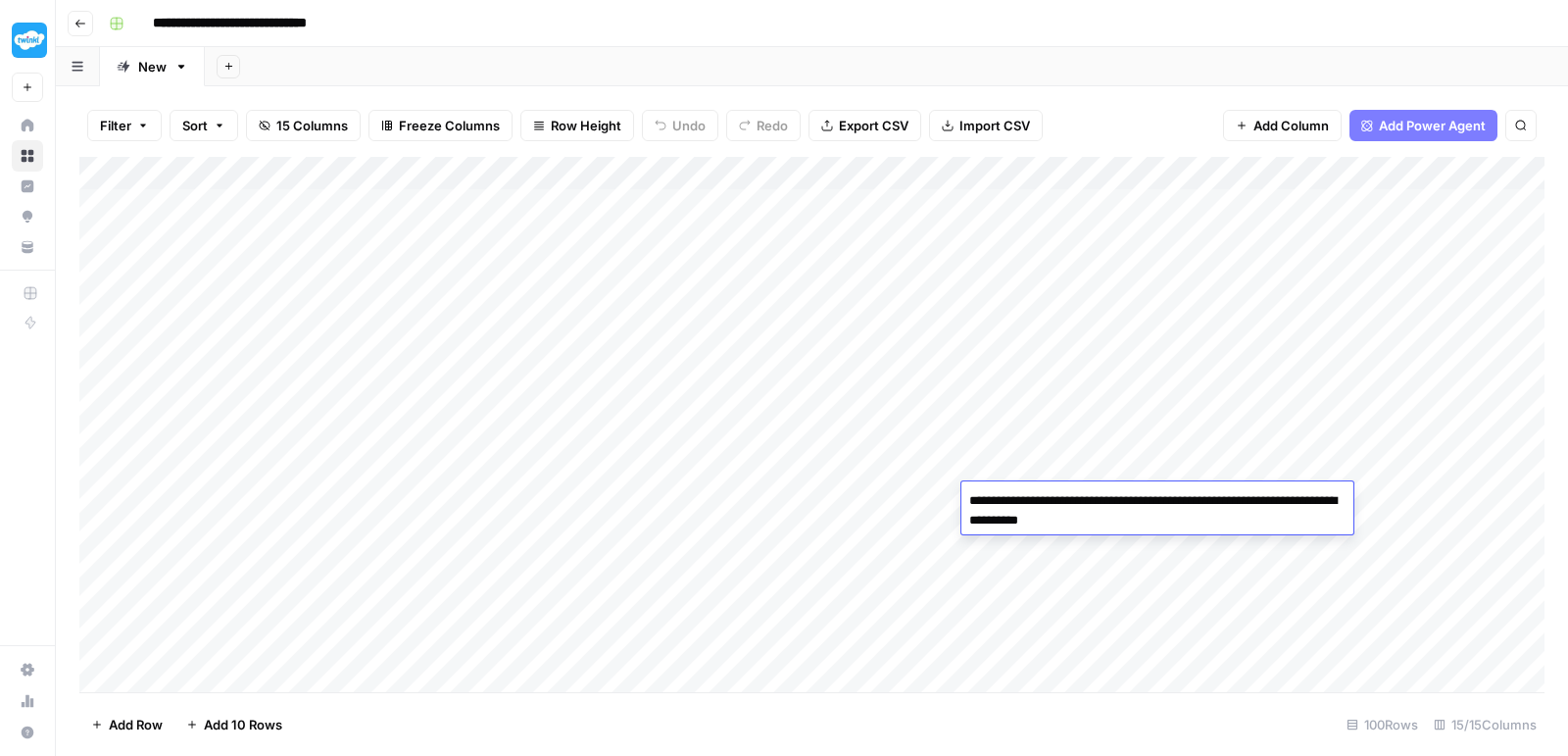
click at [1057, 505] on textarea "**********" at bounding box center [1158, 510] width 392 height 47
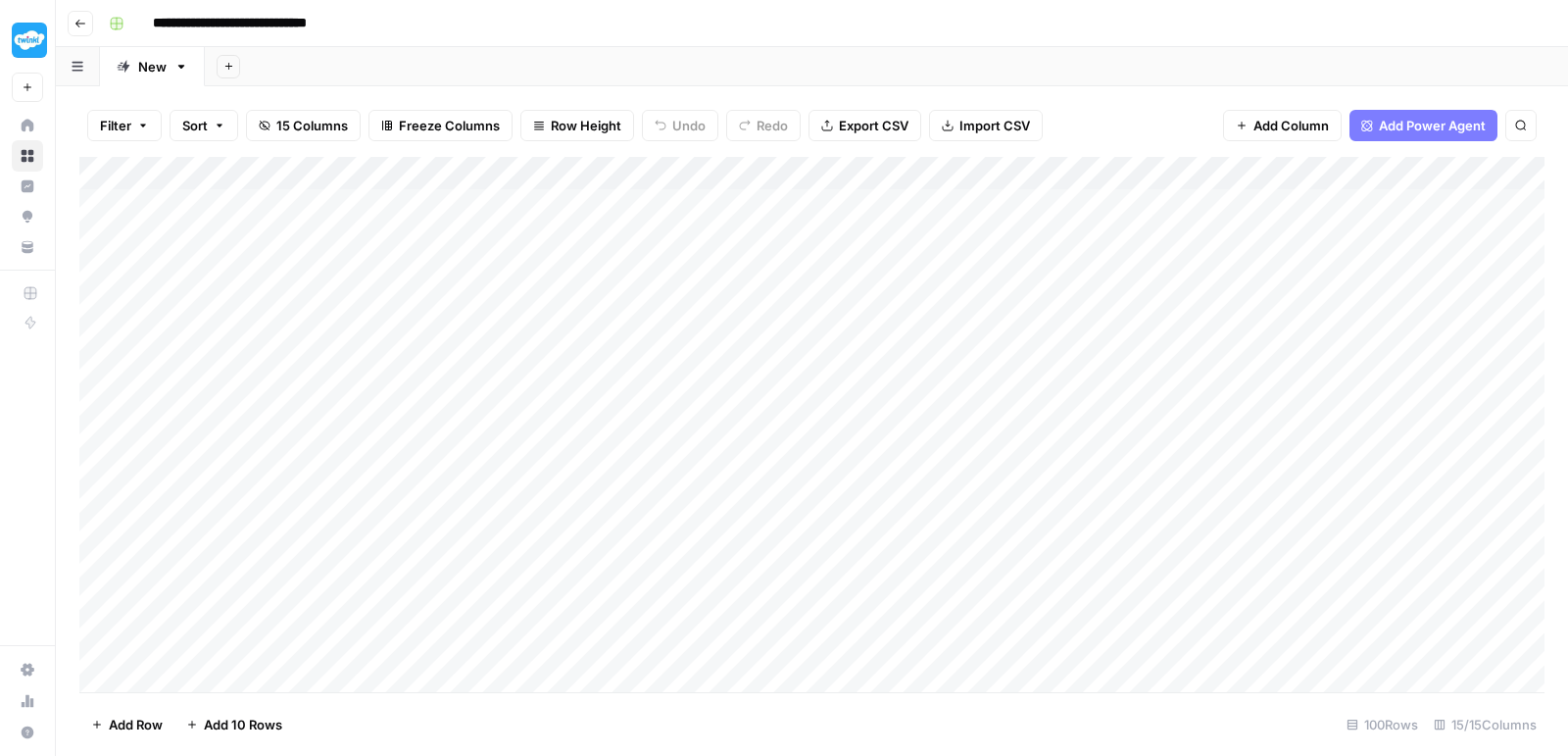
click at [1239, 466] on div "Add Column" at bounding box center [811, 427] width 1465 height 541
click at [1237, 494] on div "Add Column" at bounding box center [811, 427] width 1465 height 541
click at [1084, 538] on div "Add Column" at bounding box center [811, 427] width 1465 height 541
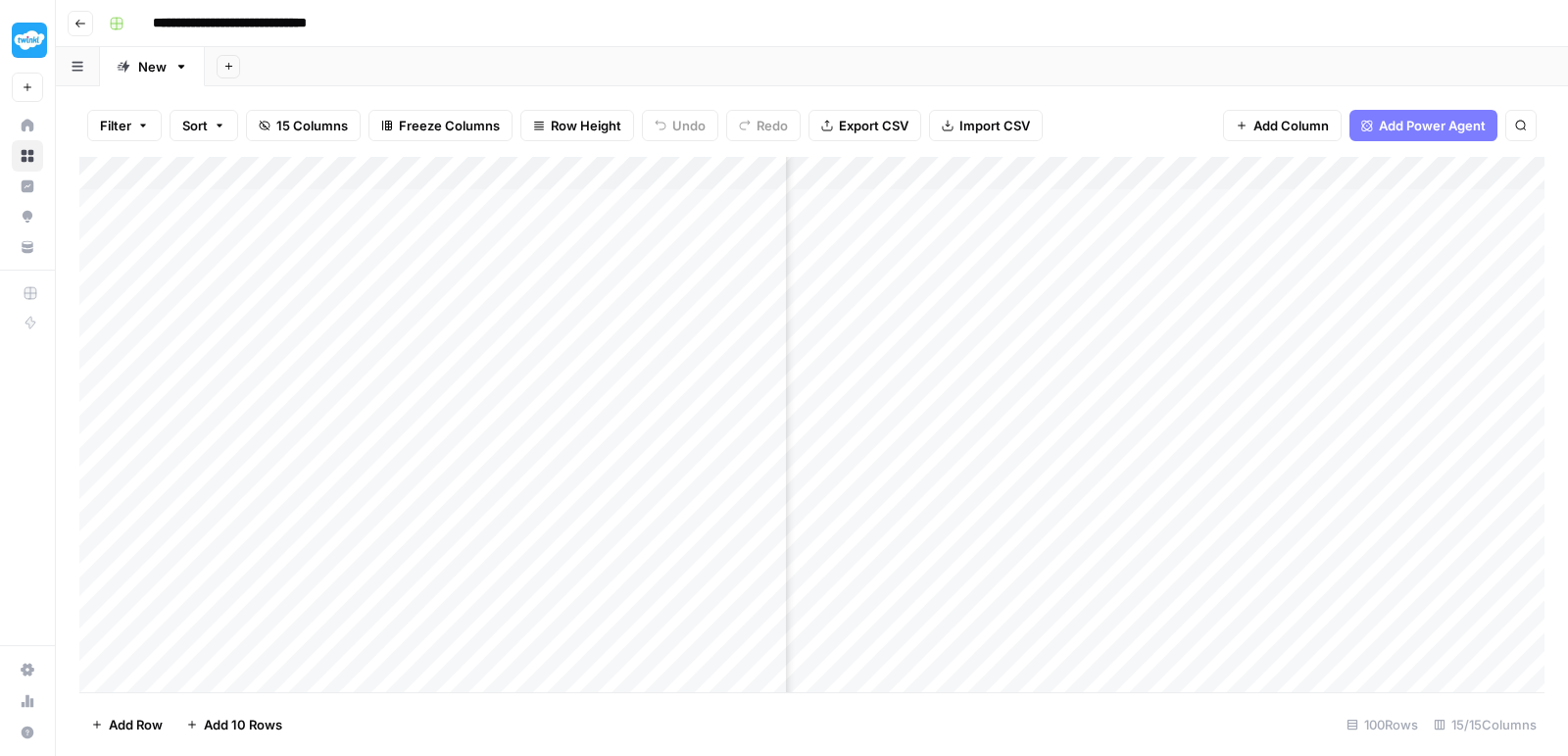
click at [958, 531] on div "Add Column" at bounding box center [811, 427] width 1465 height 541
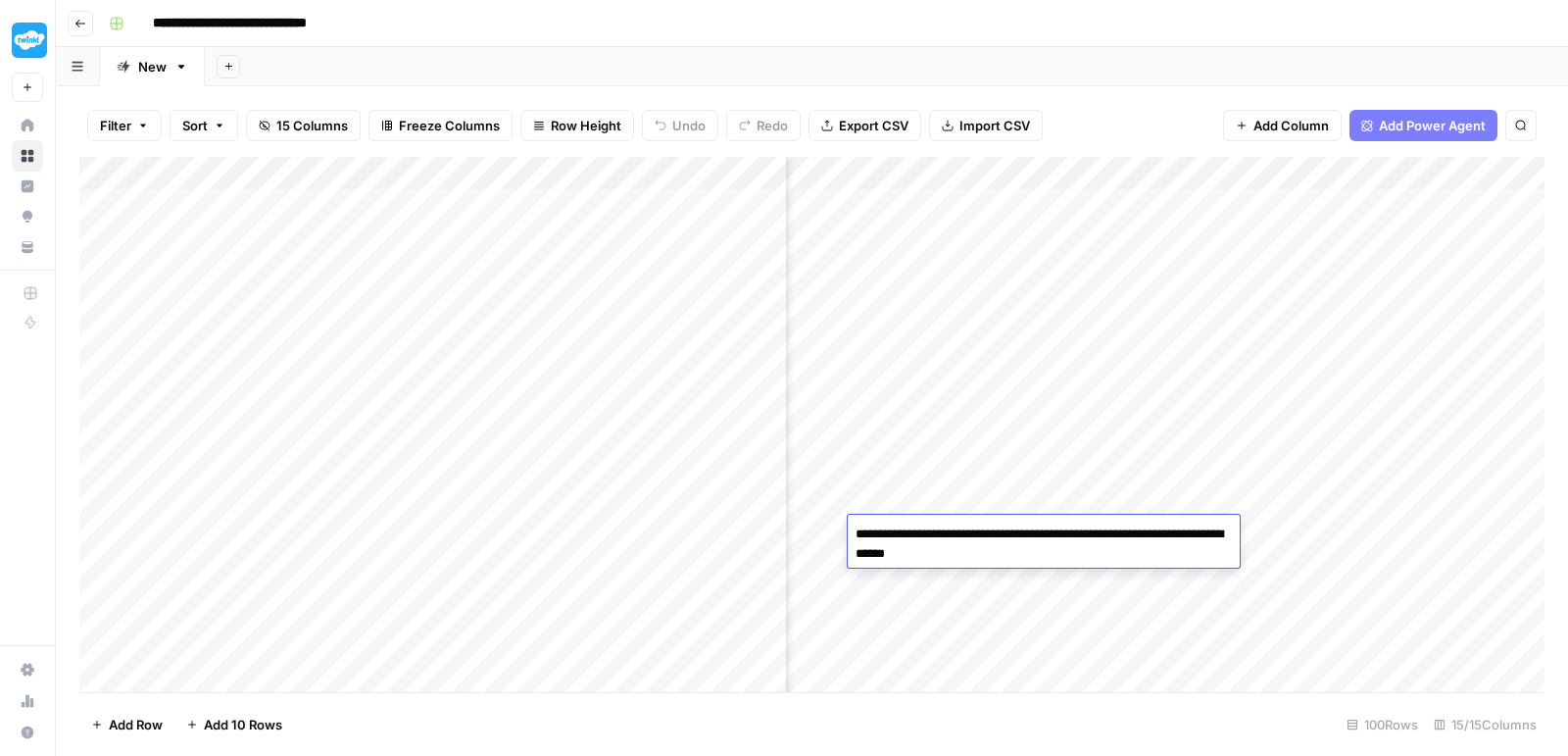
click at [958, 531] on textarea "**********" at bounding box center [1044, 543] width 392 height 47
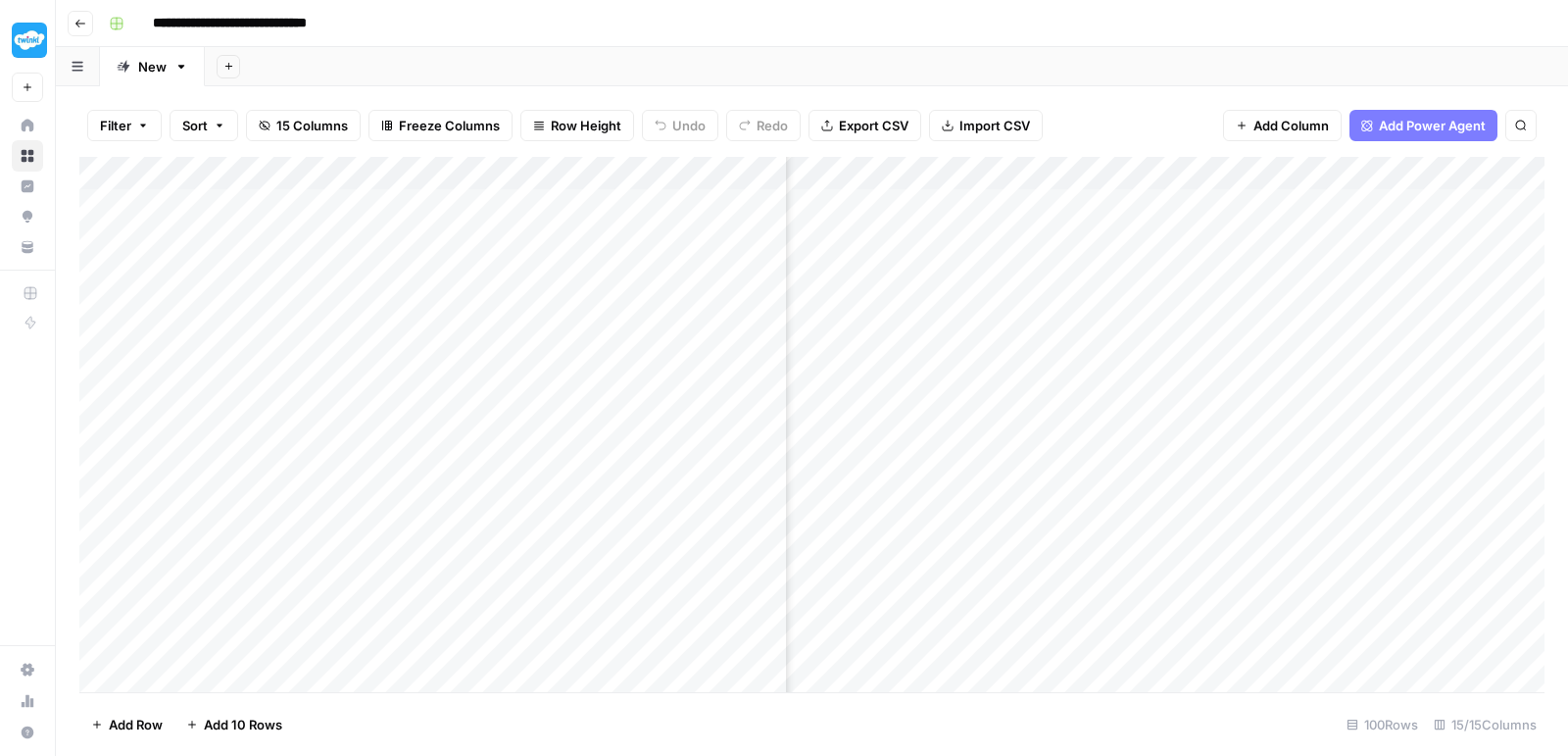
click at [1252, 520] on div "Add Column" at bounding box center [811, 427] width 1465 height 541
click at [1122, 542] on div "Add Column" at bounding box center [811, 427] width 1465 height 541
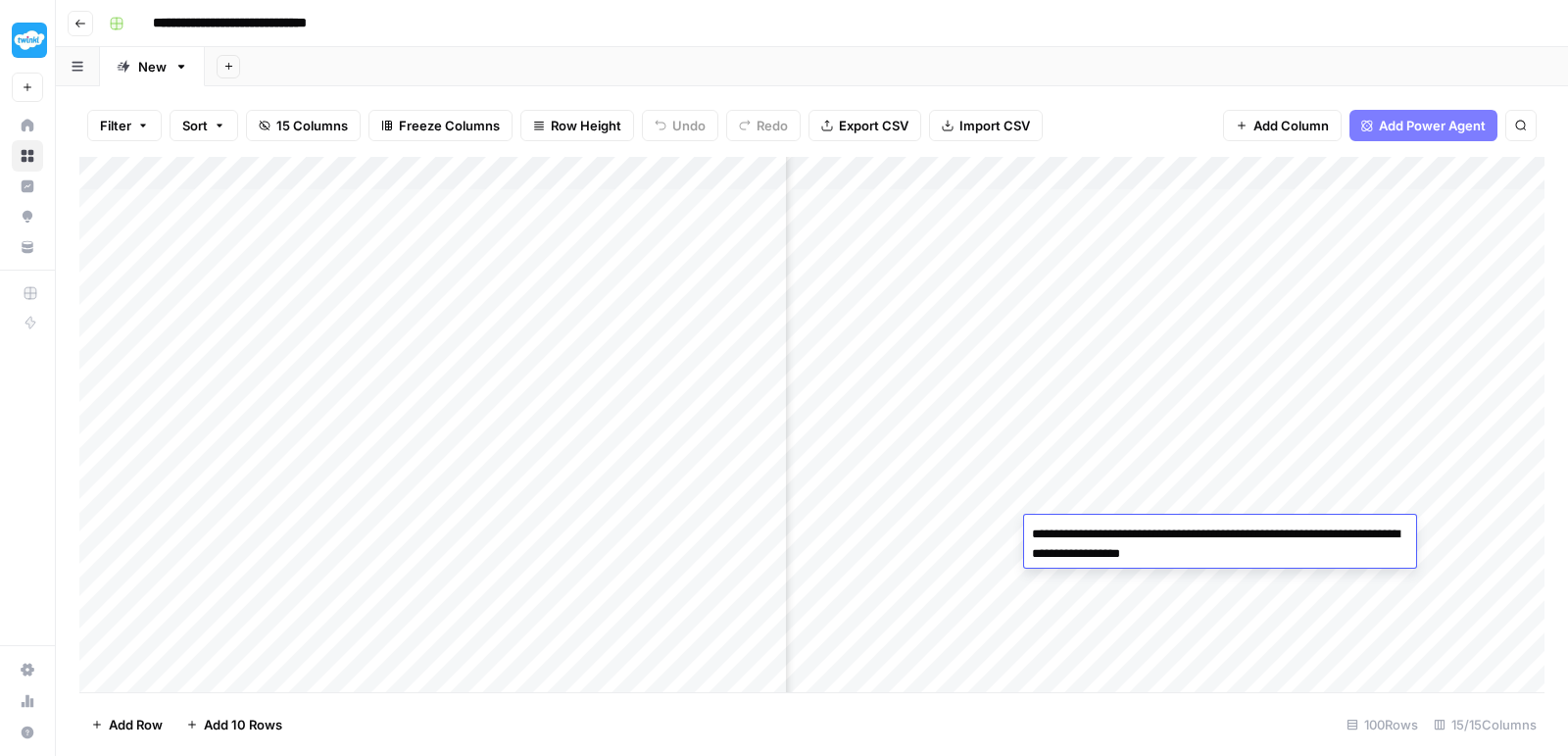
click at [1134, 548] on textarea "**********" at bounding box center [1220, 543] width 392 height 47
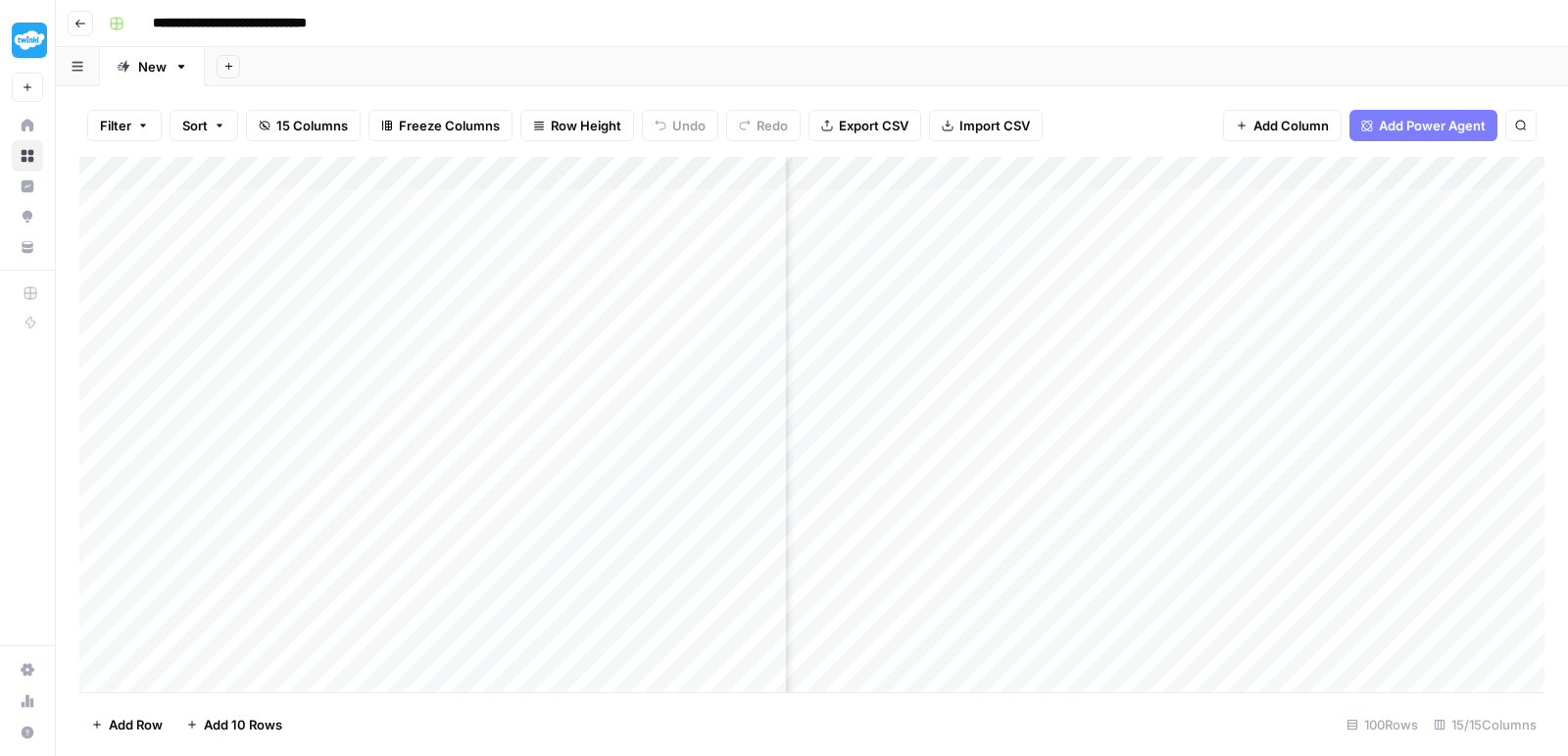
click at [1494, 530] on div "Add Column" at bounding box center [811, 427] width 1465 height 541
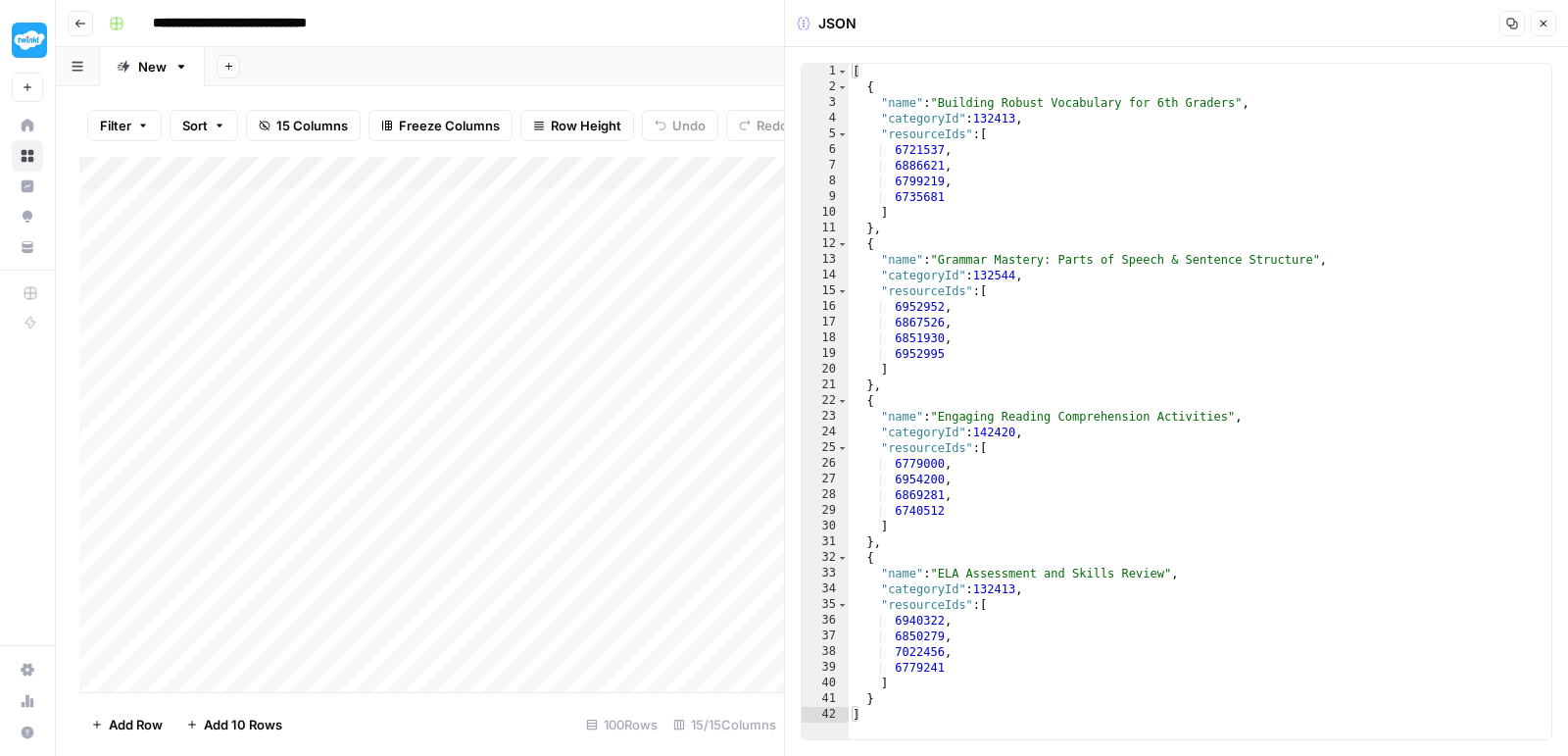
click at [1089, 369] on div "[ { "name" : "Building Robust Vocabulary for 6th Graders" , "categoryId" : 1324…" at bounding box center [1201, 417] width 703 height 707
type textarea "* *"
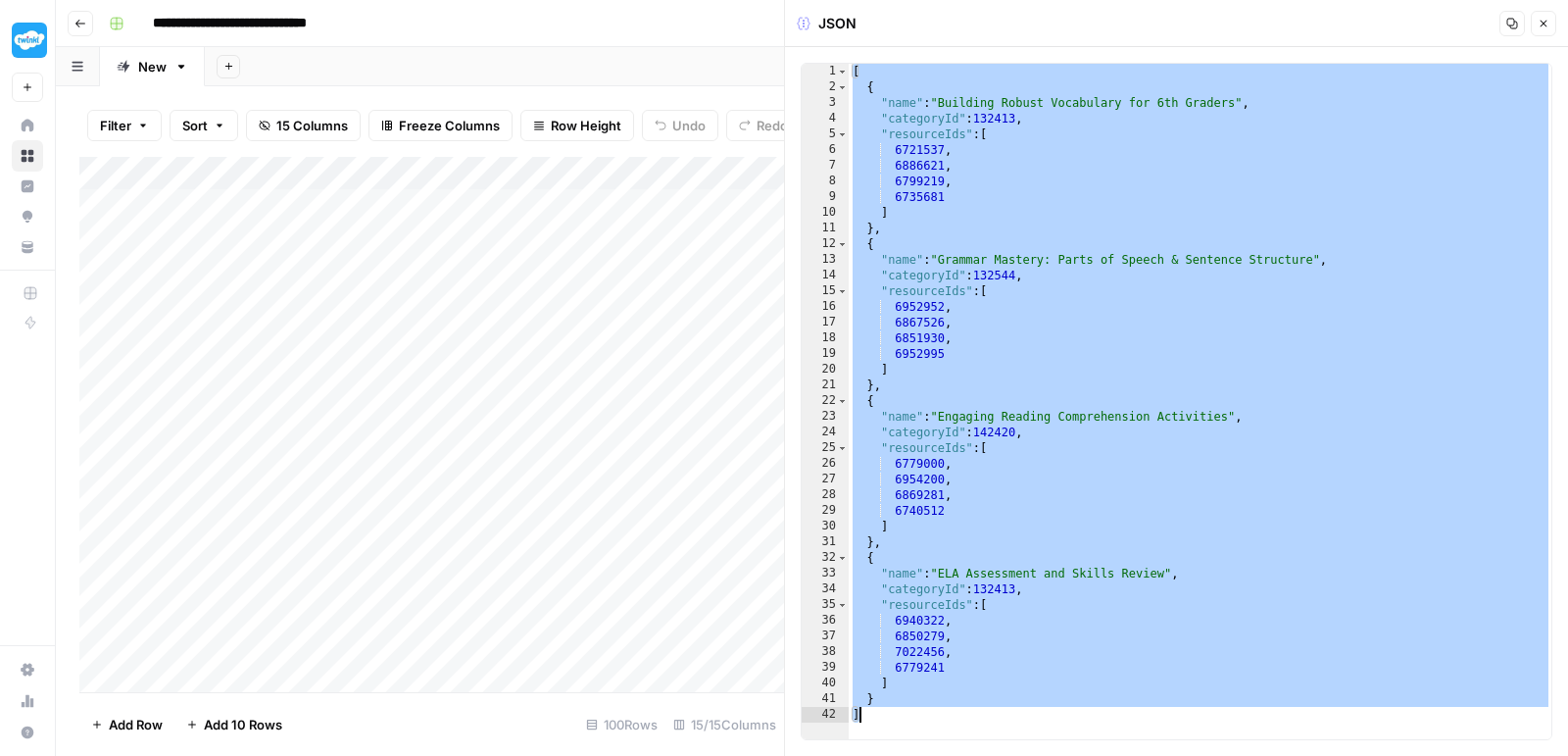
click at [582, 606] on div "Add Column" at bounding box center [431, 427] width 704 height 541
click at [1534, 23] on button "Close" at bounding box center [1543, 24] width 26 height 26
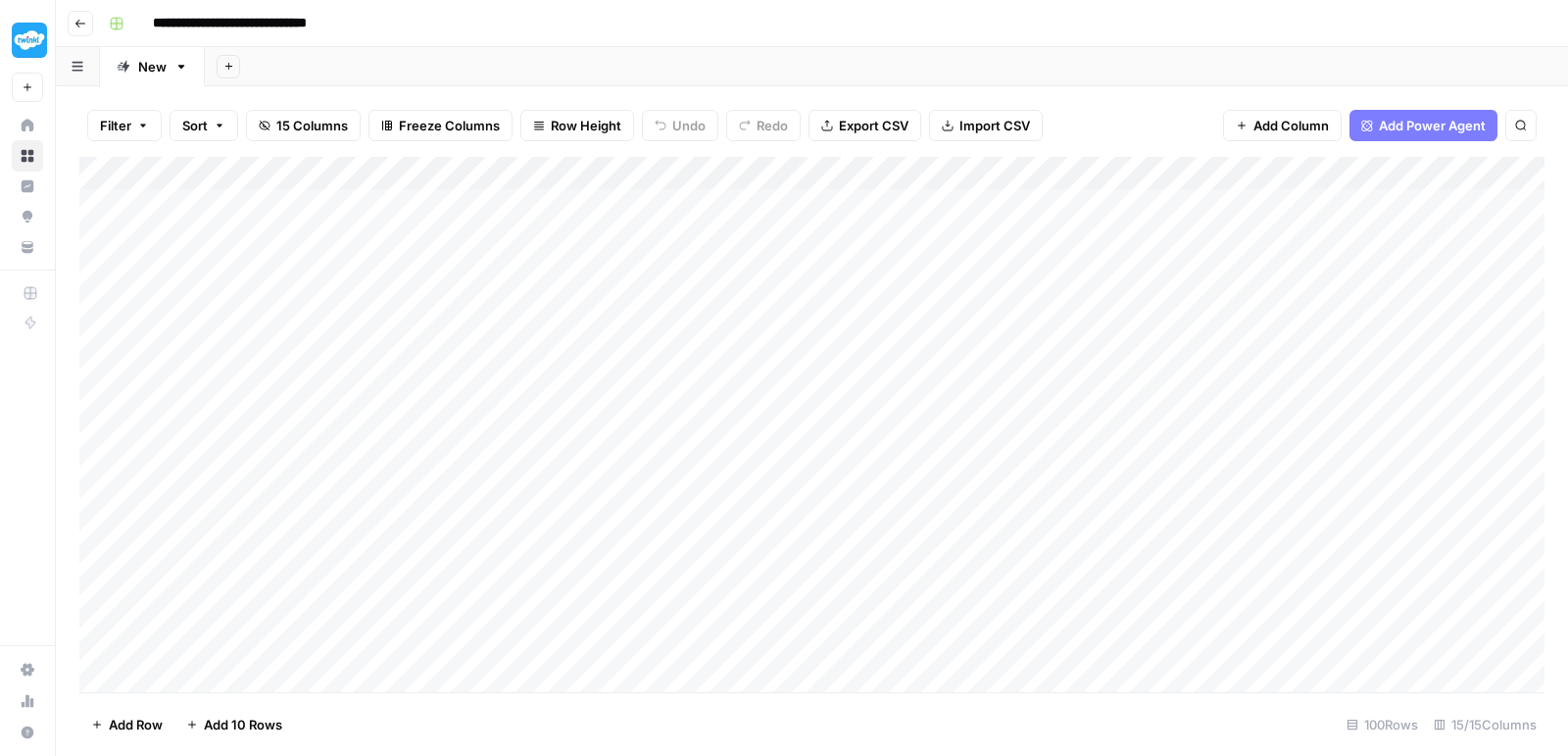
click at [546, 572] on div "Add Column" at bounding box center [811, 427] width 1465 height 541
click at [1055, 566] on div "Add Column" at bounding box center [811, 427] width 1465 height 541
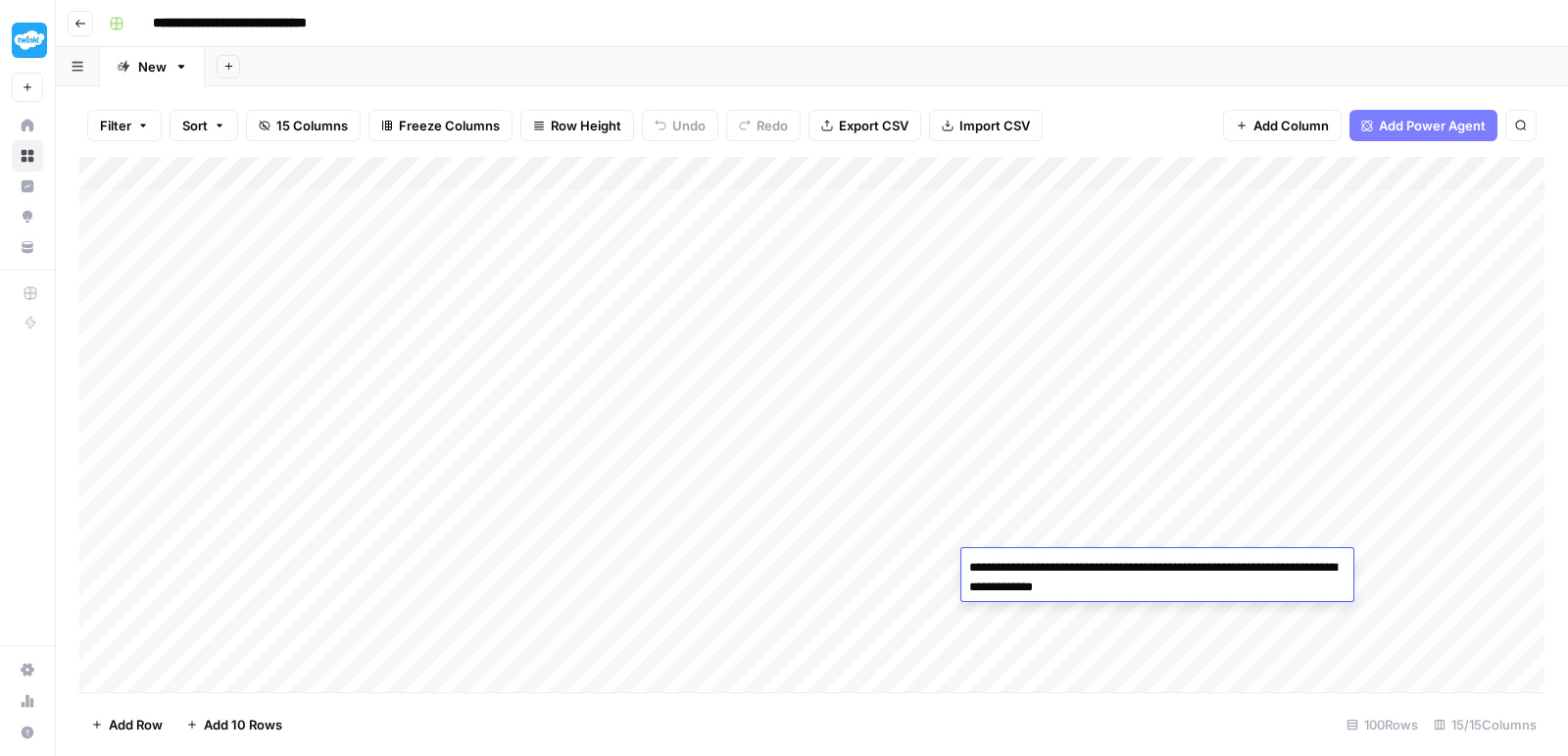
click at [1207, 496] on div "Add Column" at bounding box center [811, 427] width 1465 height 541
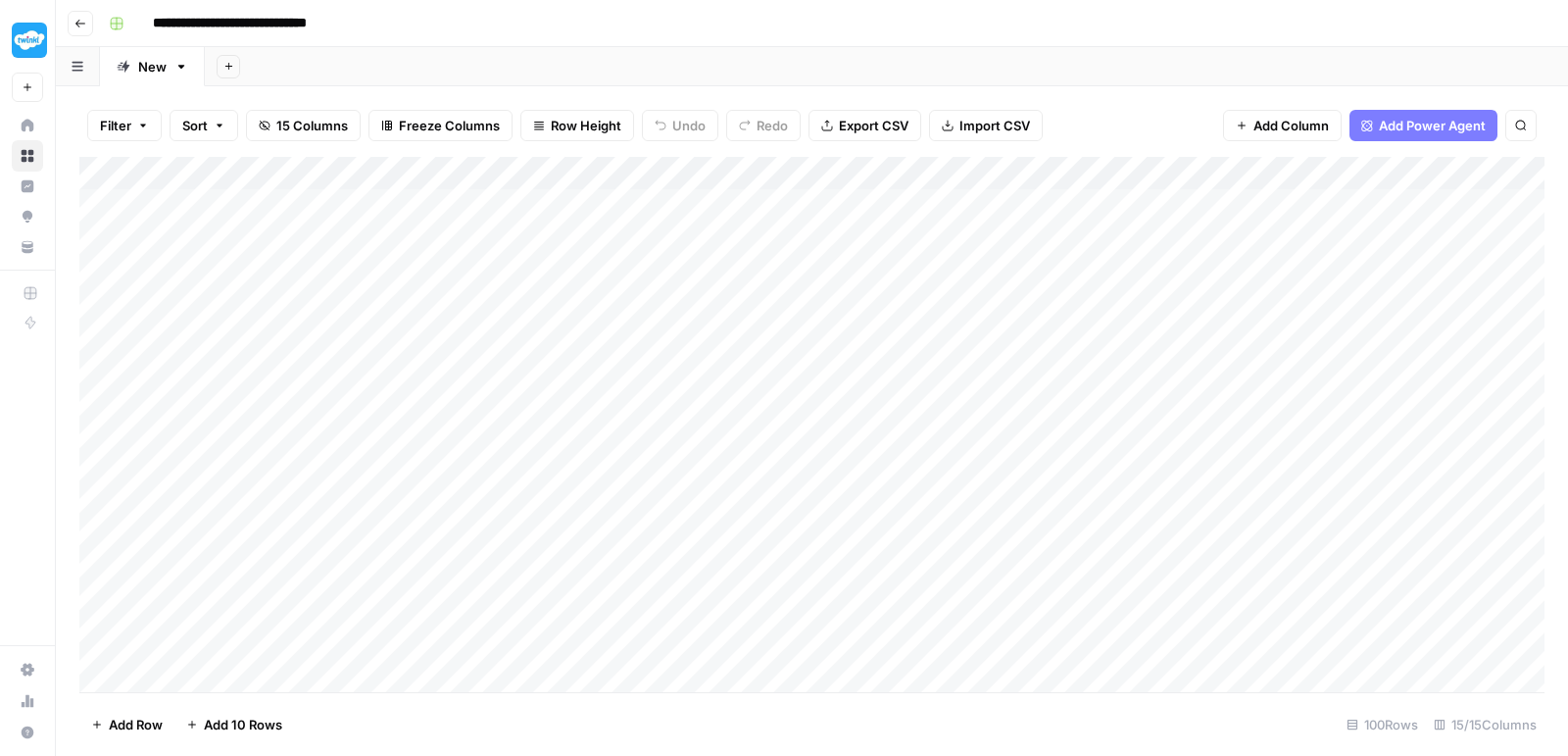
click at [1209, 570] on div "Add Column" at bounding box center [811, 427] width 1465 height 541
click at [1084, 585] on div "Add Column" at bounding box center [811, 427] width 1465 height 541
click at [1363, 568] on div "Add Column" at bounding box center [811, 427] width 1465 height 541
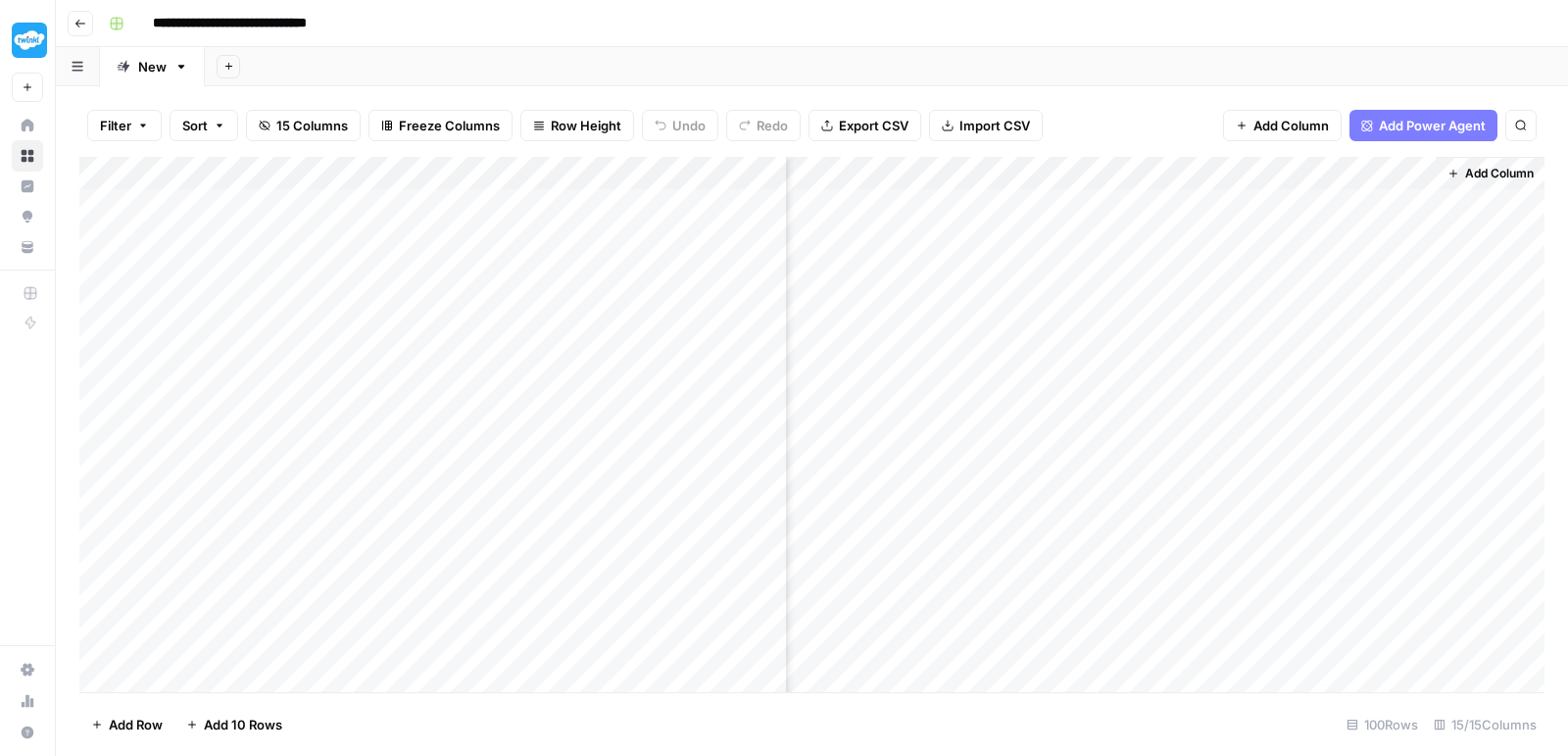
click at [1363, 568] on div "Add Column" at bounding box center [811, 427] width 1465 height 541
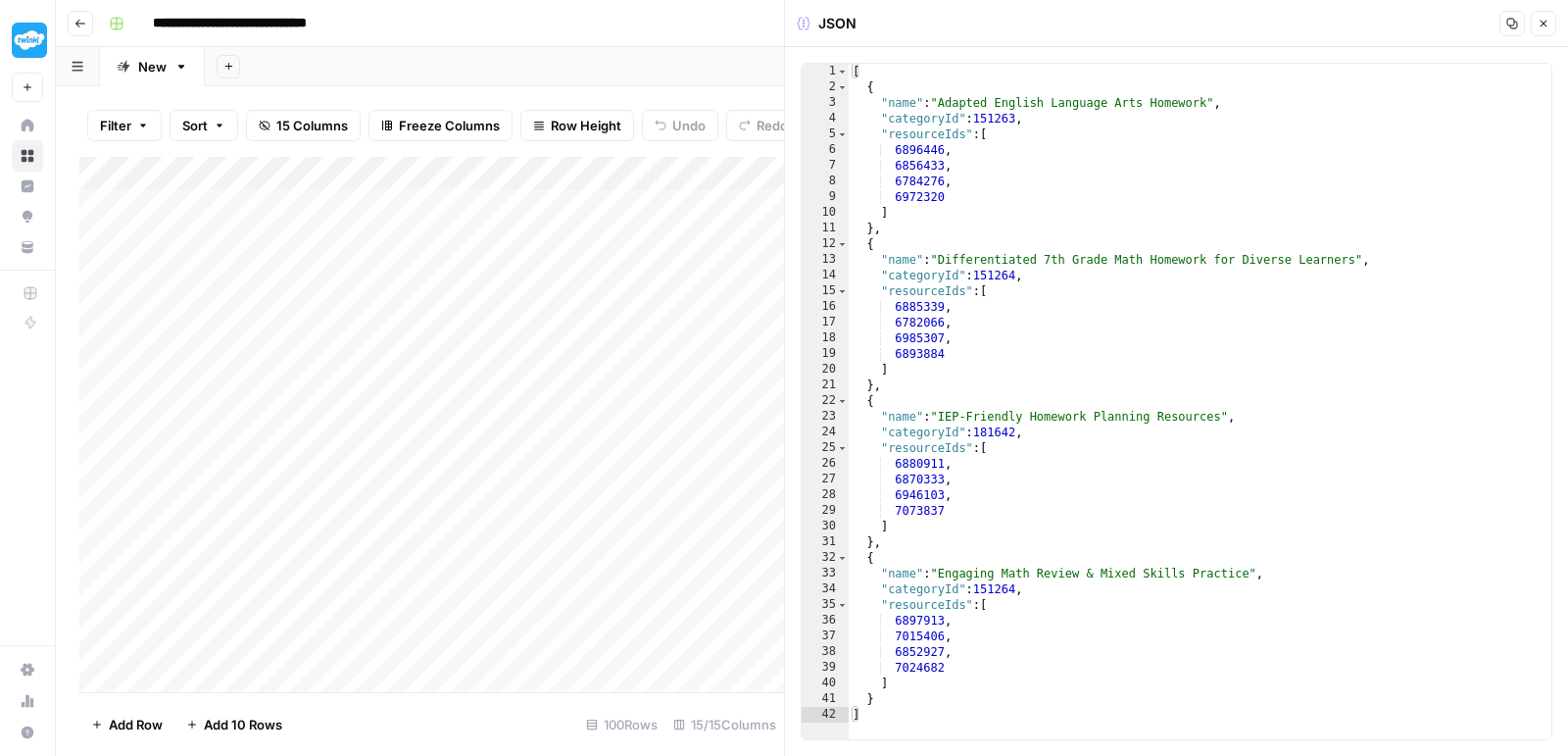
click at [1098, 416] on div "[ { "name" : "Adapted English Language Arts Homework" , "categoryId" : 151263 ,…" at bounding box center [1201, 417] width 703 height 707
type textarea "* *"
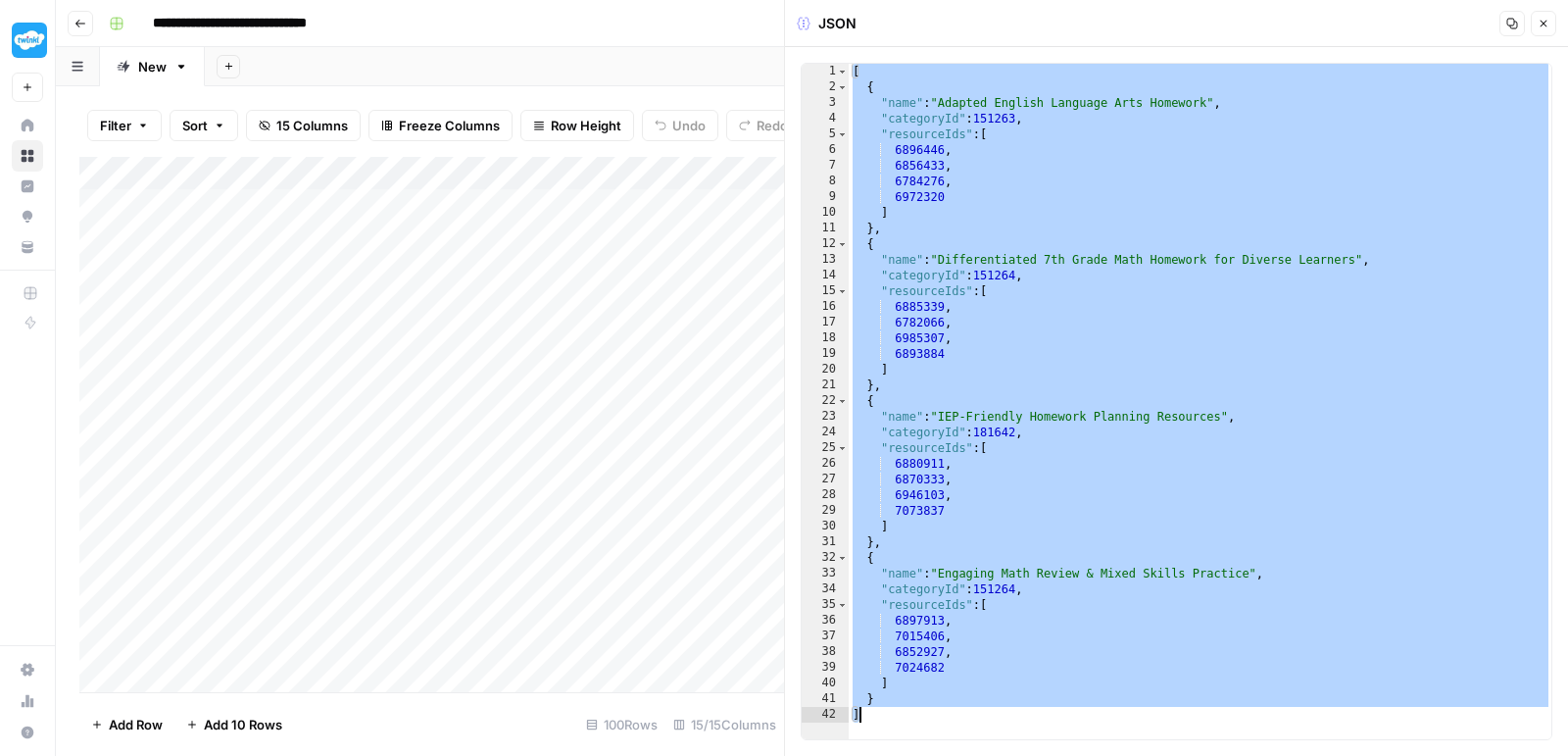
click at [704, 583] on div "Add Column" at bounding box center [431, 427] width 704 height 541
click at [1538, 29] on icon "button" at bounding box center [1543, 24] width 12 height 12
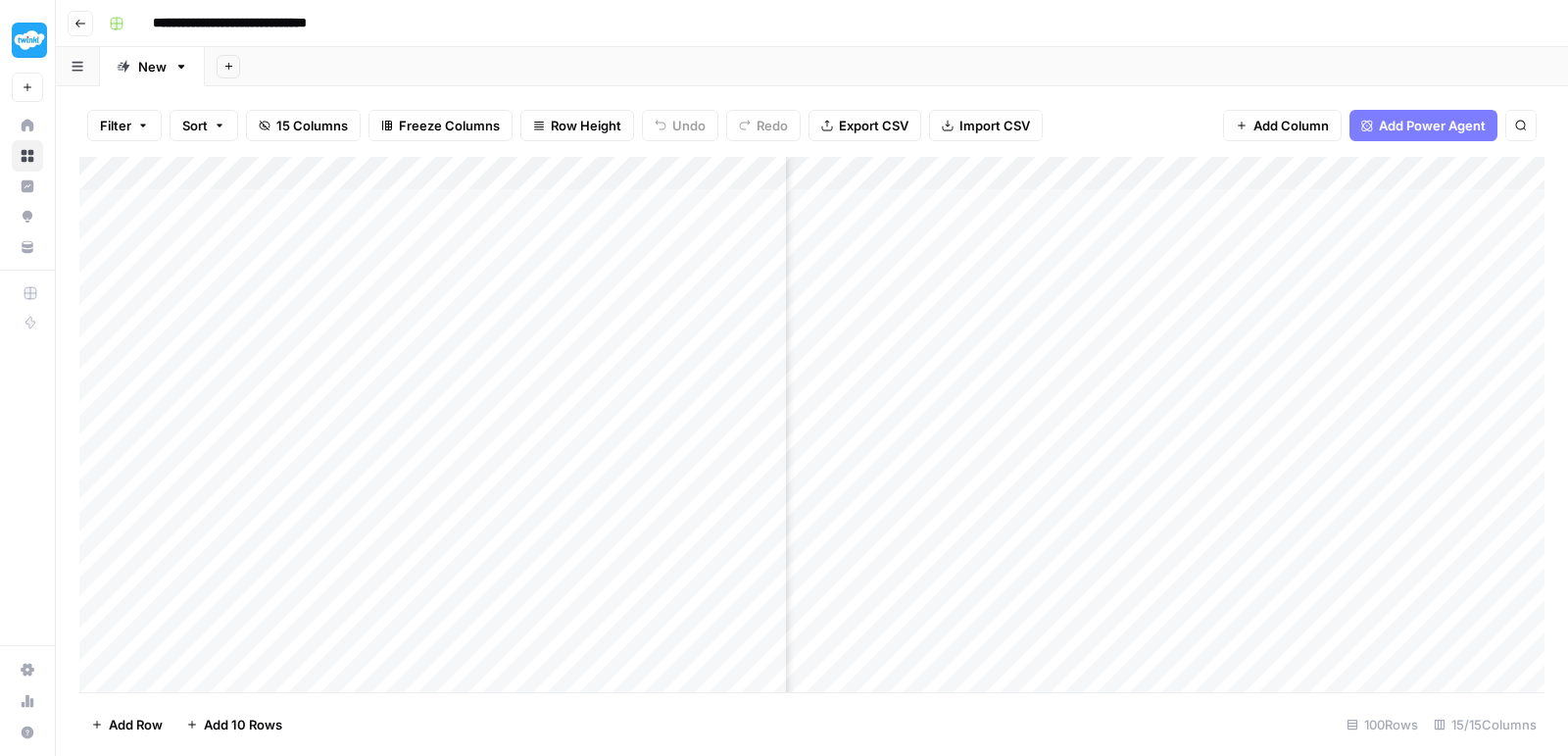
scroll to position [0, 1240]
click at [94, 434] on div "Add Column" at bounding box center [811, 427] width 1465 height 541
click at [80, 432] on div "Add Column" at bounding box center [811, 427] width 1465 height 541
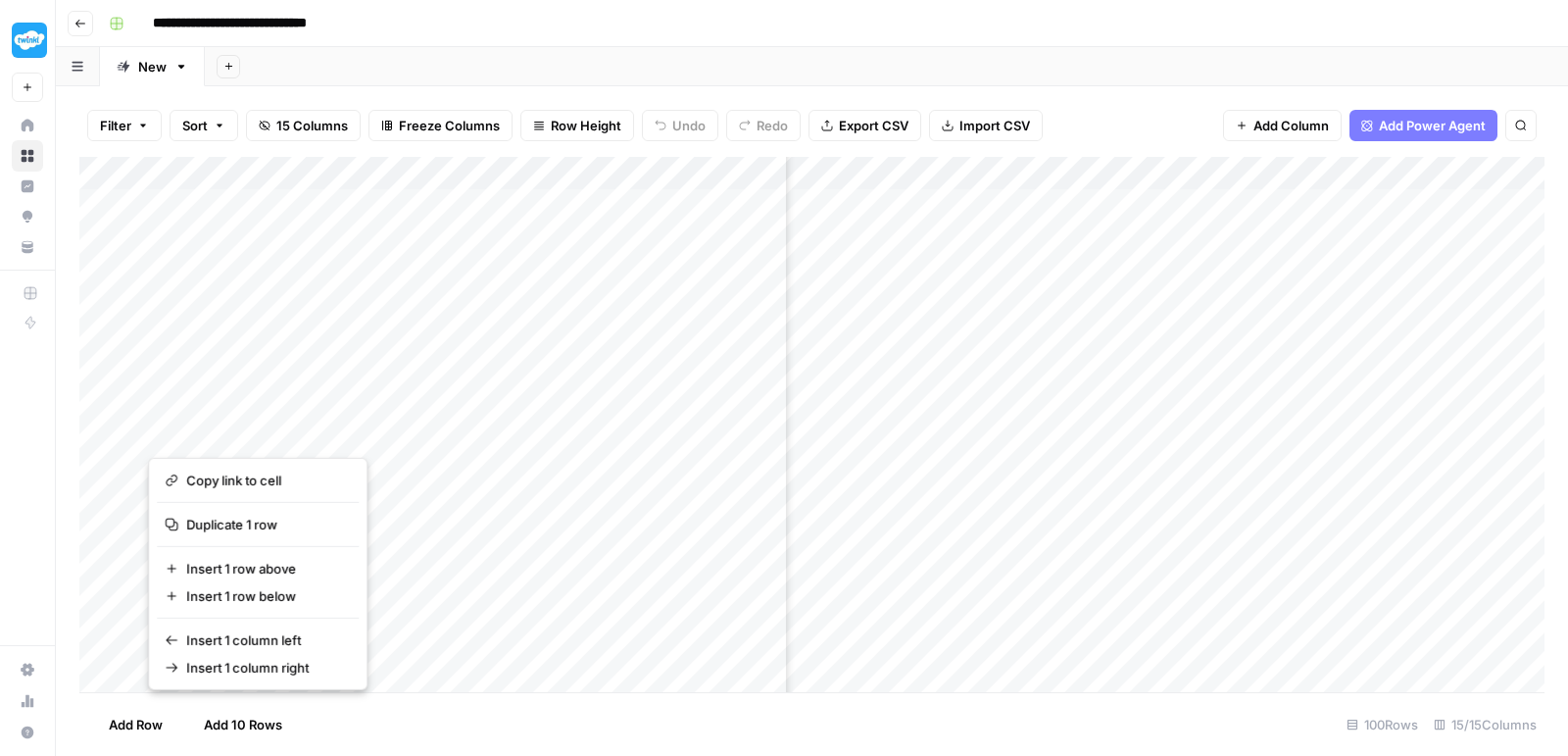
click at [230, 426] on div "Add Column" at bounding box center [811, 424] width 1465 height 535
click at [237, 519] on span "Duplicate 1 row" at bounding box center [264, 524] width 157 height 20
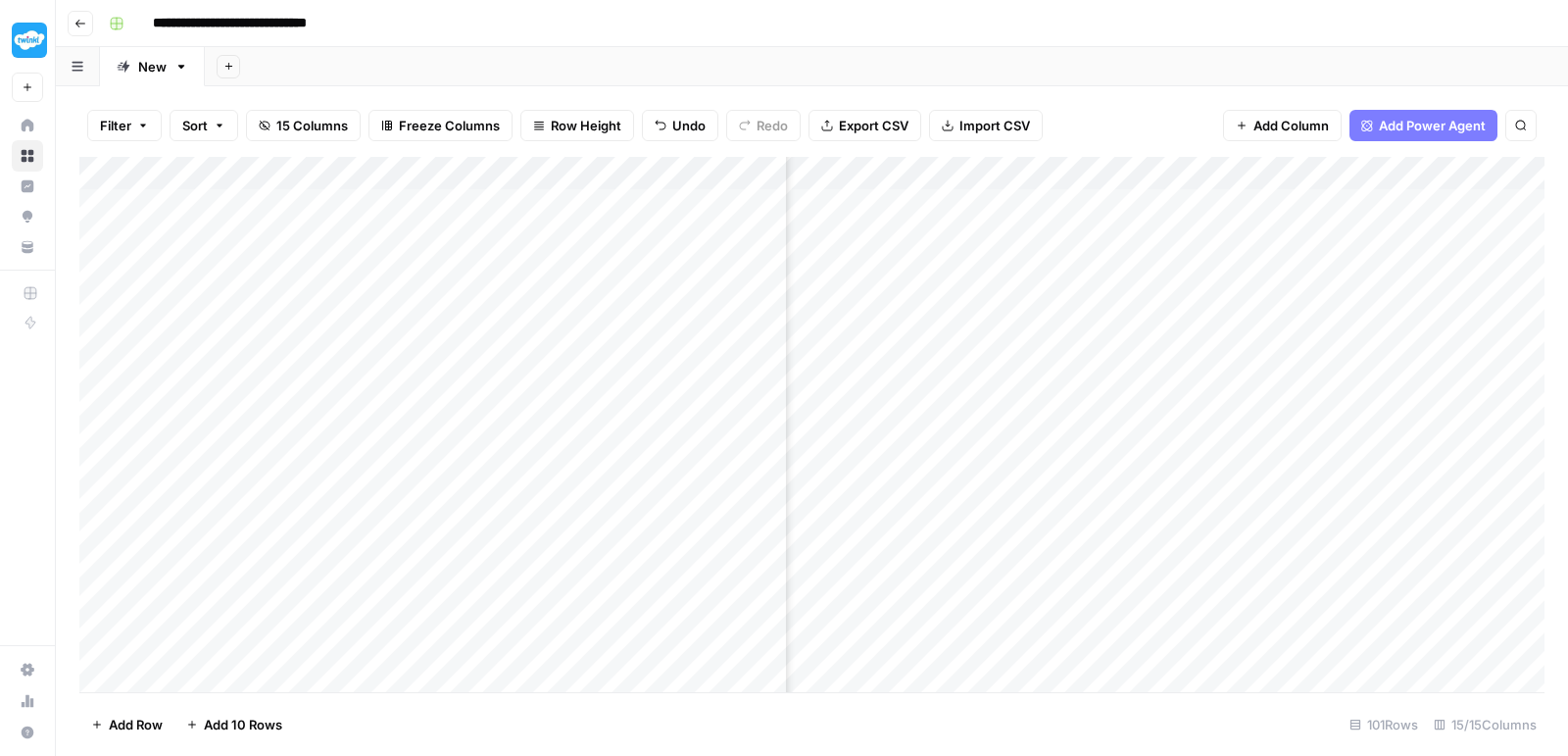
click at [380, 456] on div "Add Column" at bounding box center [811, 427] width 1465 height 541
click at [380, 456] on textarea "**********" at bounding box center [303, 468] width 314 height 28
click at [366, 476] on textarea "**********" at bounding box center [303, 468] width 314 height 28
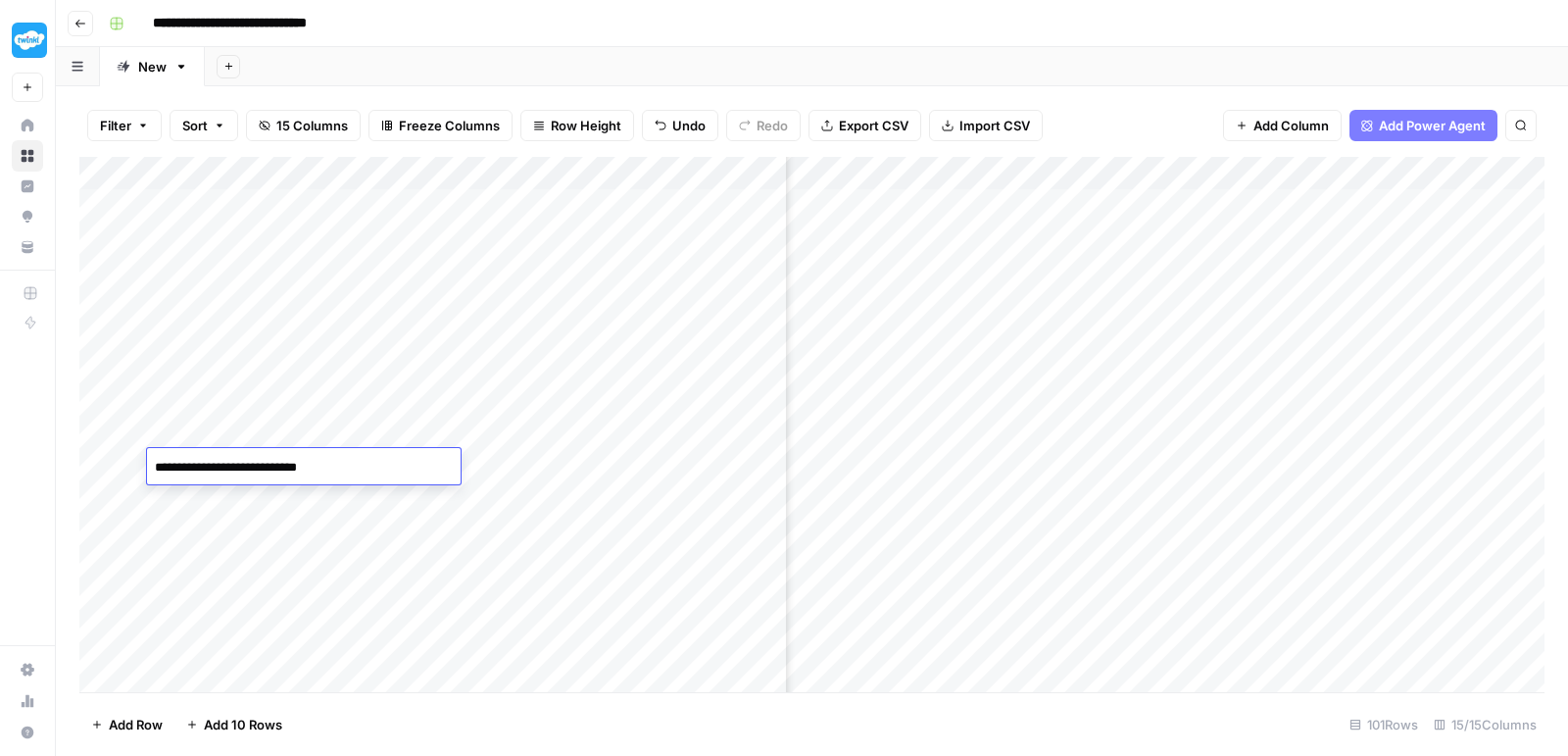
type textarea "**********"
click at [337, 470] on div "Add Column" at bounding box center [811, 427] width 1465 height 541
click at [856, 473] on div "Add Column" at bounding box center [811, 427] width 1465 height 541
click at [803, 464] on div "Add Column" at bounding box center [811, 427] width 1465 height 541
